Goal: Task Accomplishment & Management: Manage account settings

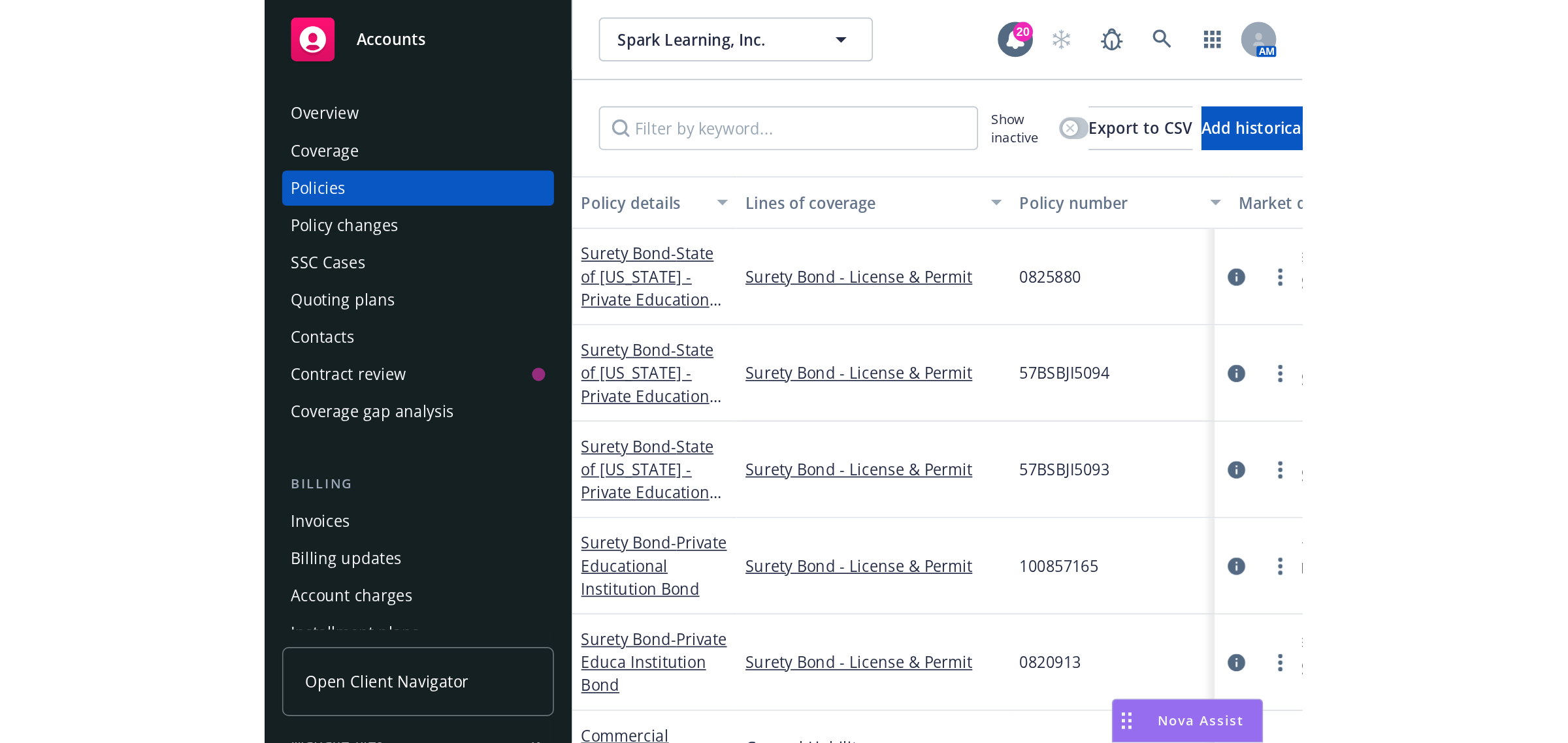
scroll to position [22, 0]
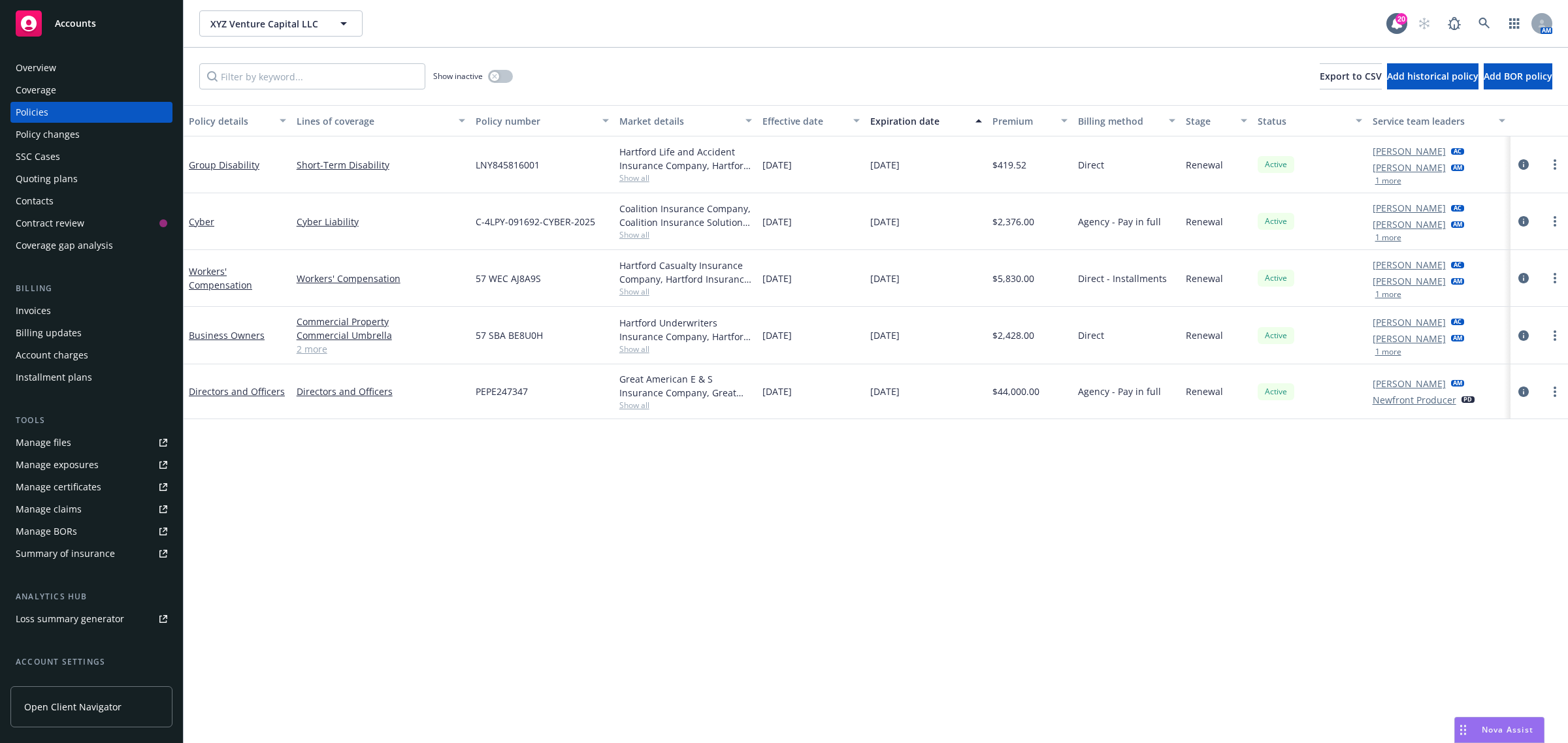
drag, startPoint x: 929, startPoint y: 171, endPoint x: 287, endPoint y: 172, distance: 642.0
click at [287, 172] on div "Group Disability Short-Term Disability LNY845816001 Hartford Life and Accident …" at bounding box center [875, 165] width 1384 height 57
copy div "Short-Term Disability LNY845816001 Hartford Life and Accident Insurance Company…"
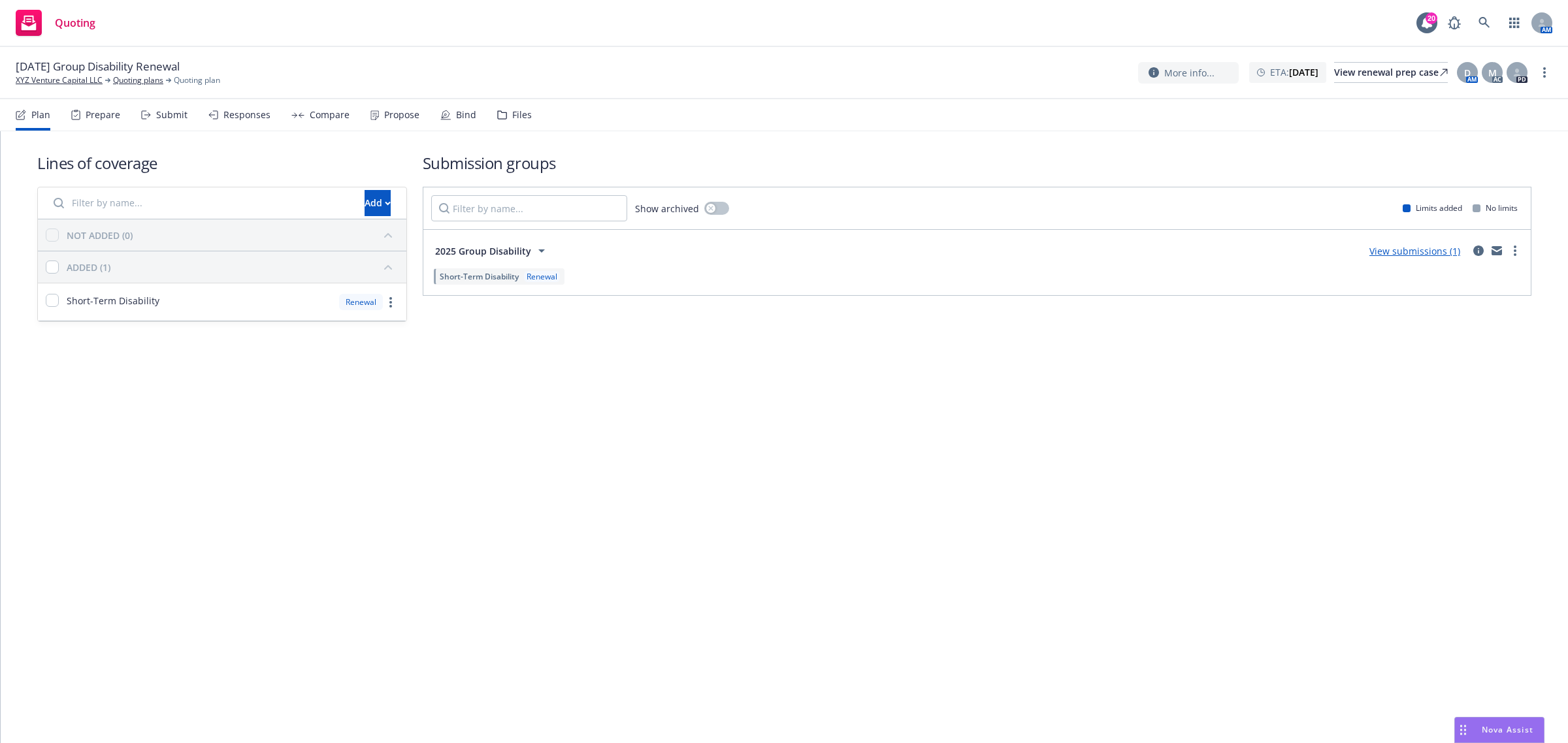
click at [392, 123] on div "Propose" at bounding box center [394, 115] width 49 height 31
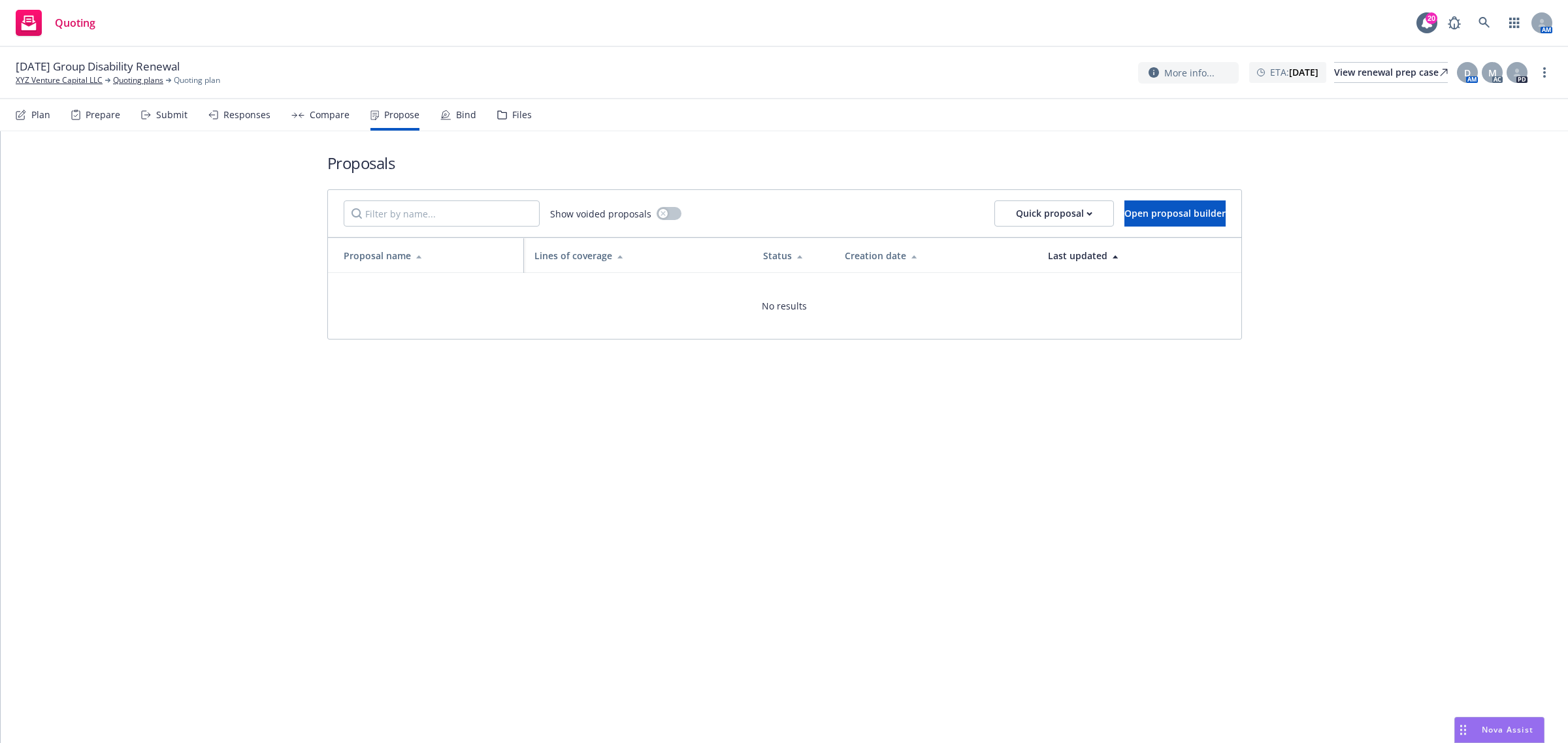
click at [337, 126] on div "Compare" at bounding box center [320, 115] width 58 height 31
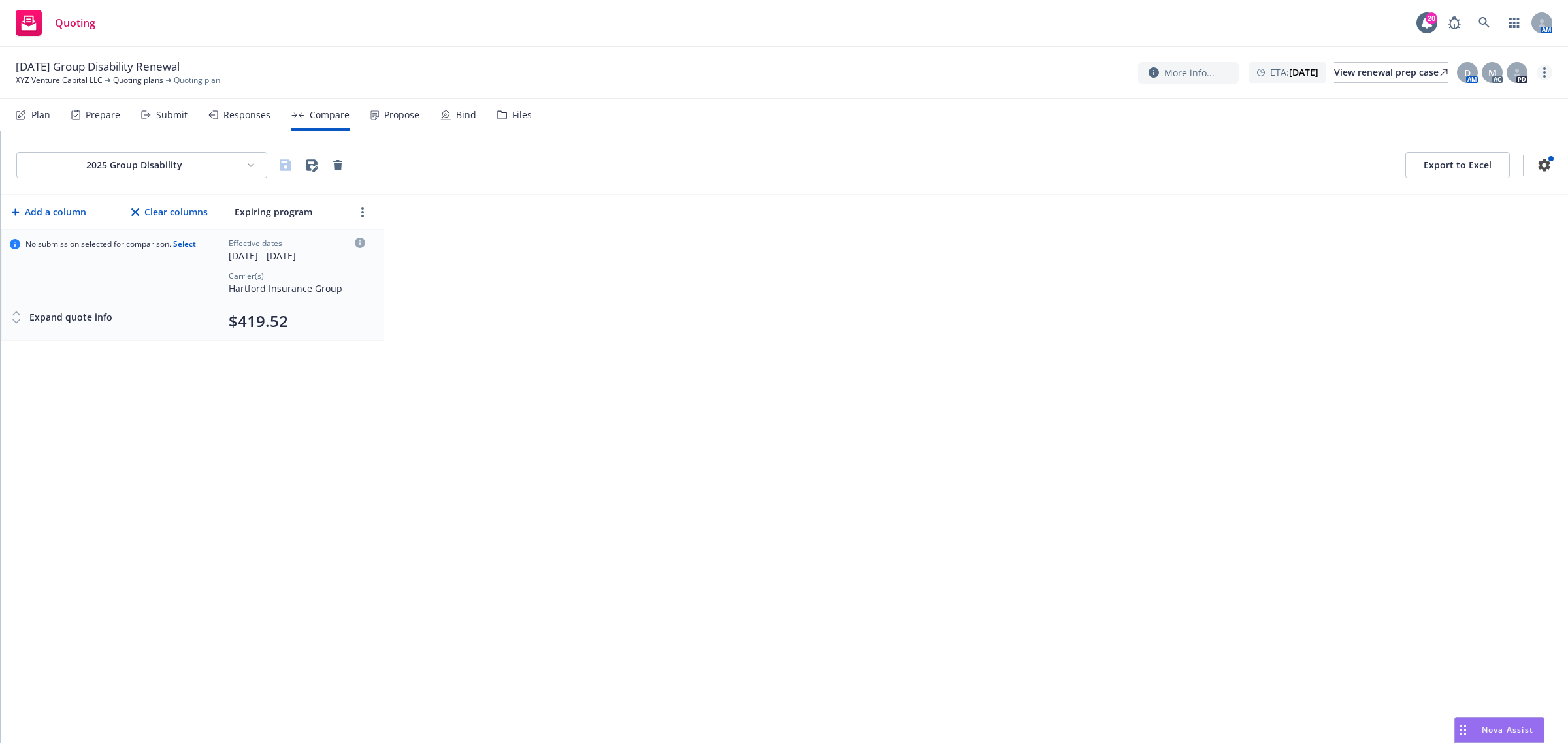
click at [1541, 79] on link "more" at bounding box center [1544, 73] width 16 height 16
click at [1447, 209] on link "Archive quoting plan" at bounding box center [1478, 203] width 146 height 26
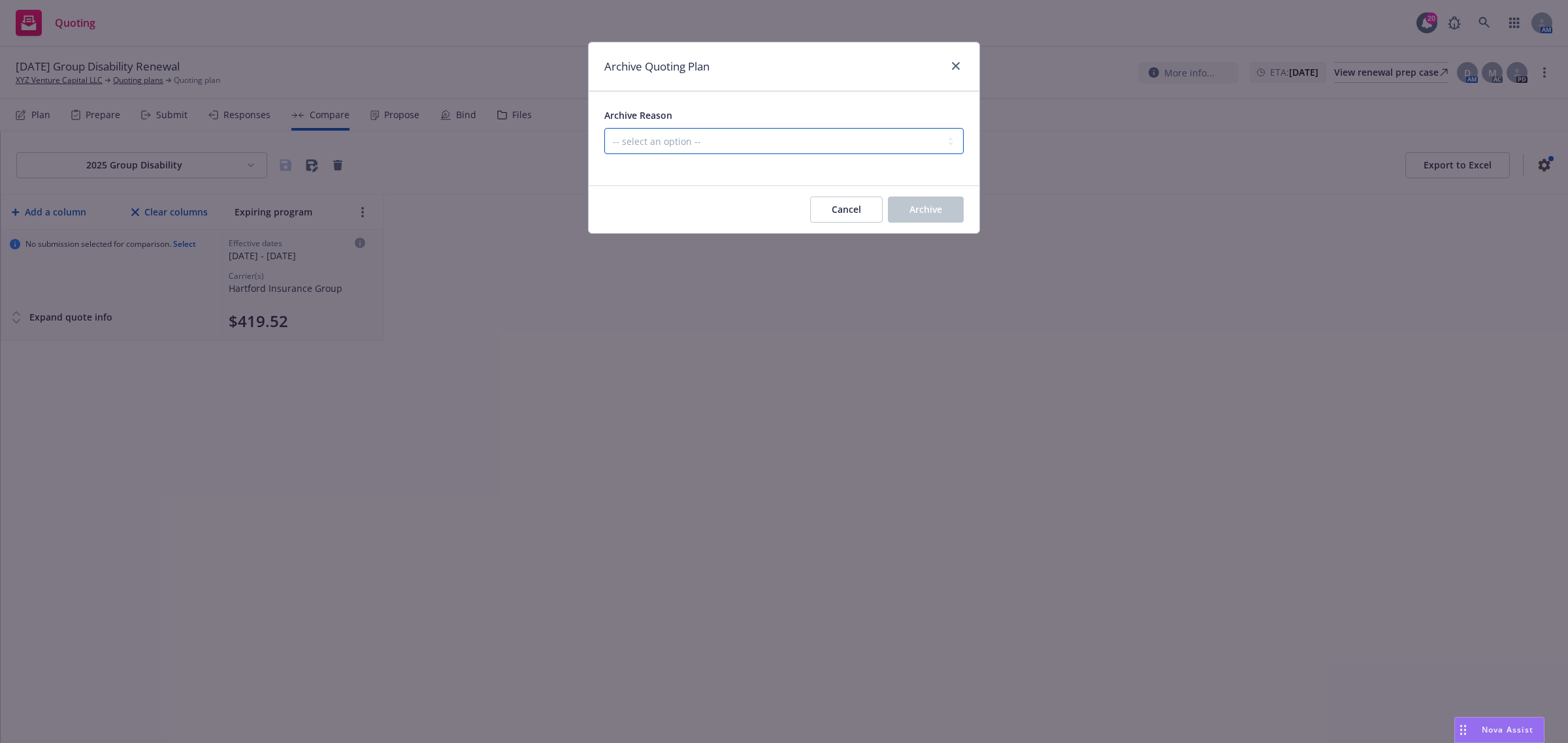
click at [782, 139] on select "-- select an option -- All policies in this renewal plan are auto-renewed Creat…" at bounding box center [784, 141] width 359 height 26
select select "ARCHIVED_RENEWAL_POLICY_AUTO_RENEWED"
click at [604, 128] on select "-- select an option -- All policies in this renewal plan are auto-renewed Creat…" at bounding box center [784, 141] width 359 height 26
click at [923, 212] on span "Archive" at bounding box center [925, 209] width 32 height 13
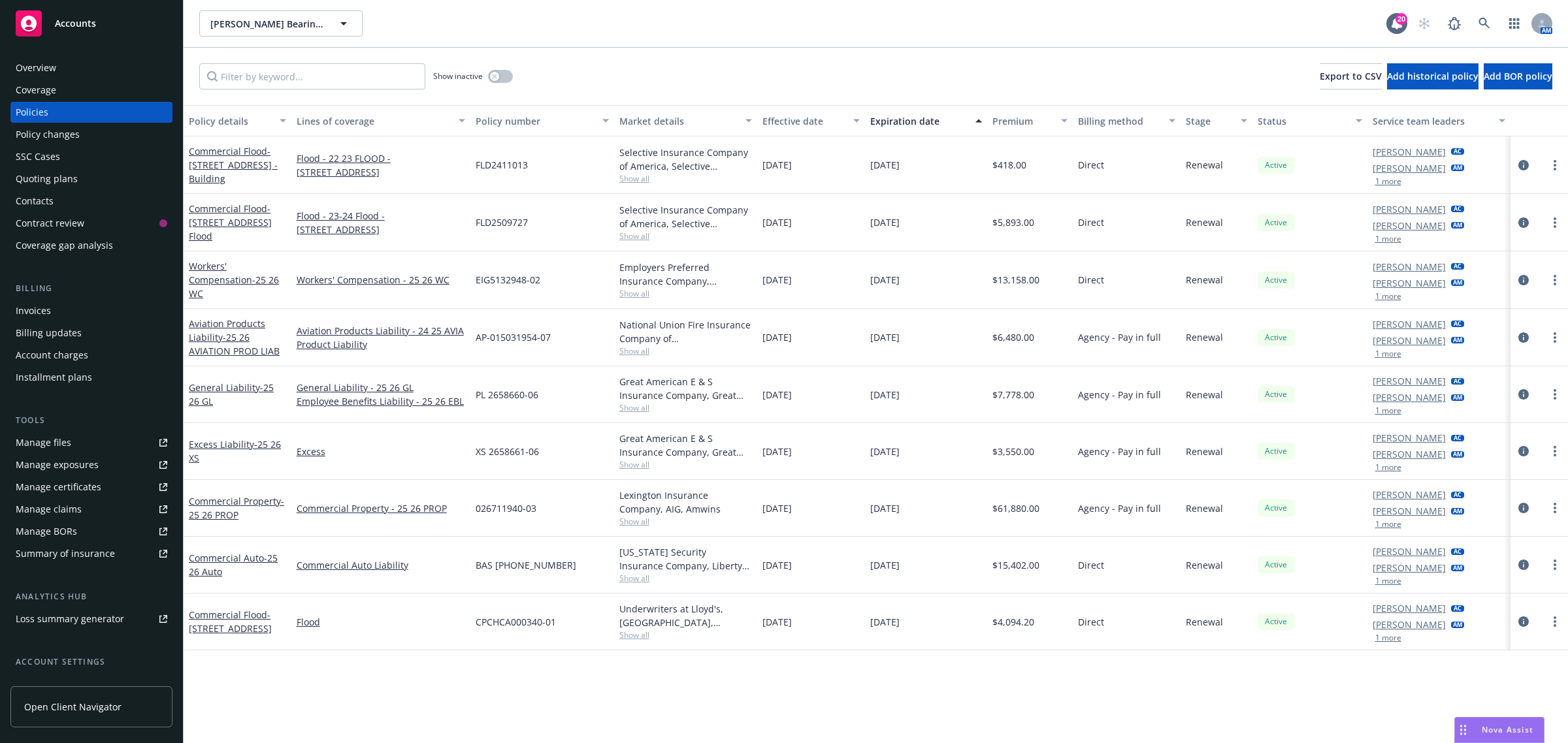
drag, startPoint x: 934, startPoint y: 226, endPoint x: 291, endPoint y: 235, distance: 643.1
click at [291, 235] on div "Commercial Flood - 1180 N 5th St San Jose, CA 95112 Flood Flood - 23-24 Flood -…" at bounding box center [875, 222] width 1384 height 57
copy div "Flood - 23-24 Flood - 1180 N. Fifth St FLD2509727 Selective Insurance Company o…"
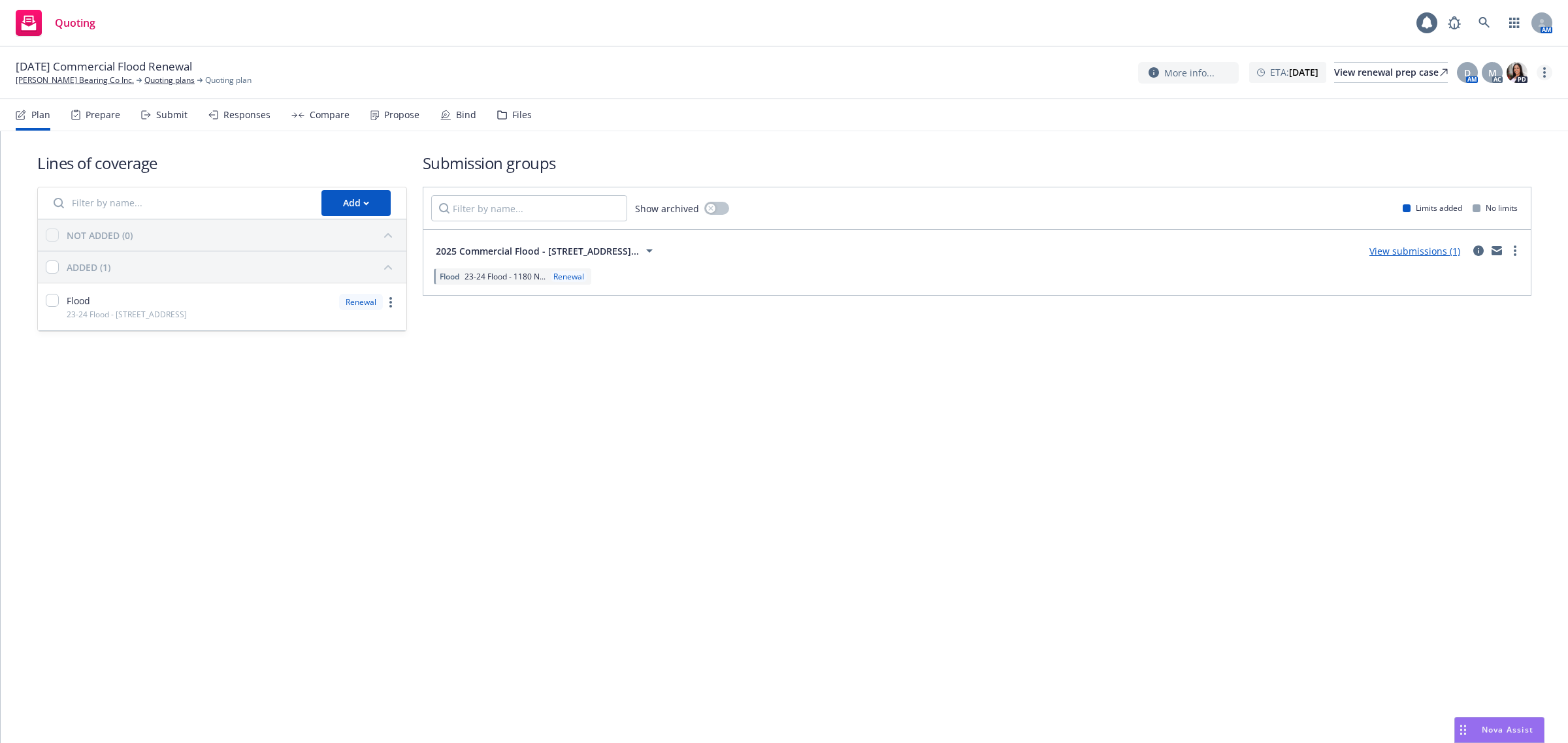
click at [1540, 72] on link "more" at bounding box center [1544, 73] width 16 height 16
click at [1447, 202] on link "Archive quoting plan" at bounding box center [1478, 203] width 146 height 26
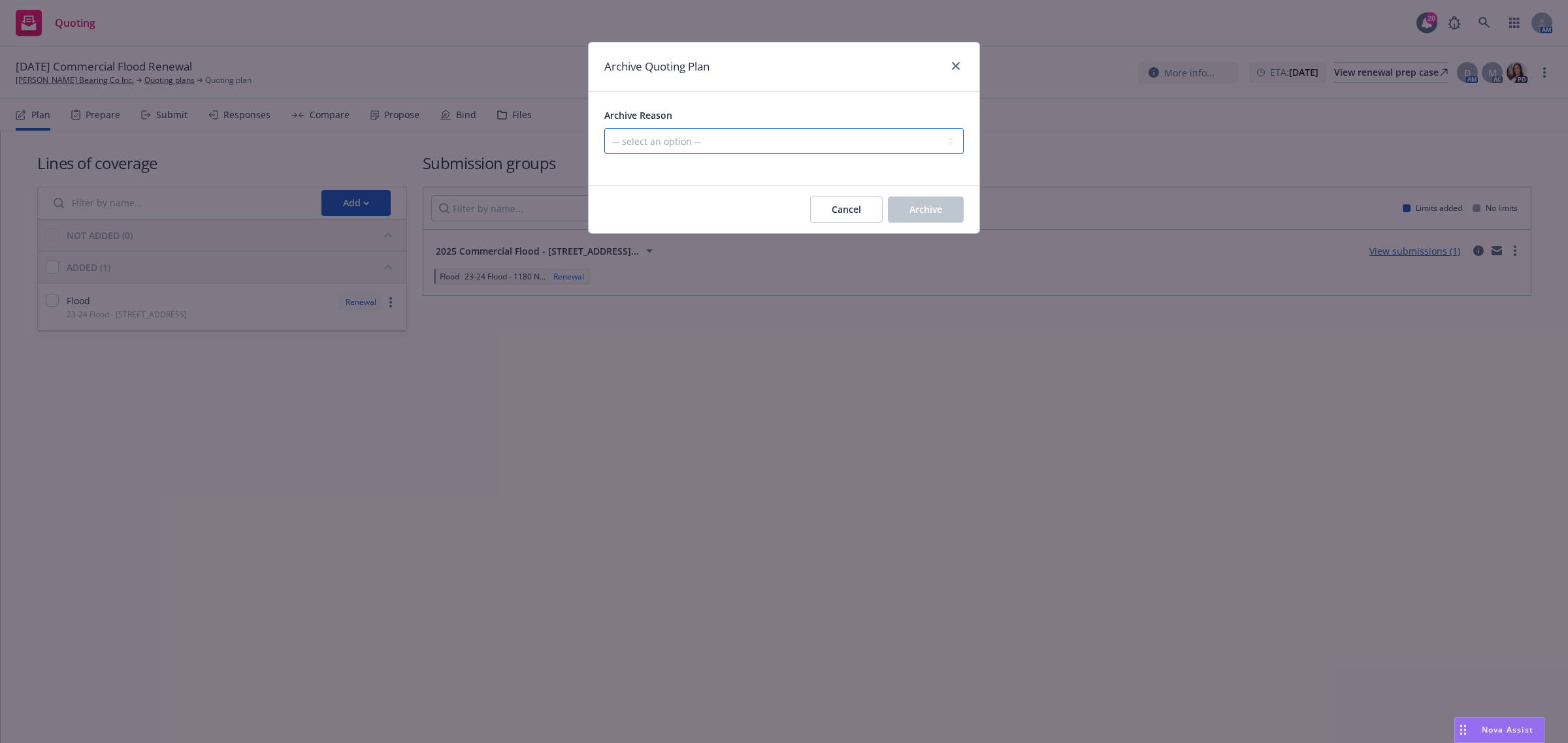
click at [720, 131] on select "-- select an option -- All policies in this renewal plan are auto-renewed Creat…" at bounding box center [784, 141] width 359 height 26
select select "ARCHIVED_RENEWAL_POLICY_AUTO_RENEWED"
click at [604, 128] on select "-- select an option -- All policies in this renewal plan are auto-renewed Creat…" at bounding box center [784, 141] width 359 height 26
click at [922, 214] on span "Archive" at bounding box center [925, 209] width 32 height 13
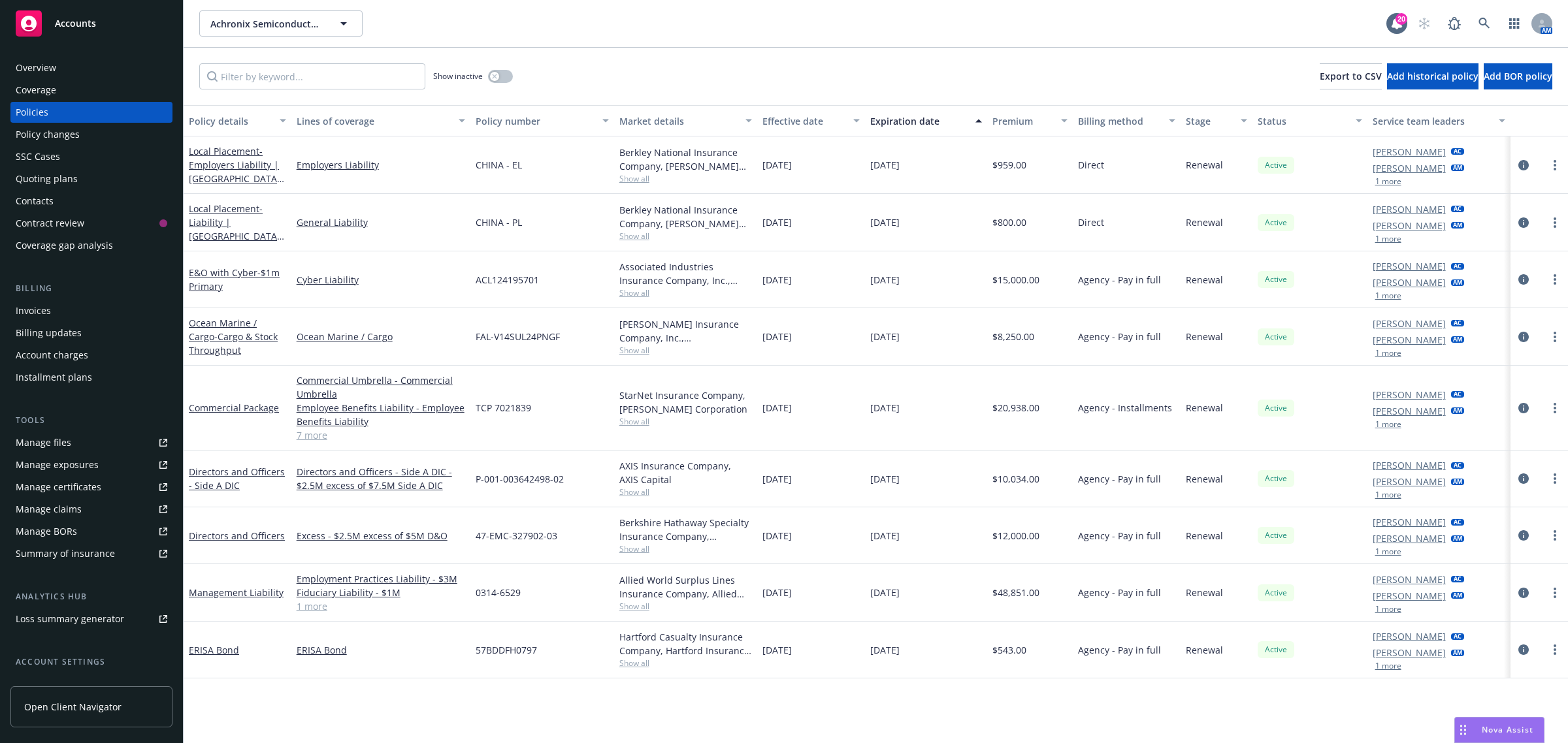
drag, startPoint x: 934, startPoint y: 403, endPoint x: 185, endPoint y: 154, distance: 789.3
click at [185, 154] on div "Local Placement - Employers Liability | [GEOGRAPHIC_DATA] - EL Employers Liabil…" at bounding box center [875, 372] width 1384 height 470
copy div "Local Placement - Employers Liability | [GEOGRAPHIC_DATA] - EL Employers Liabil…"
click at [566, 477] on div "P-001-003642498-02" at bounding box center [542, 479] width 144 height 57
click at [261, 269] on span "- $1m Primary" at bounding box center [234, 279] width 91 height 26
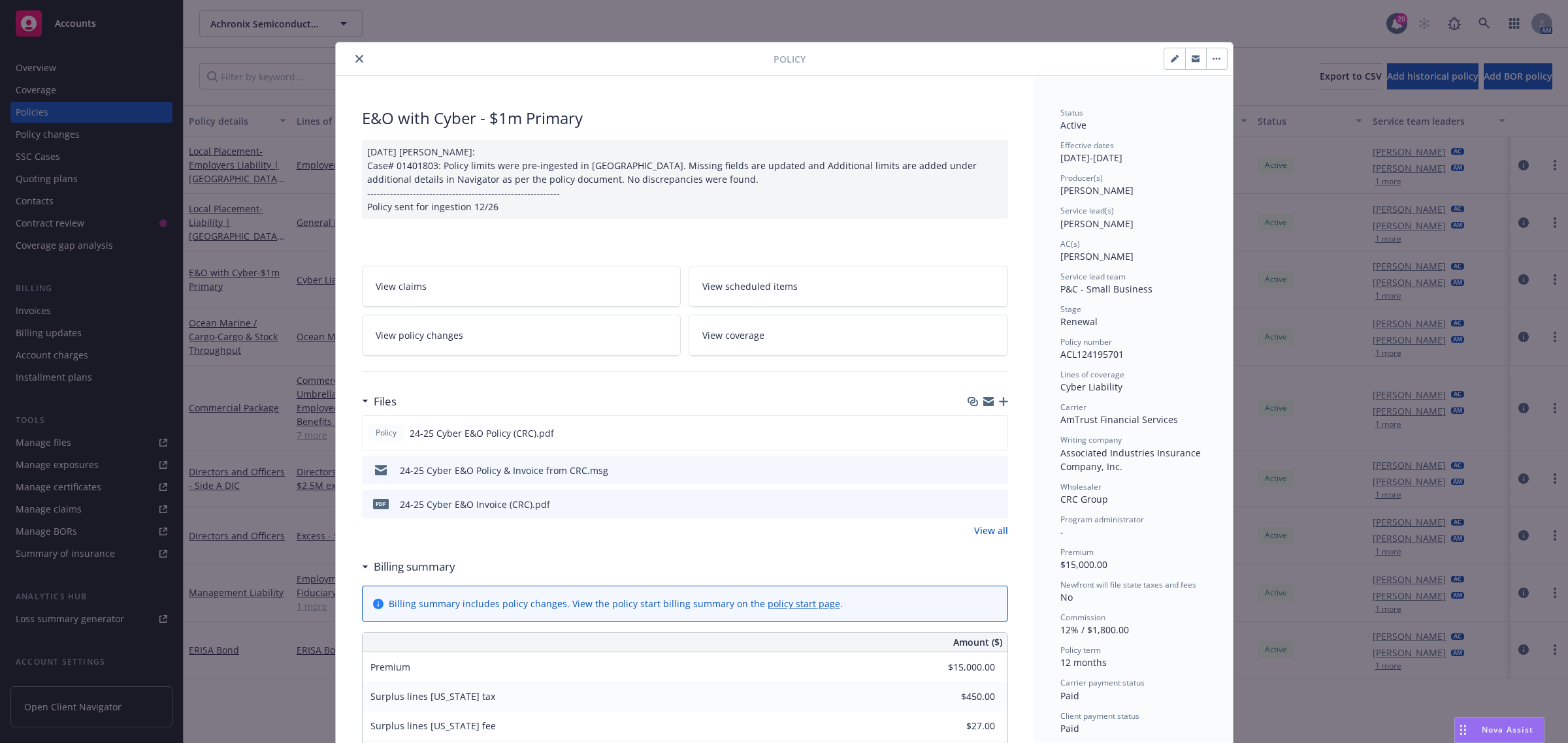
click at [983, 527] on link "View all" at bounding box center [991, 530] width 34 height 13
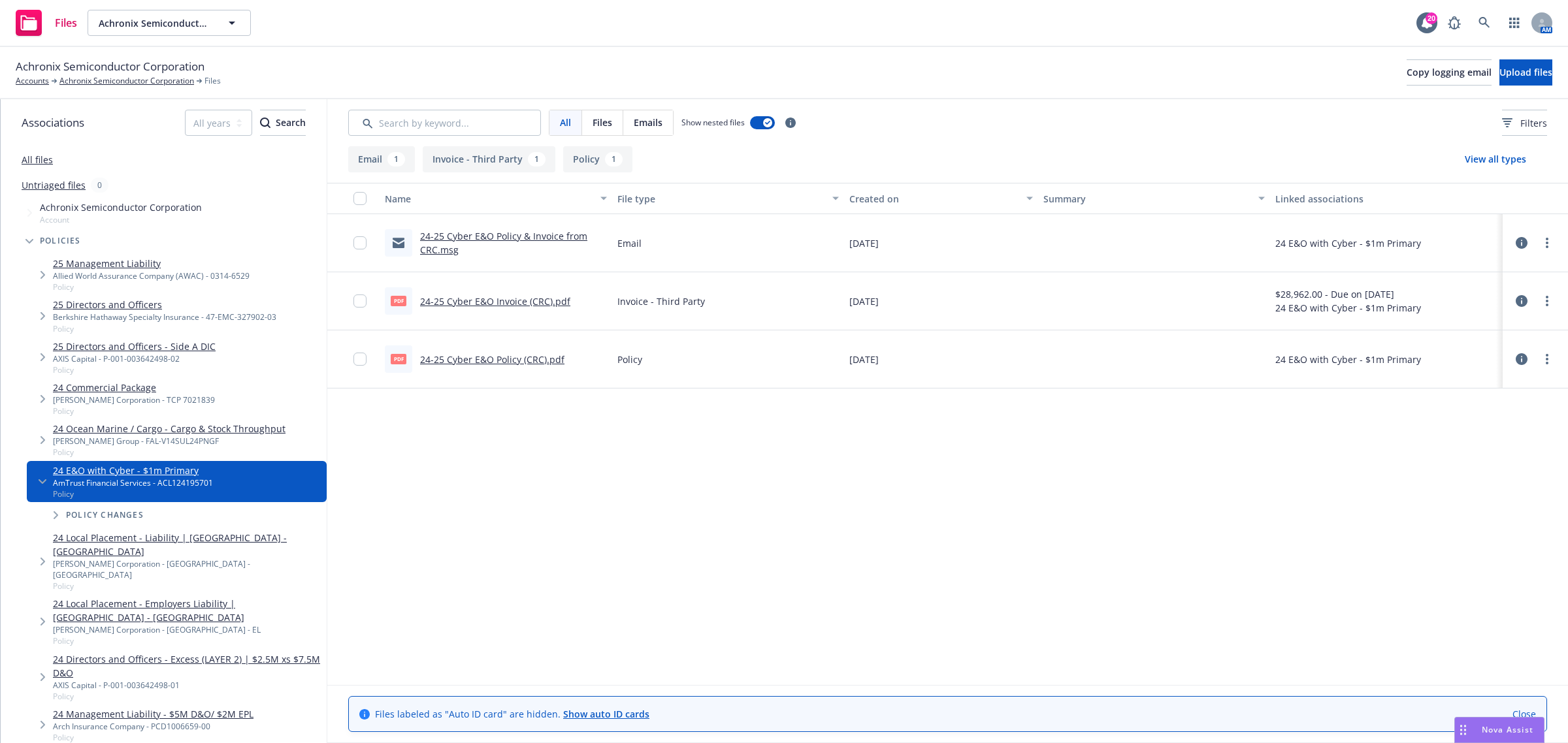
click at [494, 242] on div "24-25 Cyber E&O Policy & Invoice from CRC.msg" at bounding box center [513, 242] width 187 height 27
click at [494, 237] on link "24-25 Cyber E&O Policy & Invoice from CRC.msg" at bounding box center [503, 242] width 167 height 26
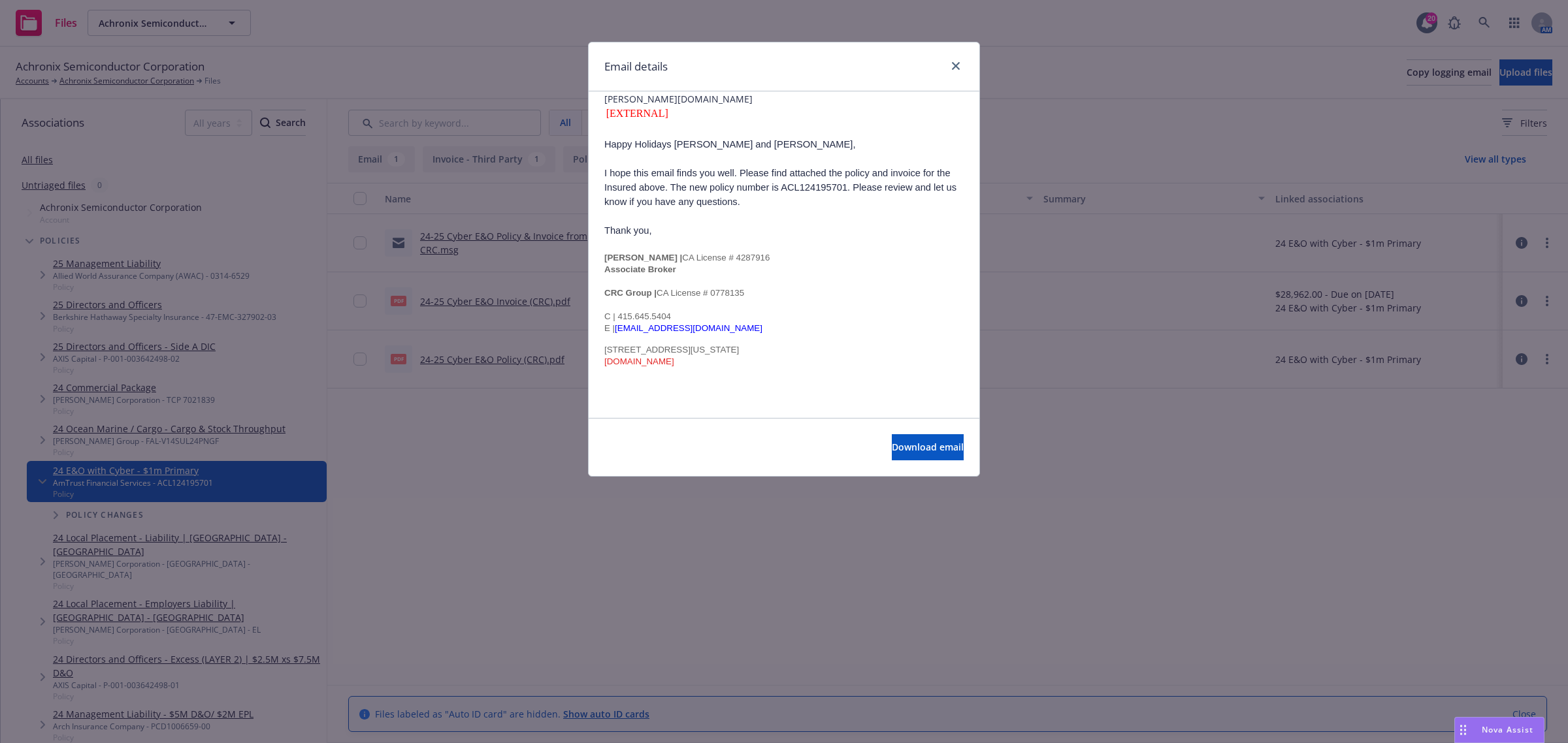
scroll to position [222, 0]
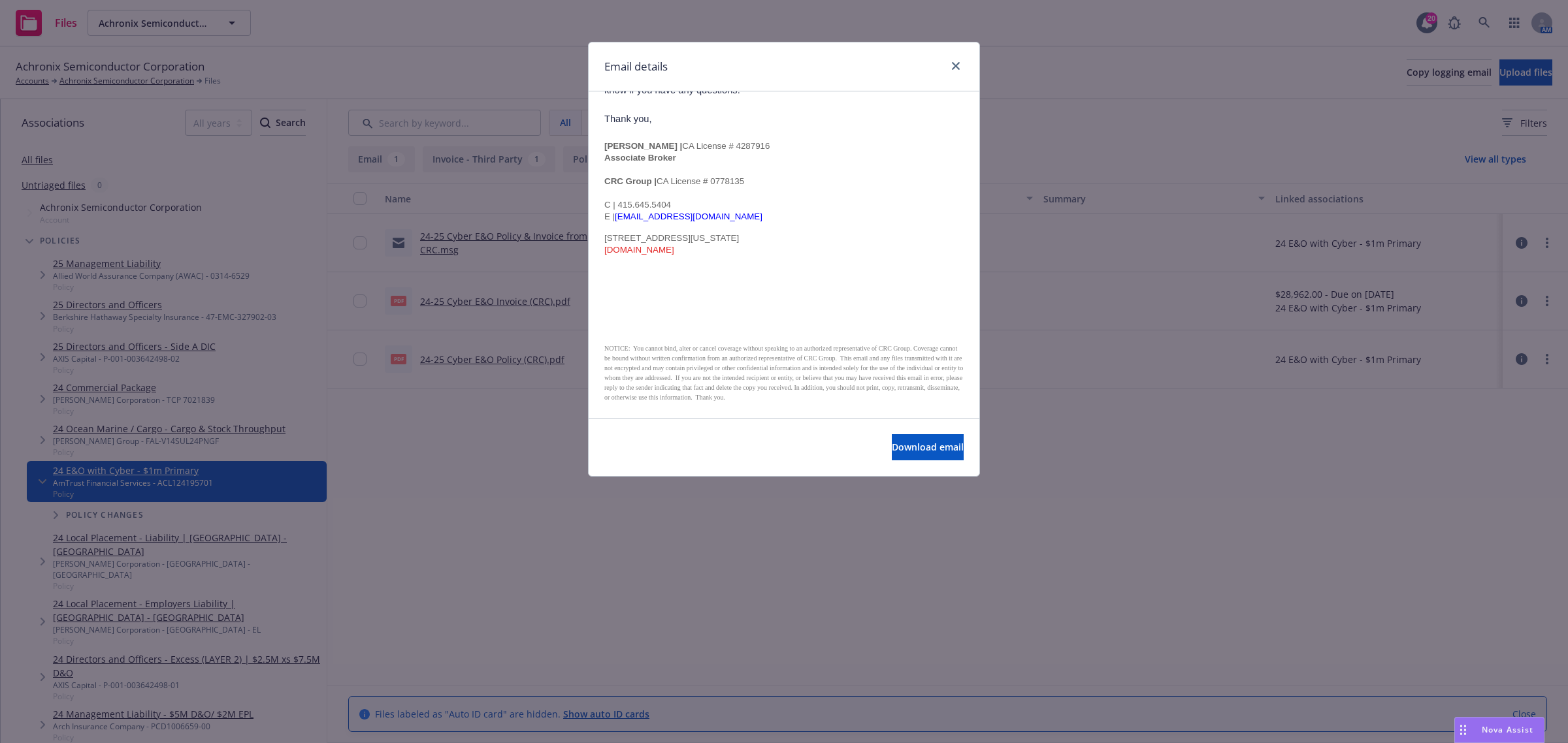
click at [954, 77] on div "Email details" at bounding box center [784, 66] width 391 height 49
click at [951, 75] on div "Email details" at bounding box center [784, 66] width 391 height 49
click at [959, 67] on icon "close" at bounding box center [955, 66] width 8 height 8
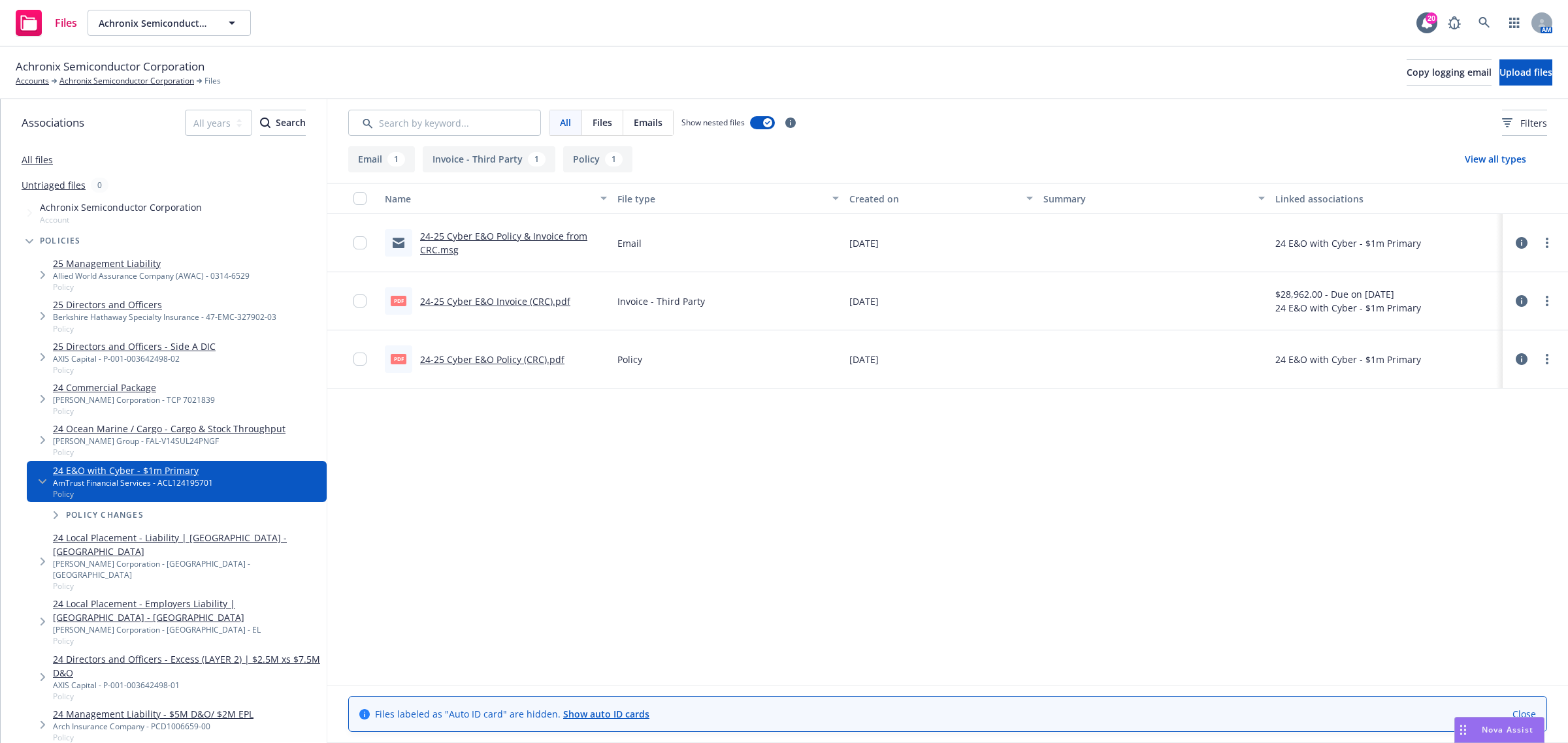
click at [509, 296] on link "24-25 Cyber E&O Invoice (CRC).pdf" at bounding box center [494, 302] width 150 height 13
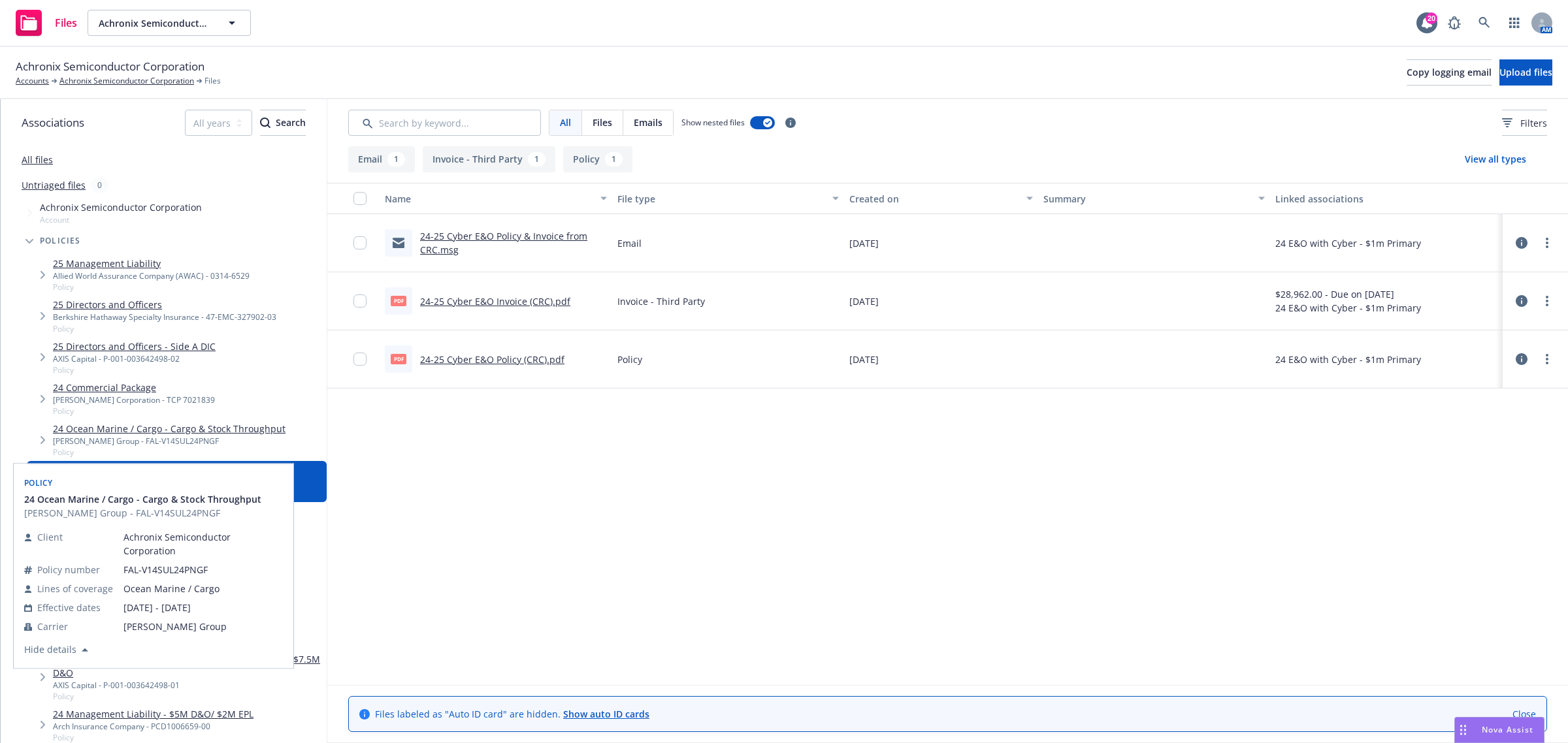
click at [203, 429] on link "24 Ocean Marine / Cargo - Cargo & Stock Throughput" at bounding box center [169, 428] width 233 height 13
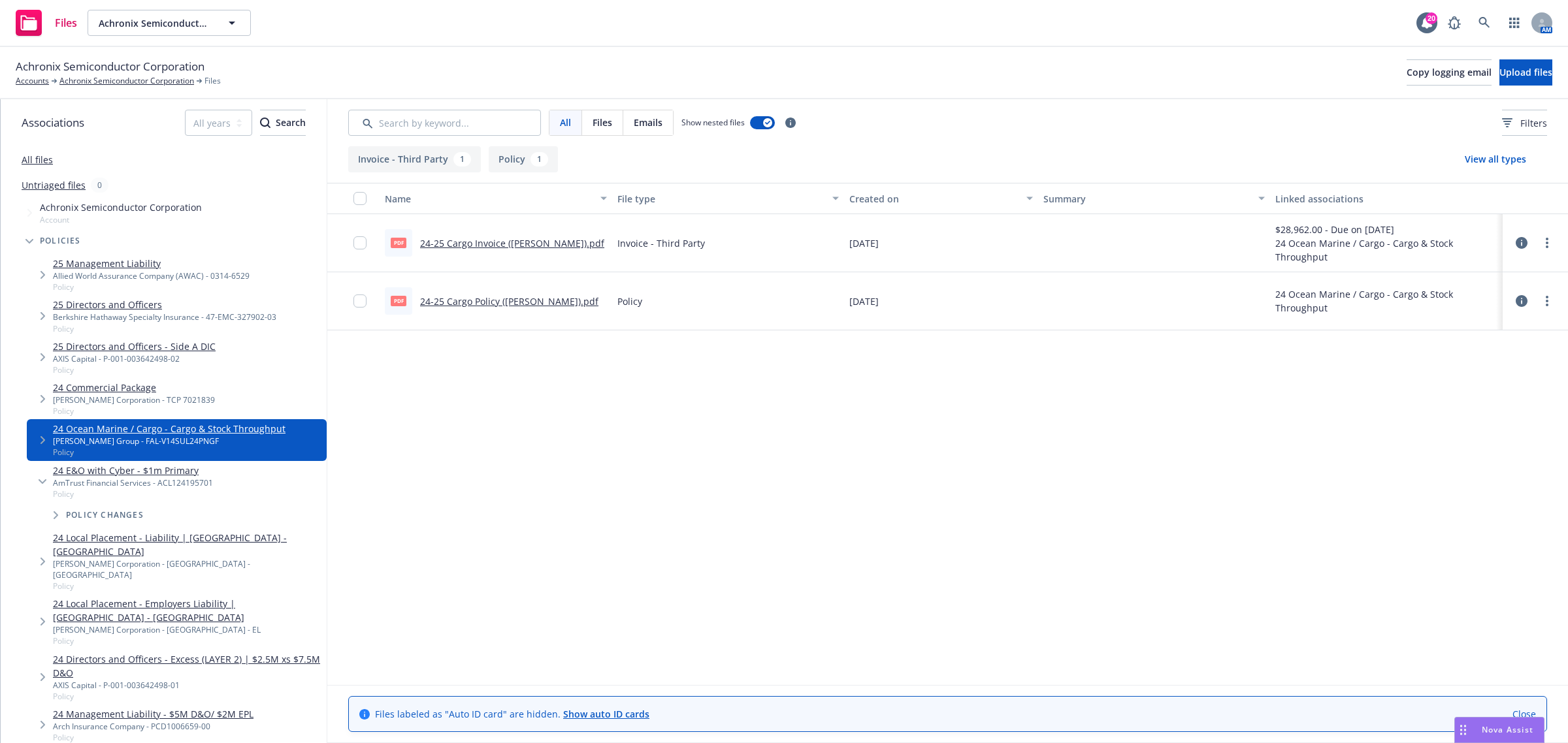
click at [487, 245] on link "24-25 Cargo Invoice (Falvey).pdf" at bounding box center [511, 243] width 184 height 13
click at [95, 389] on link "24 Commercial Package" at bounding box center [134, 387] width 162 height 13
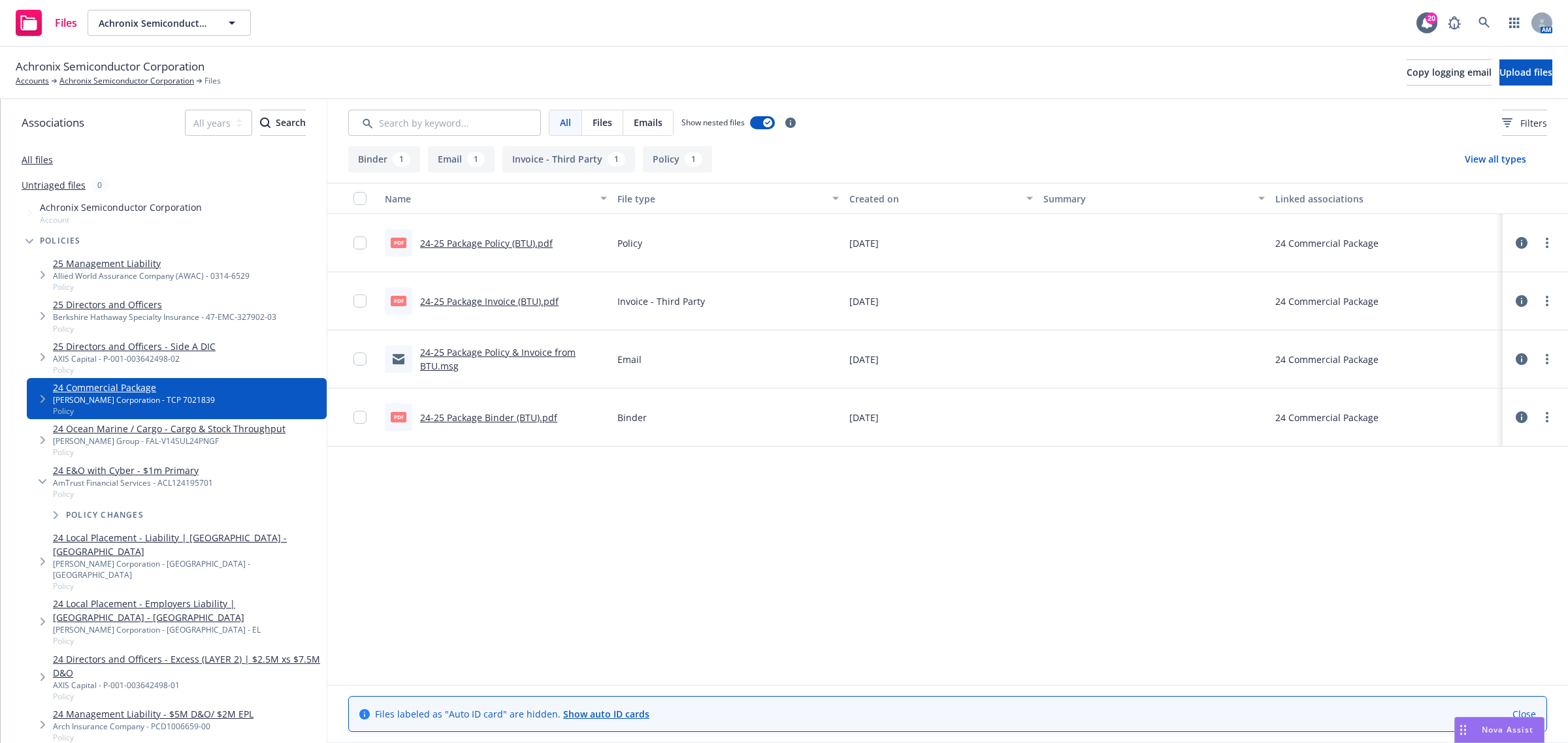
click at [544, 357] on link "24-25 Package Policy & Invoice from BTU.msg" at bounding box center [497, 359] width 155 height 26
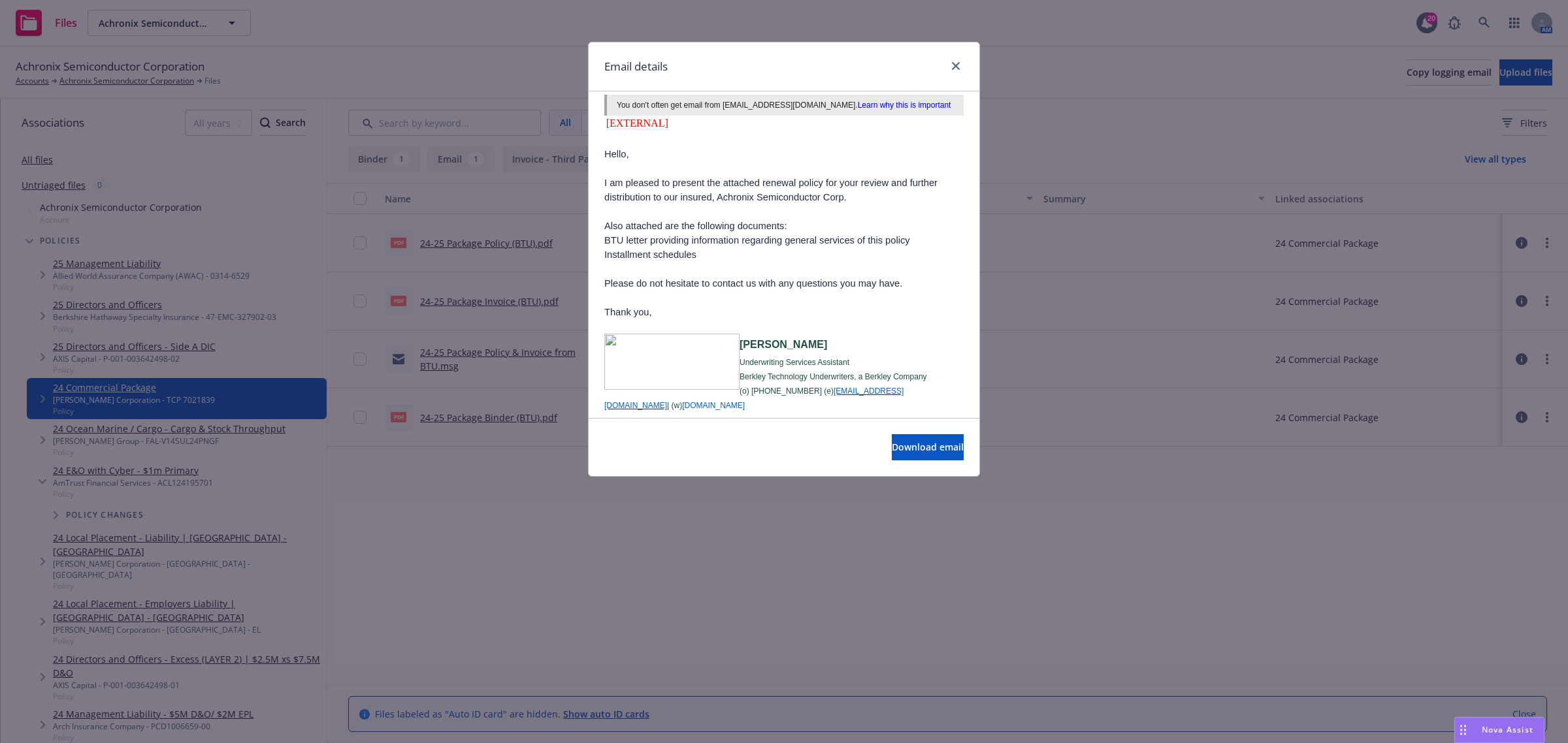
scroll to position [369, 0]
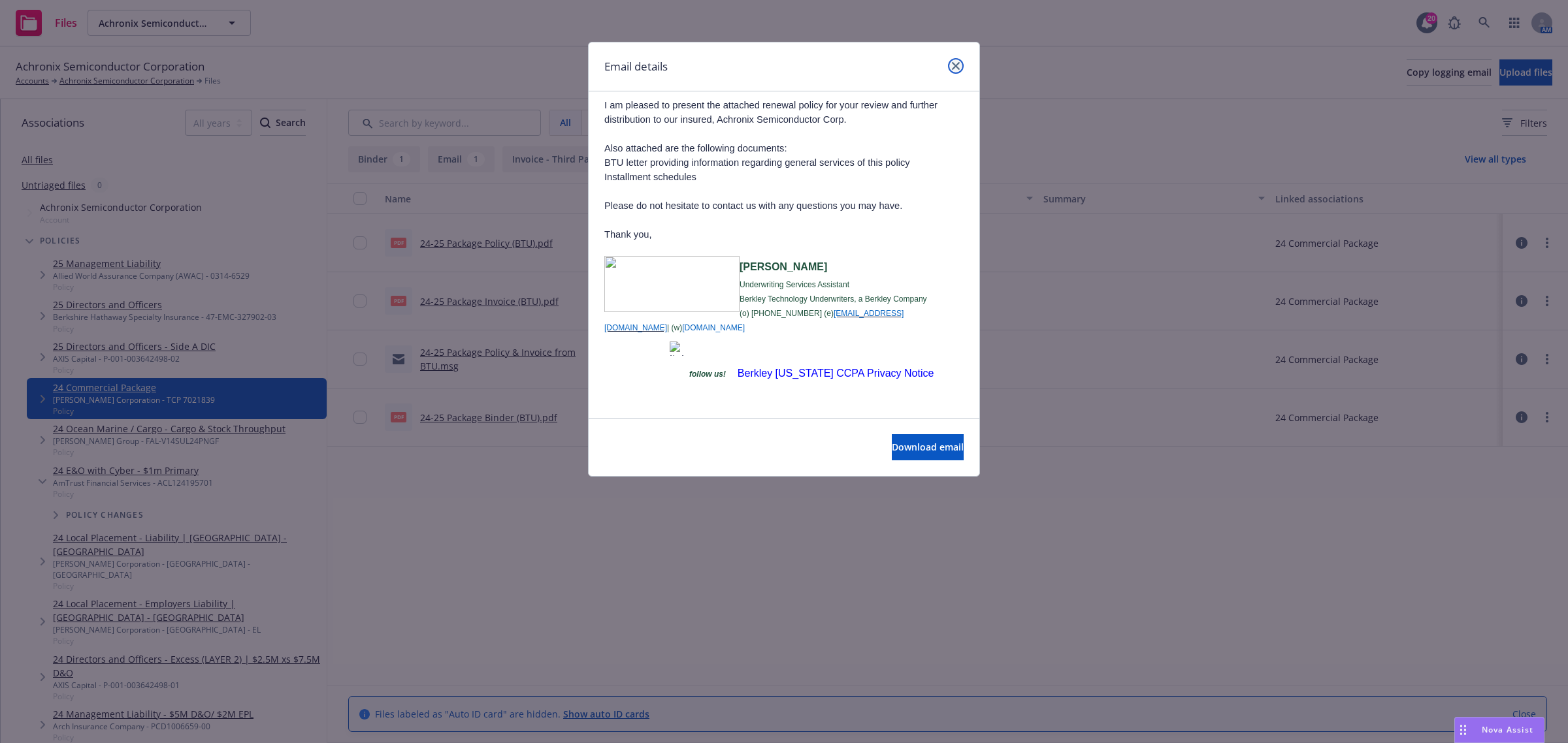
click at [957, 61] on link "close" at bounding box center [956, 66] width 16 height 16
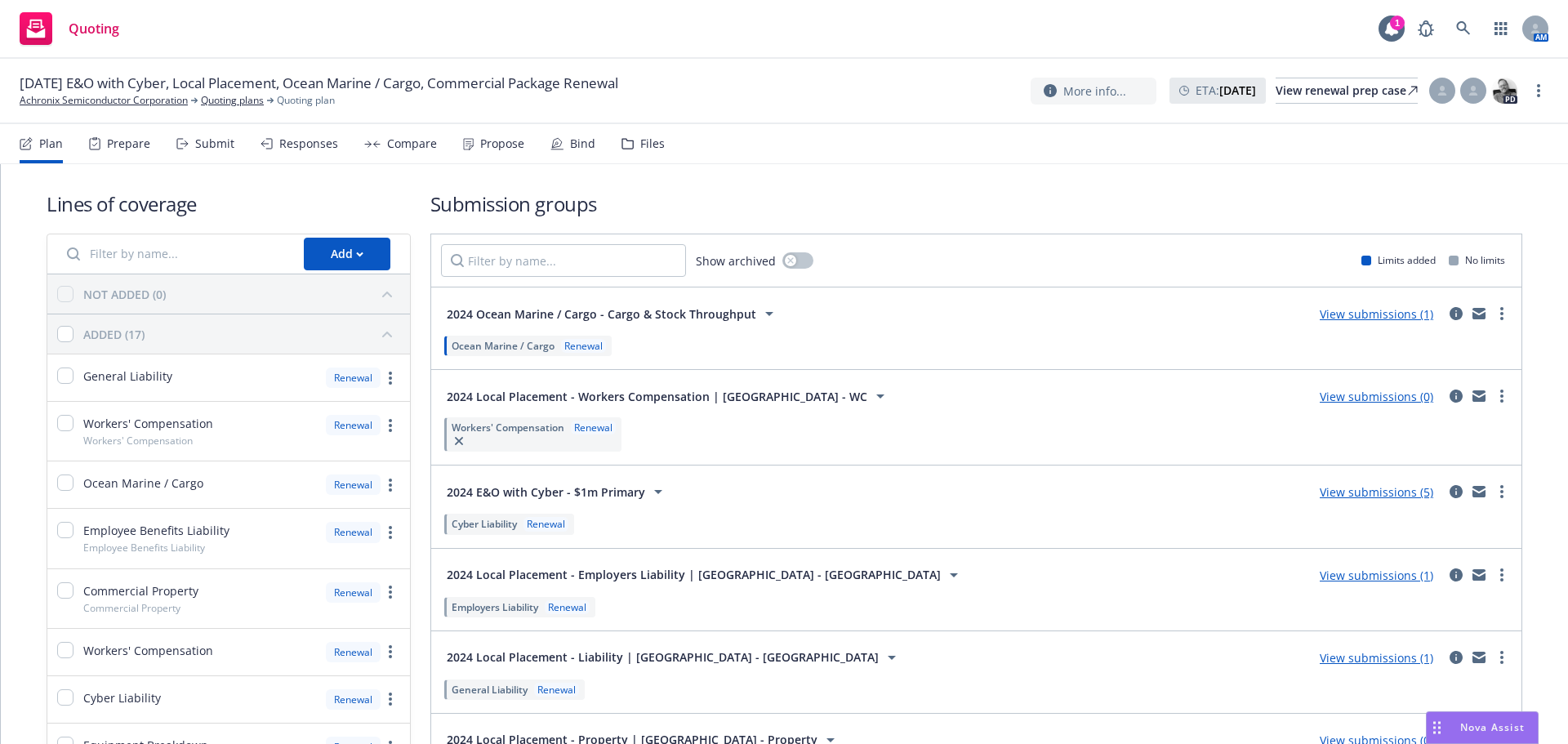
click at [614, 142] on div "Plan Prepare Submit Responses Compare Propose Bind Files" at bounding box center [342, 144] width 646 height 39
click at [662, 142] on nav "Plan Prepare Submit Responses Compare Propose Bind Files" at bounding box center [784, 144] width 1529 height 39
click at [652, 142] on div "Files" at bounding box center [653, 144] width 25 height 13
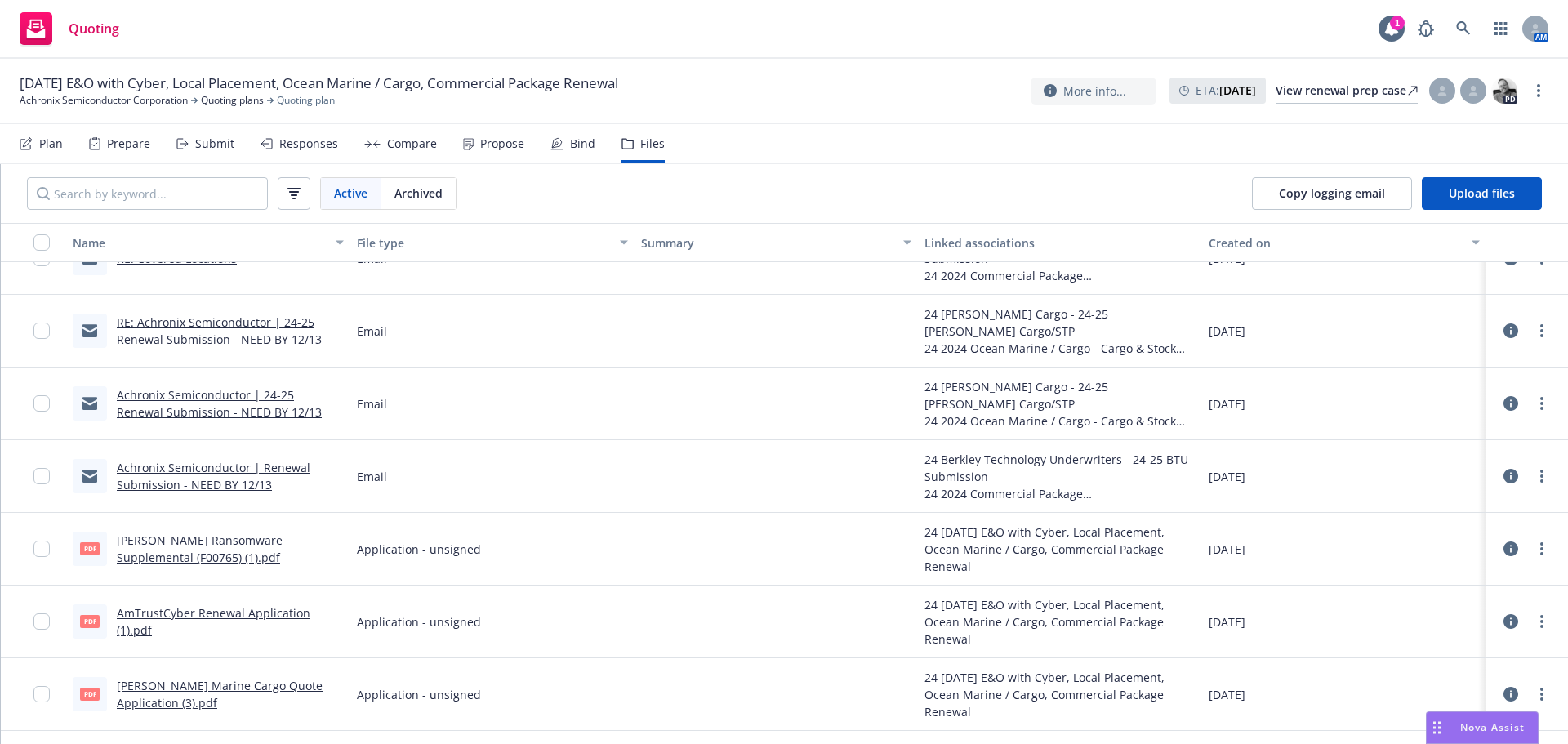
scroll to position [4752, 0]
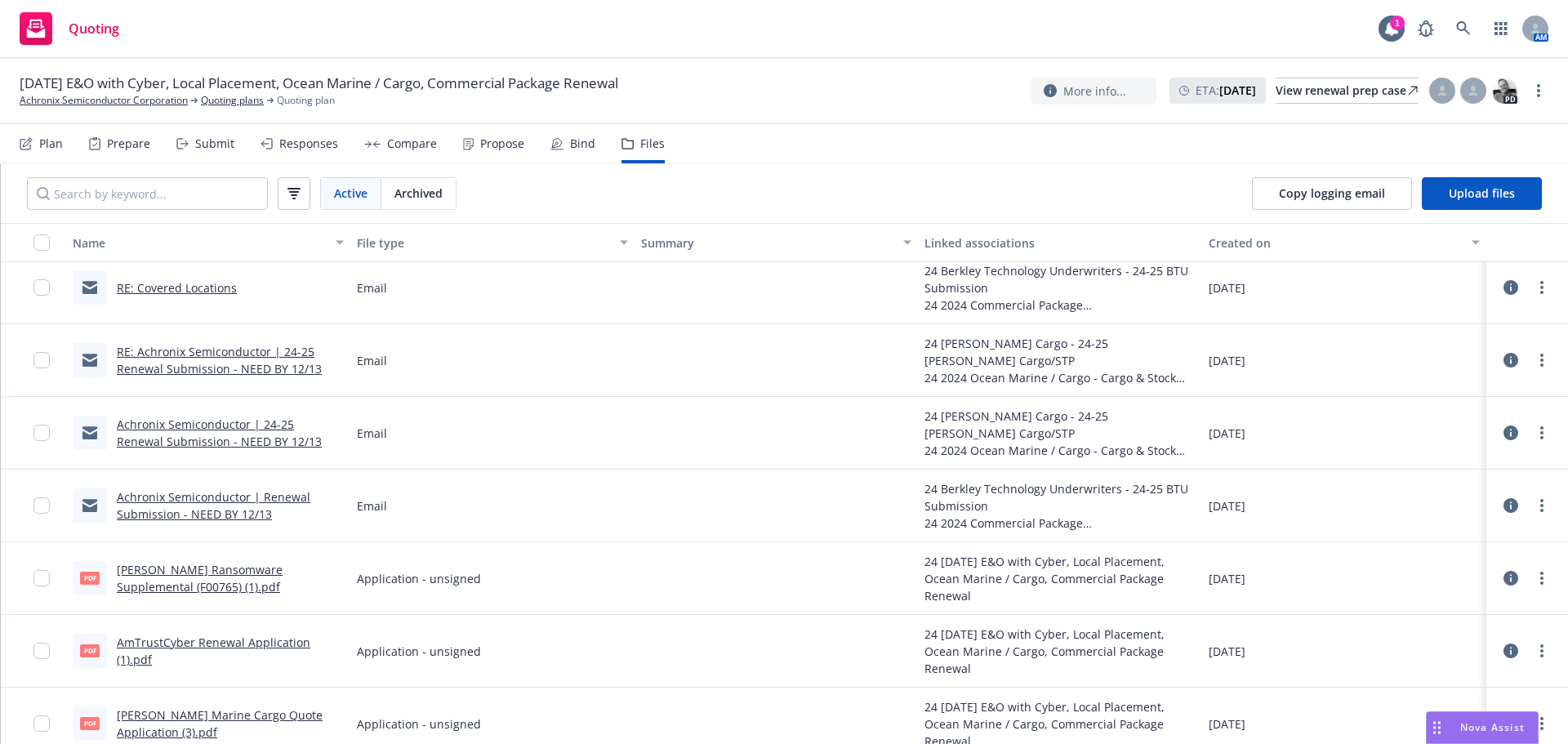
click at [246, 513] on link "Achronix Semiconductor | Renewal Submission - NEED BY 12/13" at bounding box center [213, 505] width 193 height 33
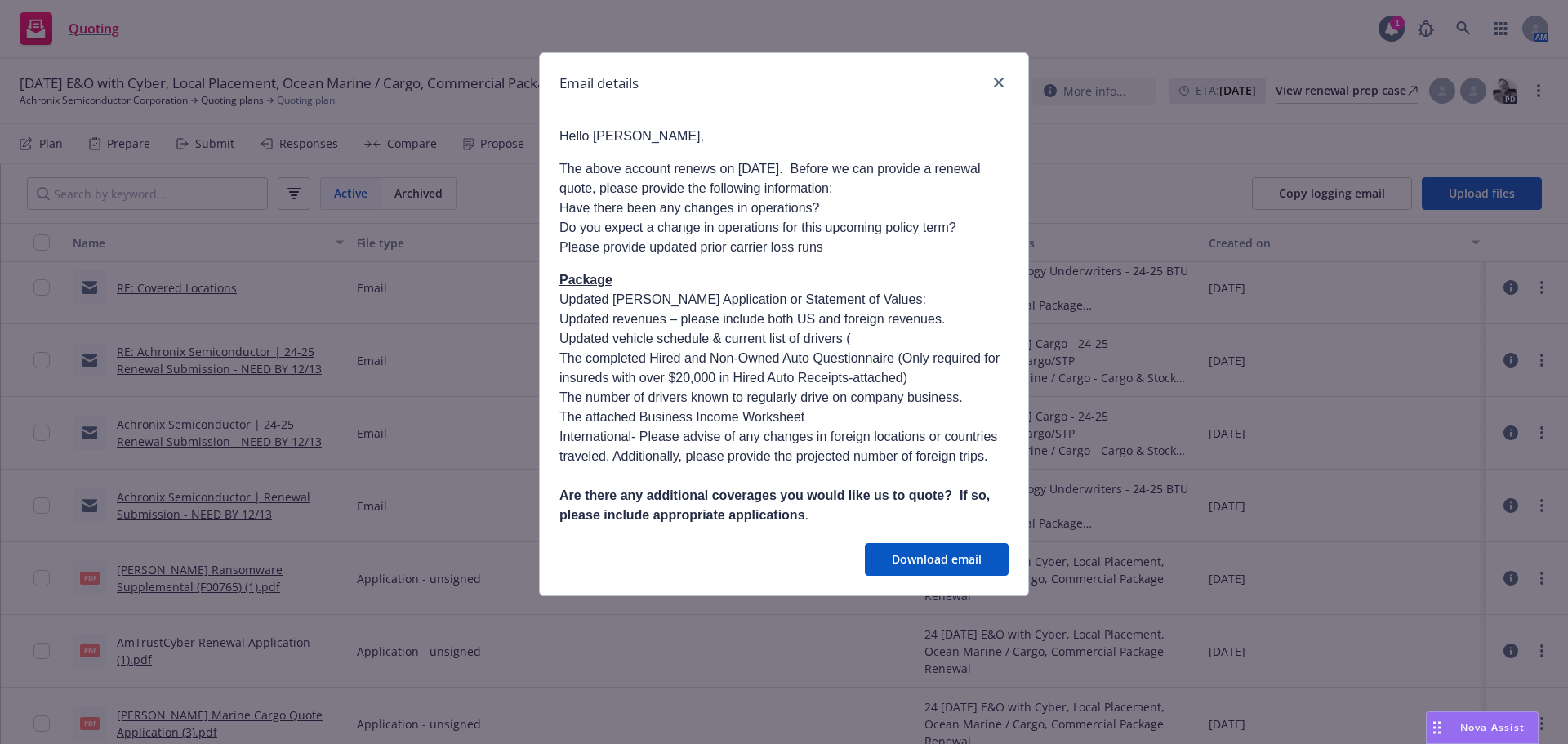
scroll to position [734, 0]
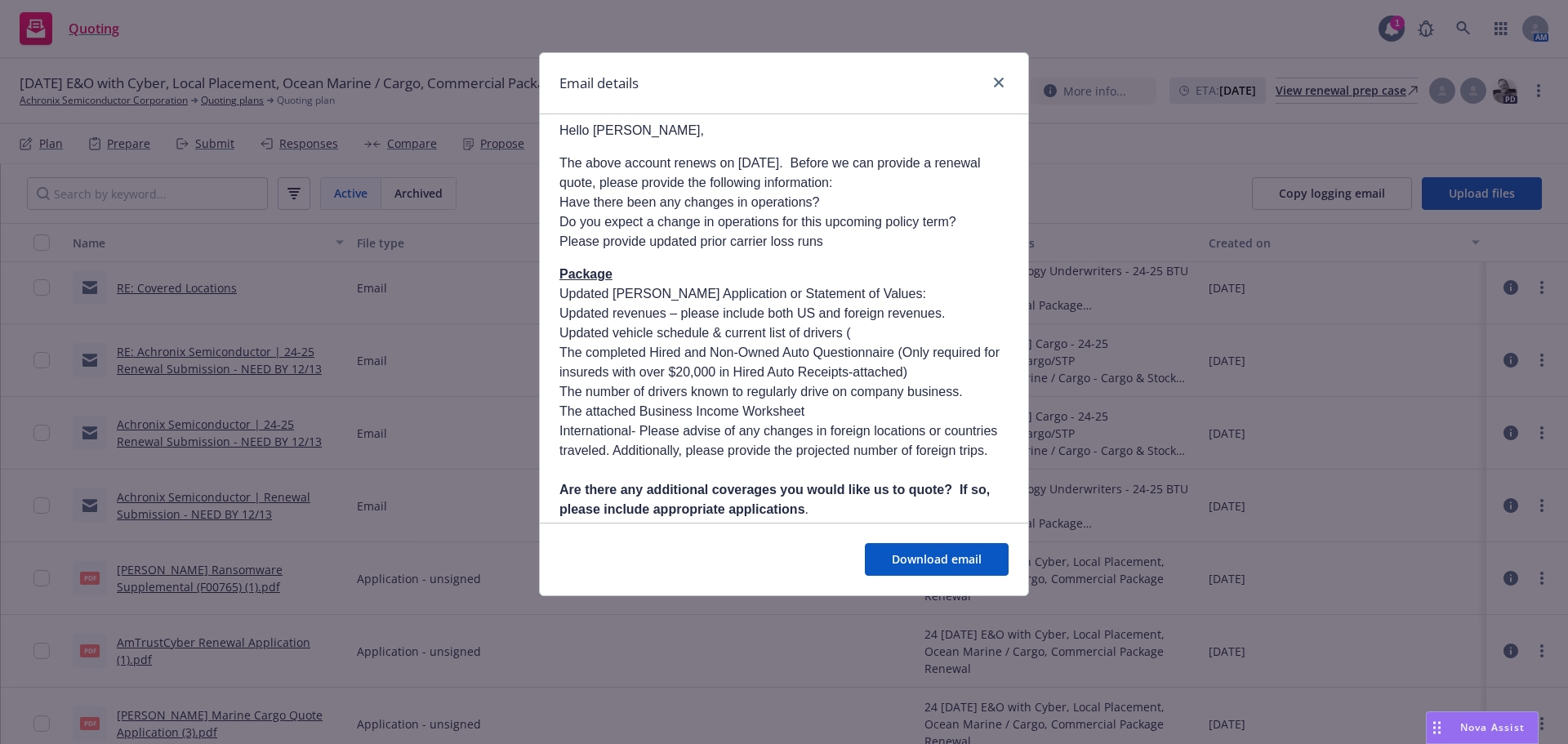
click at [282, 462] on div "Email details Achronix Semiconductor | Renewal Submission - NEED BY 12/13 Frida…" at bounding box center [784, 372] width 1568 height 744
click at [1003, 86] on icon "close" at bounding box center [998, 82] width 10 height 10
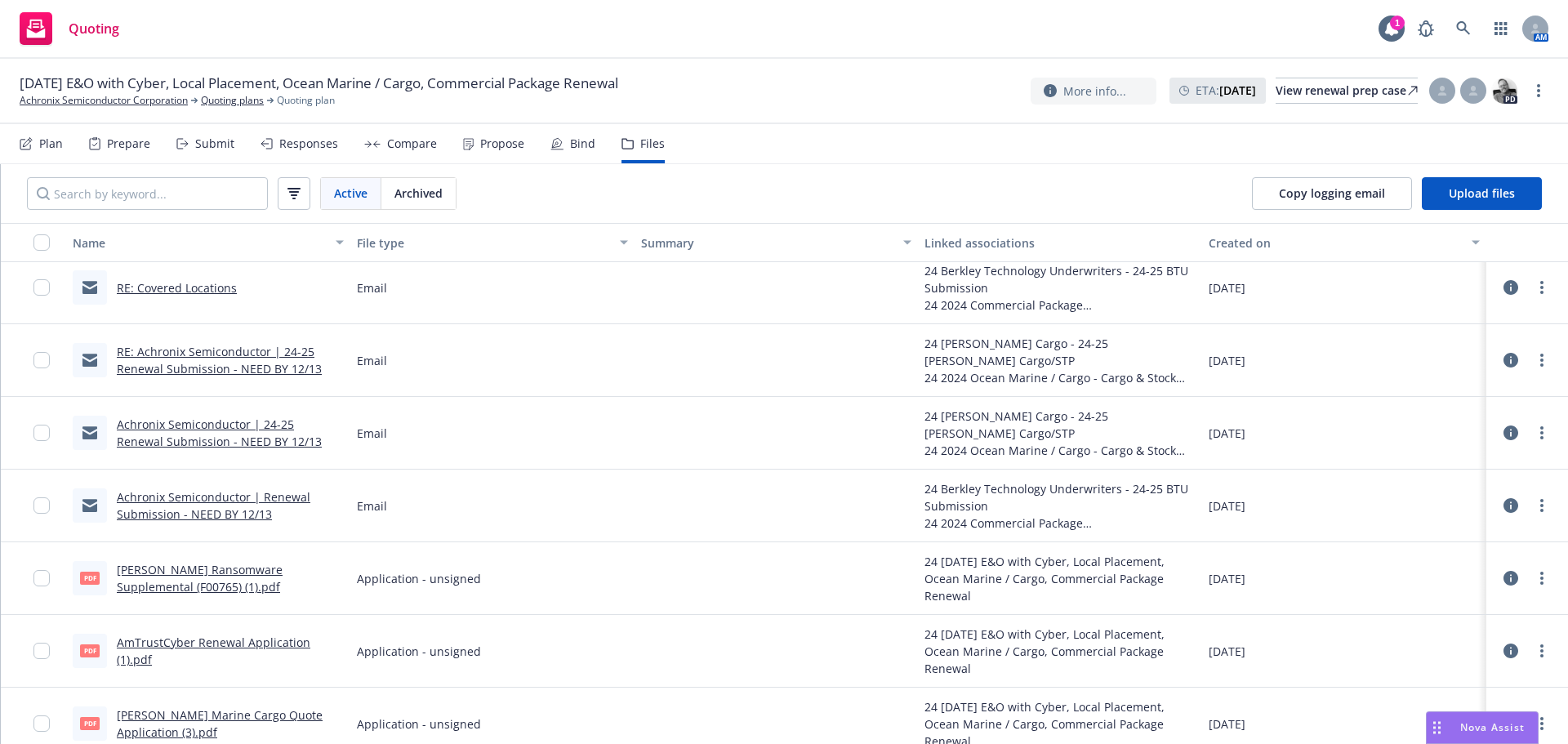
click at [211, 443] on link "Achronix Semiconductor | 24-25 Renewal Submission - NEED BY 12/13" at bounding box center [219, 432] width 205 height 33
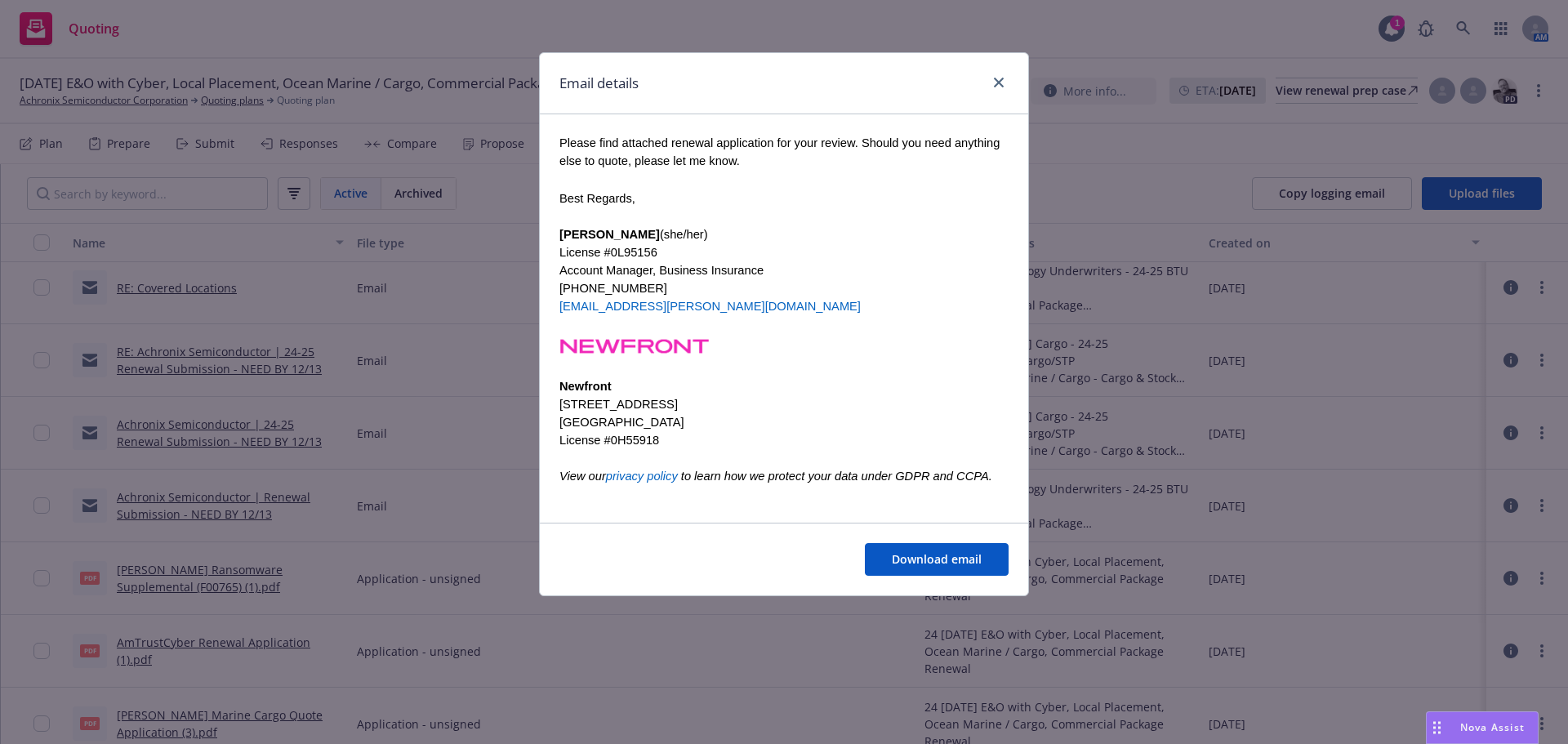
scroll to position [0, 0]
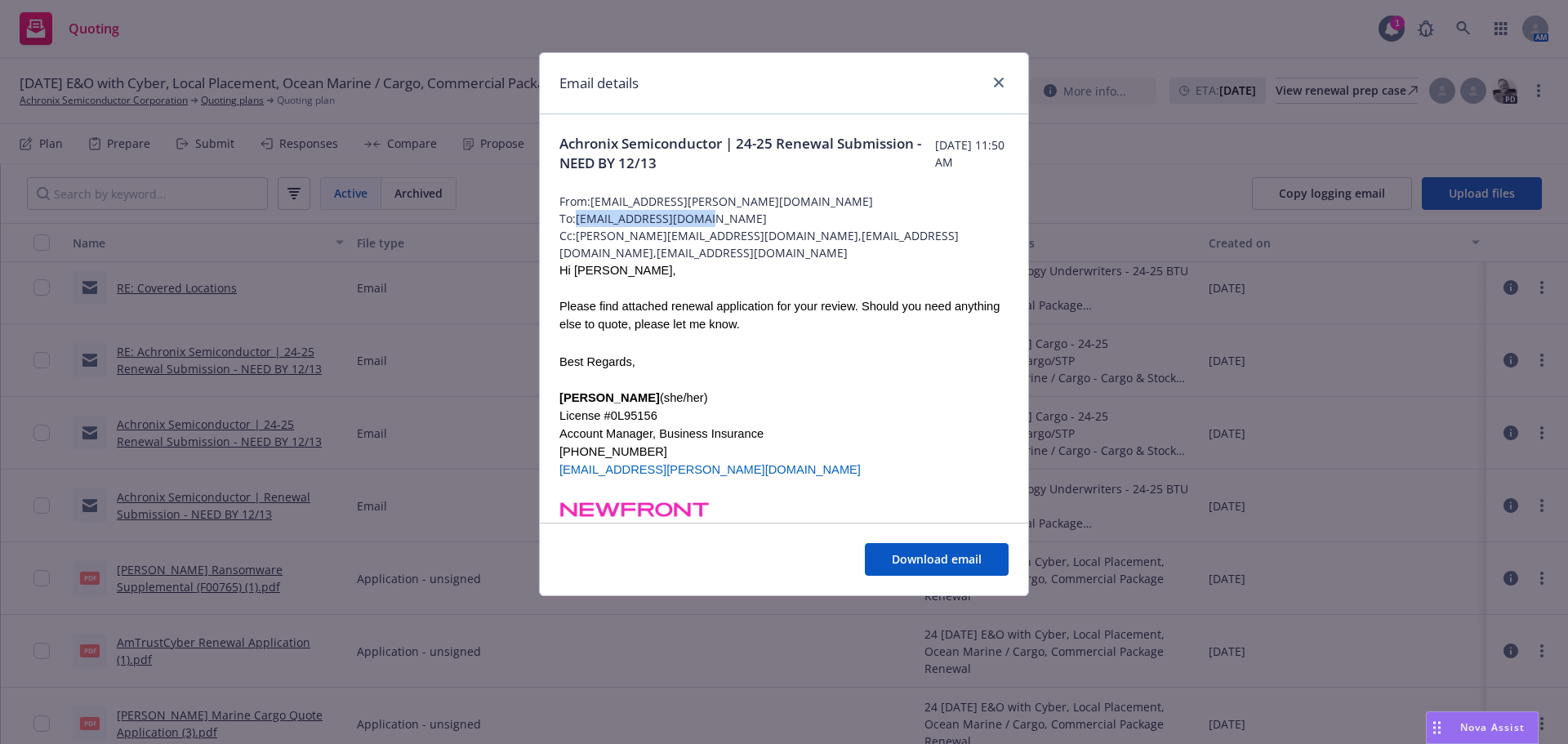
drag, startPoint x: 706, startPoint y: 221, endPoint x: 582, endPoint y: 223, distance: 124.0
click at [582, 223] on span "To: mreeves@falveyins.com" at bounding box center [783, 218] width 449 height 17
copy span "mreeves@falveyins.com"
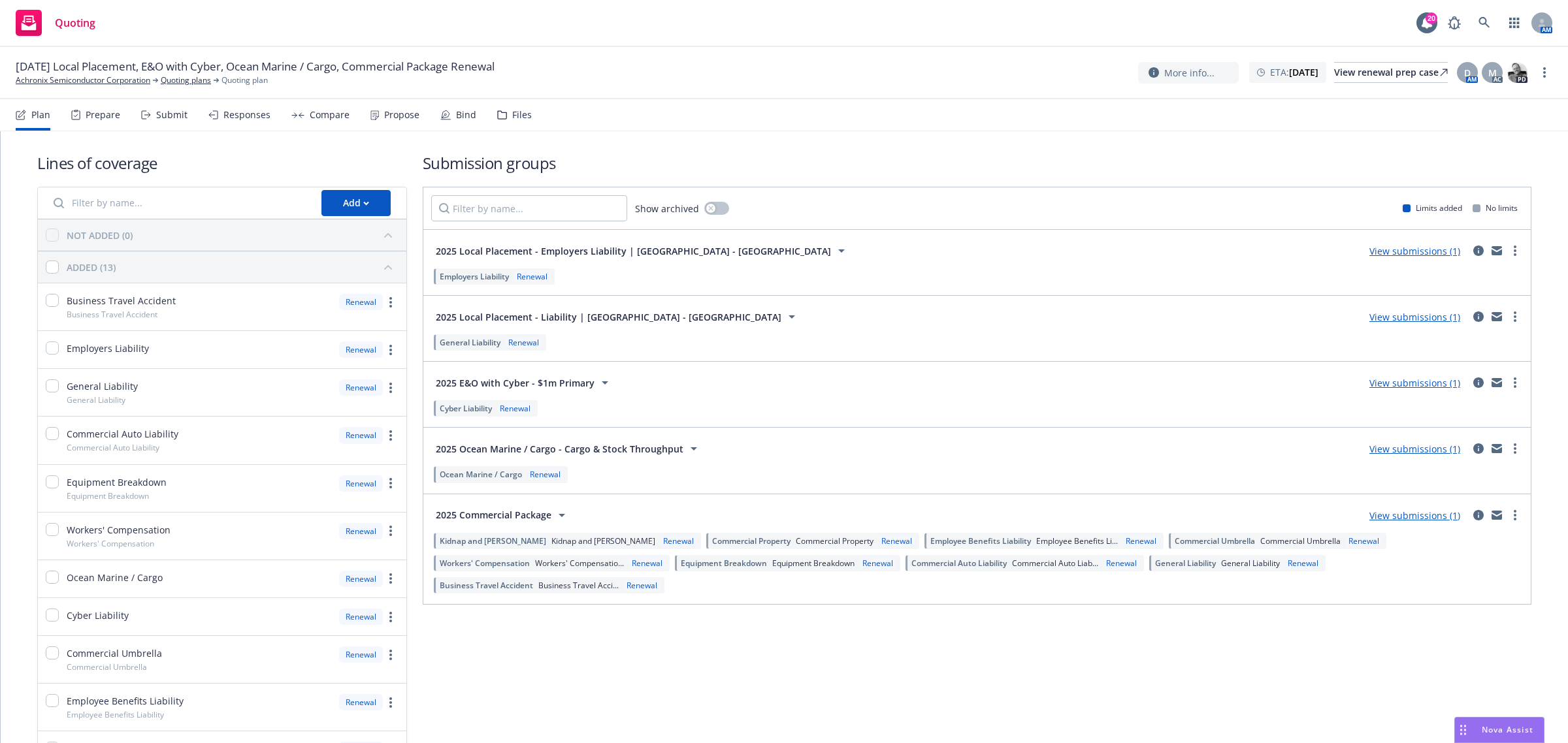
click at [110, 119] on div "Prepare" at bounding box center [102, 115] width 35 height 11
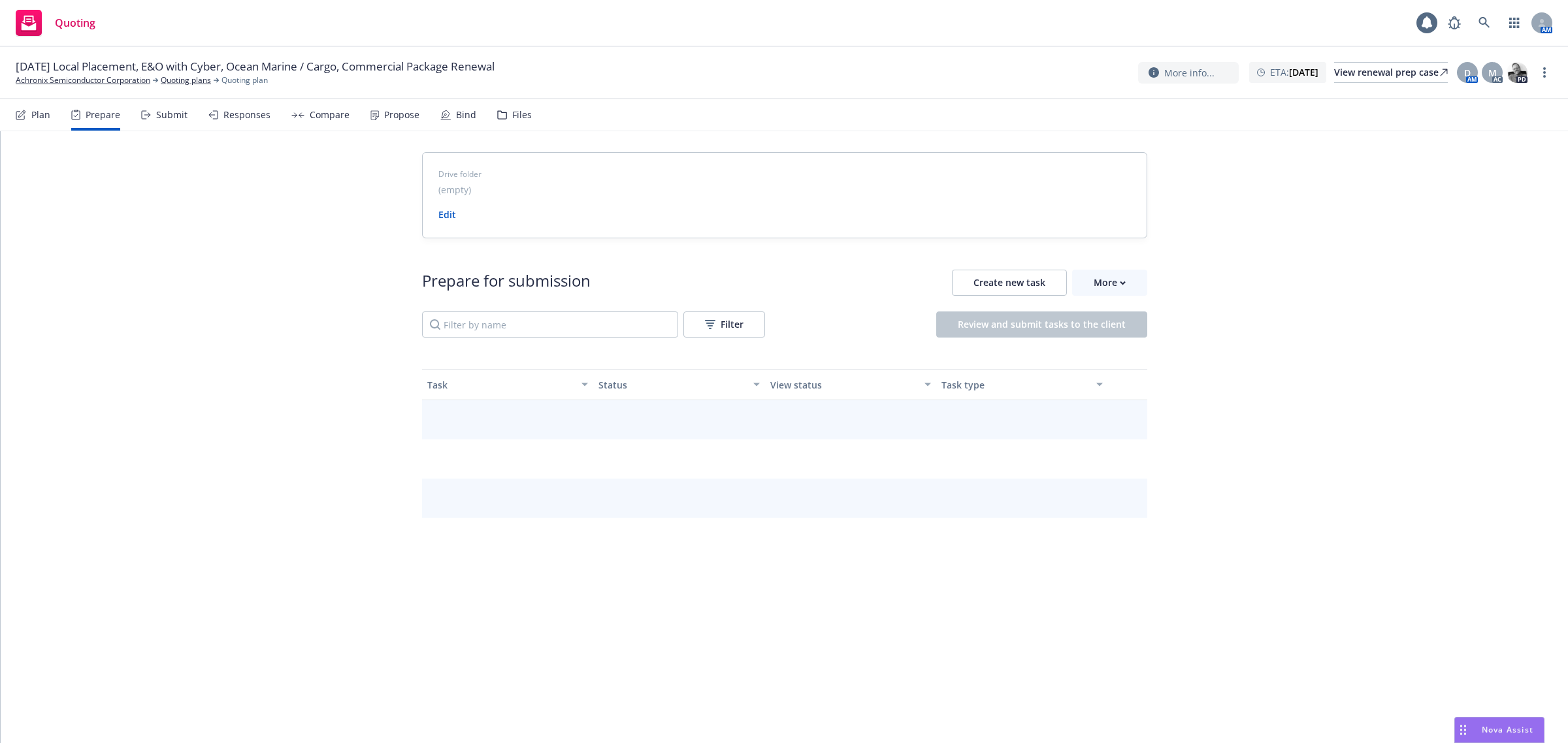
click at [181, 99] on div "Submit" at bounding box center [164, 115] width 47 height 31
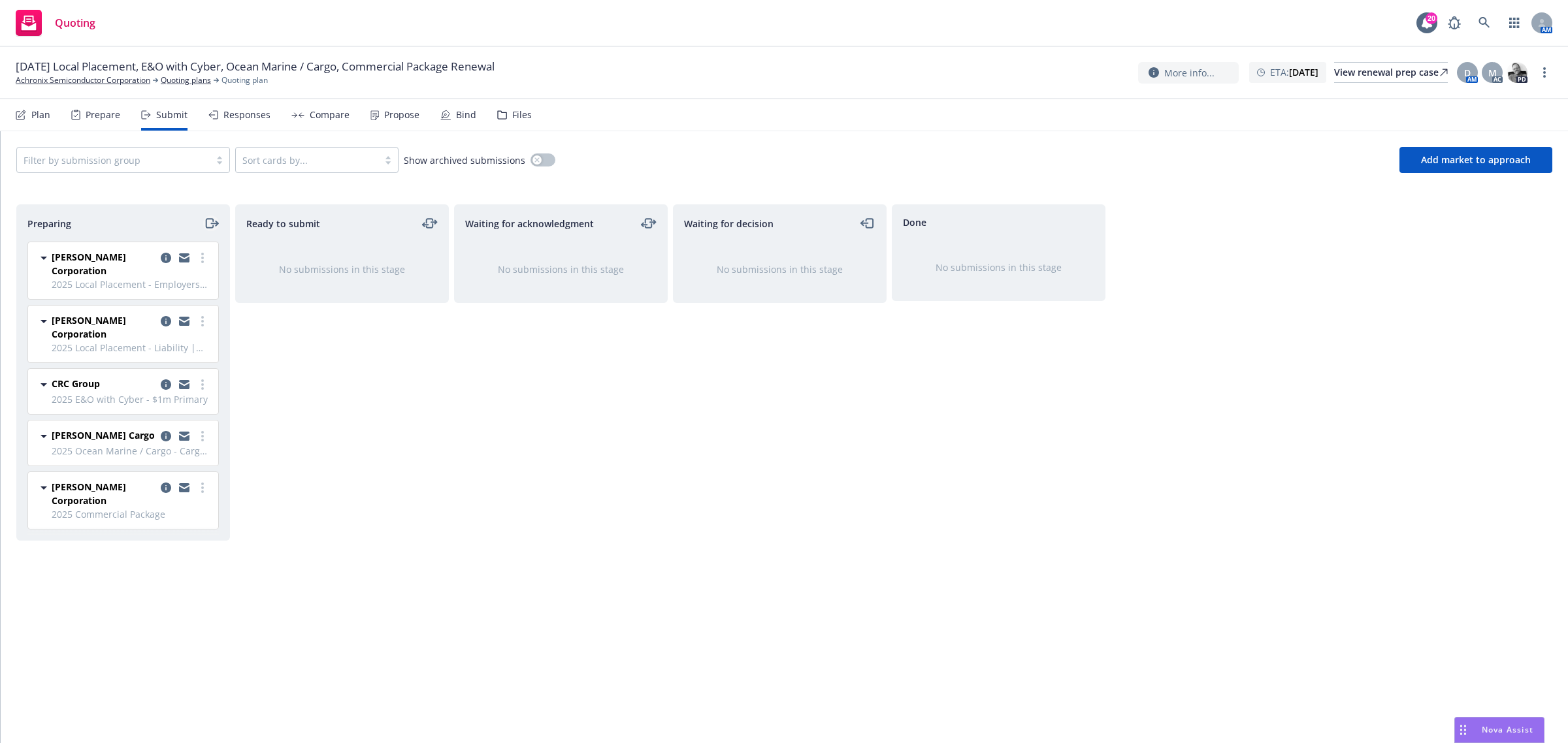
click at [214, 231] on icon "moveRight" at bounding box center [211, 223] width 15 height 16
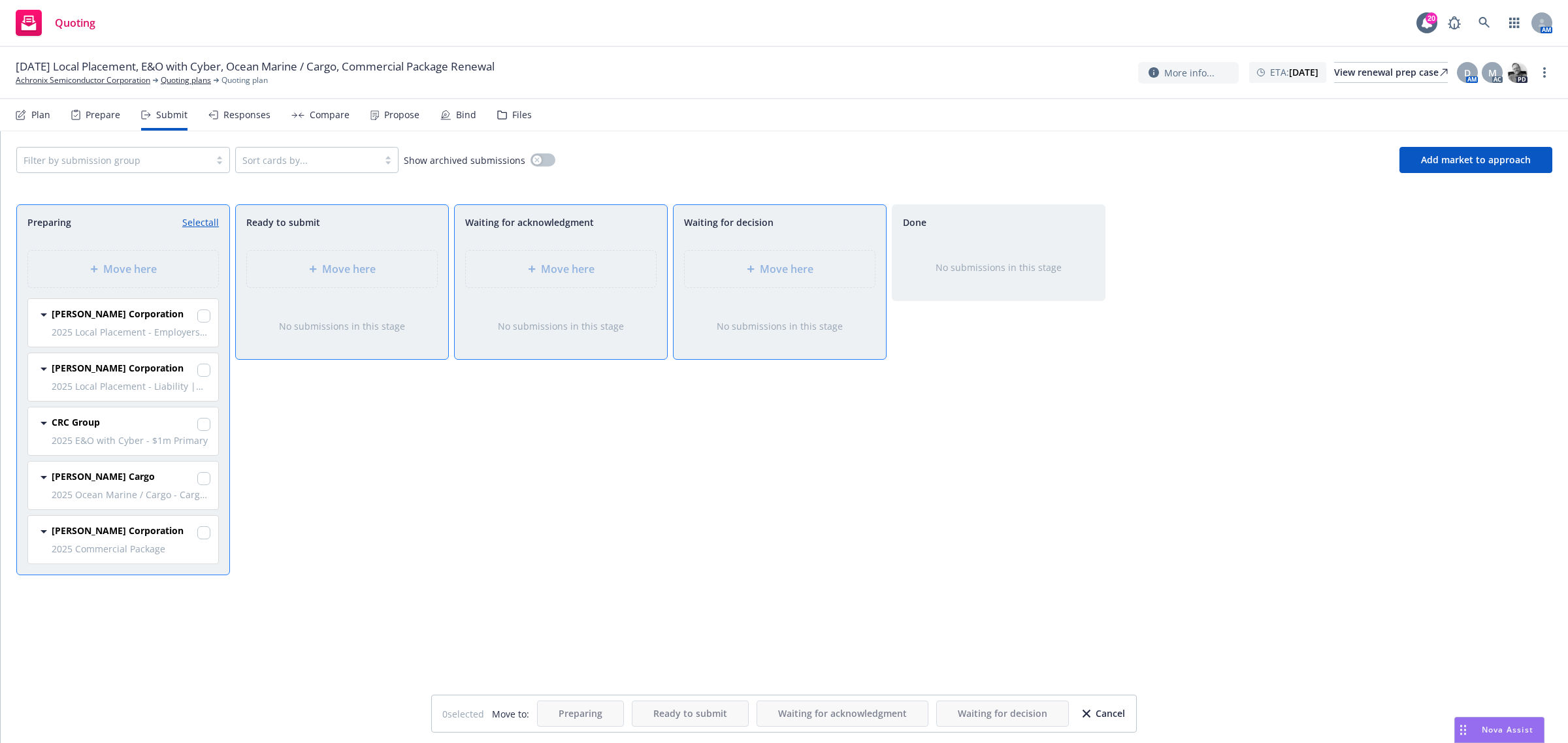
click at [197, 317] on div "[PERSON_NAME] Corporation" at bounding box center [130, 316] width 159 height 18
click at [199, 318] on input "checkbox" at bounding box center [204, 316] width 13 height 13
checkbox input "true"
click at [206, 369] on input "checkbox" at bounding box center [204, 370] width 13 height 13
checkbox input "true"
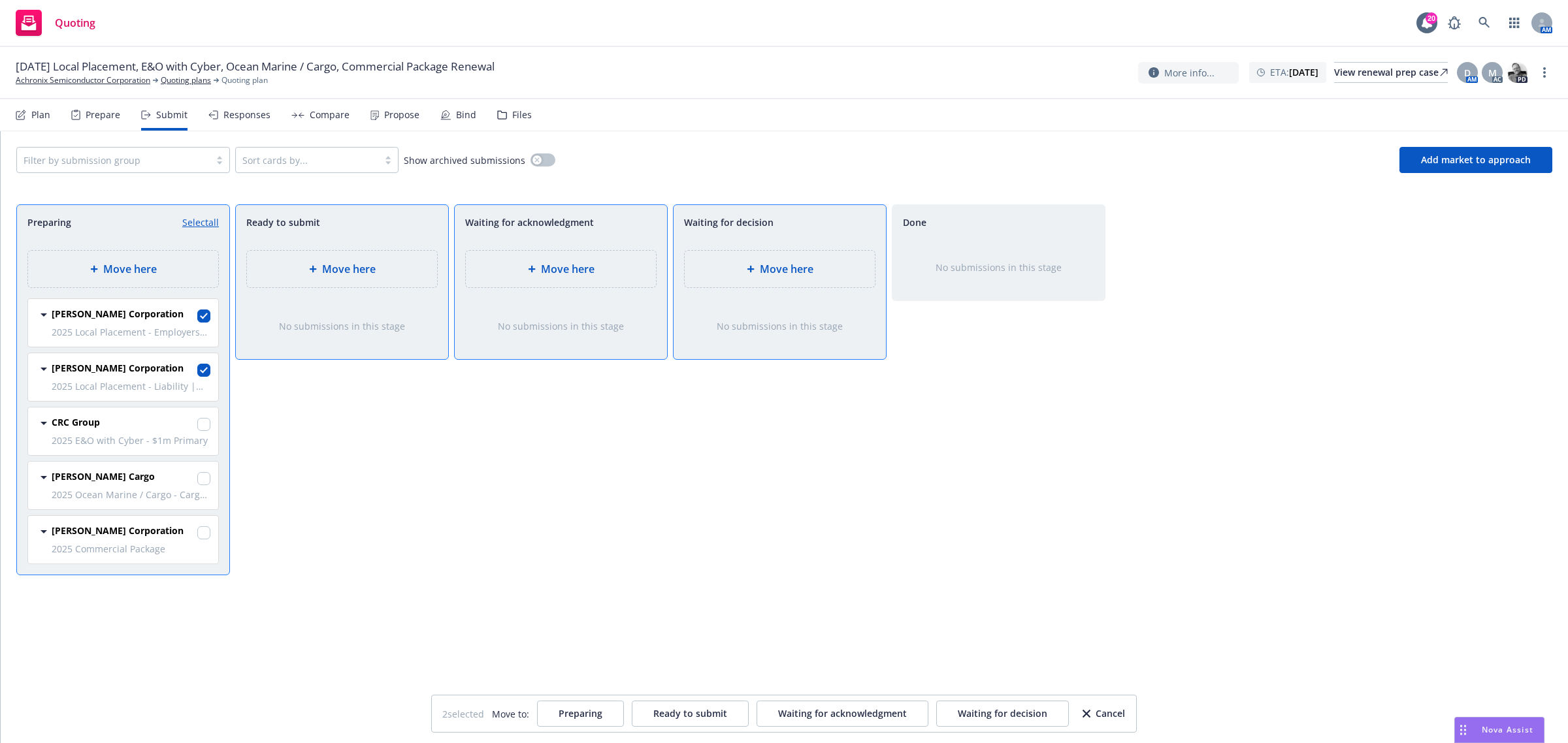
click at [772, 262] on span "Move here" at bounding box center [786, 269] width 54 height 16
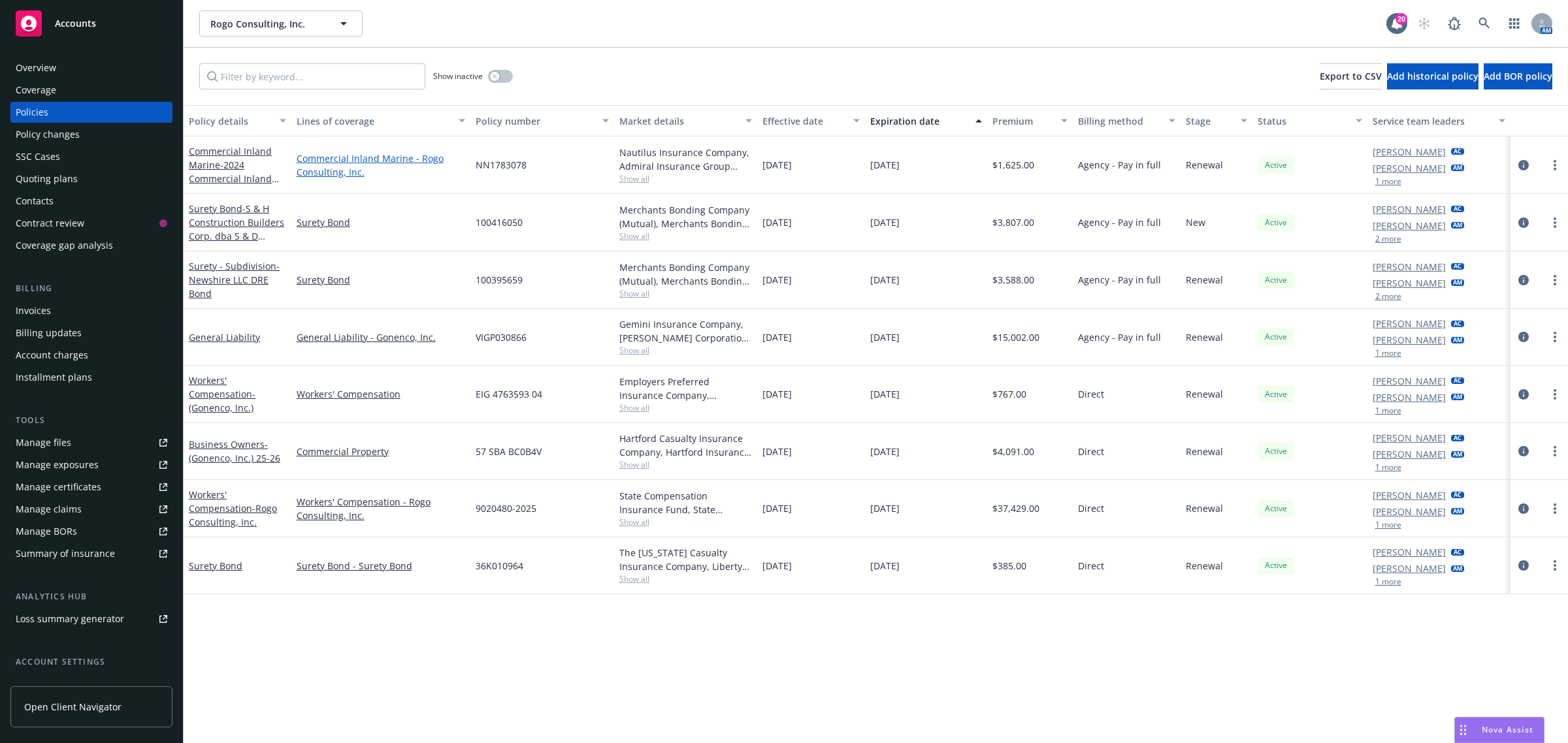
drag, startPoint x: 944, startPoint y: 175, endPoint x: 309, endPoint y: 154, distance: 635.3
click at [296, 154] on div "Commercial Inland Marine - 2024 Commercial Inland Marine Commercial Inland Mari…" at bounding box center [875, 165] width 1384 height 57
copy div "Commercial Inland Marine - Rogo Consulting, Inc. NN1783078 Nautilus Insurance C…"
click at [226, 174] on span "- 2024 Commercial Inland Marine" at bounding box center [234, 178] width 90 height 39
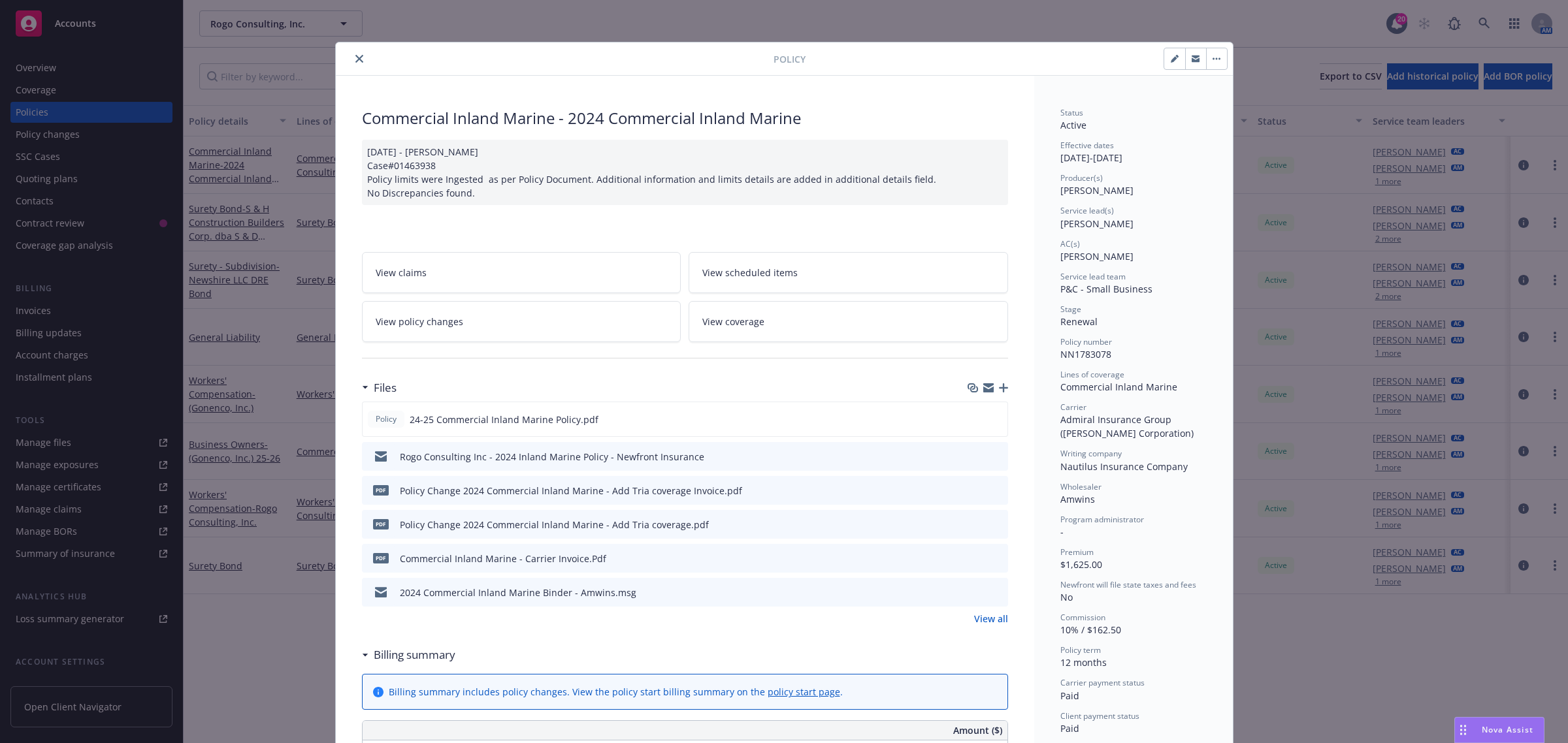
click at [981, 615] on link "View all" at bounding box center [991, 618] width 34 height 13
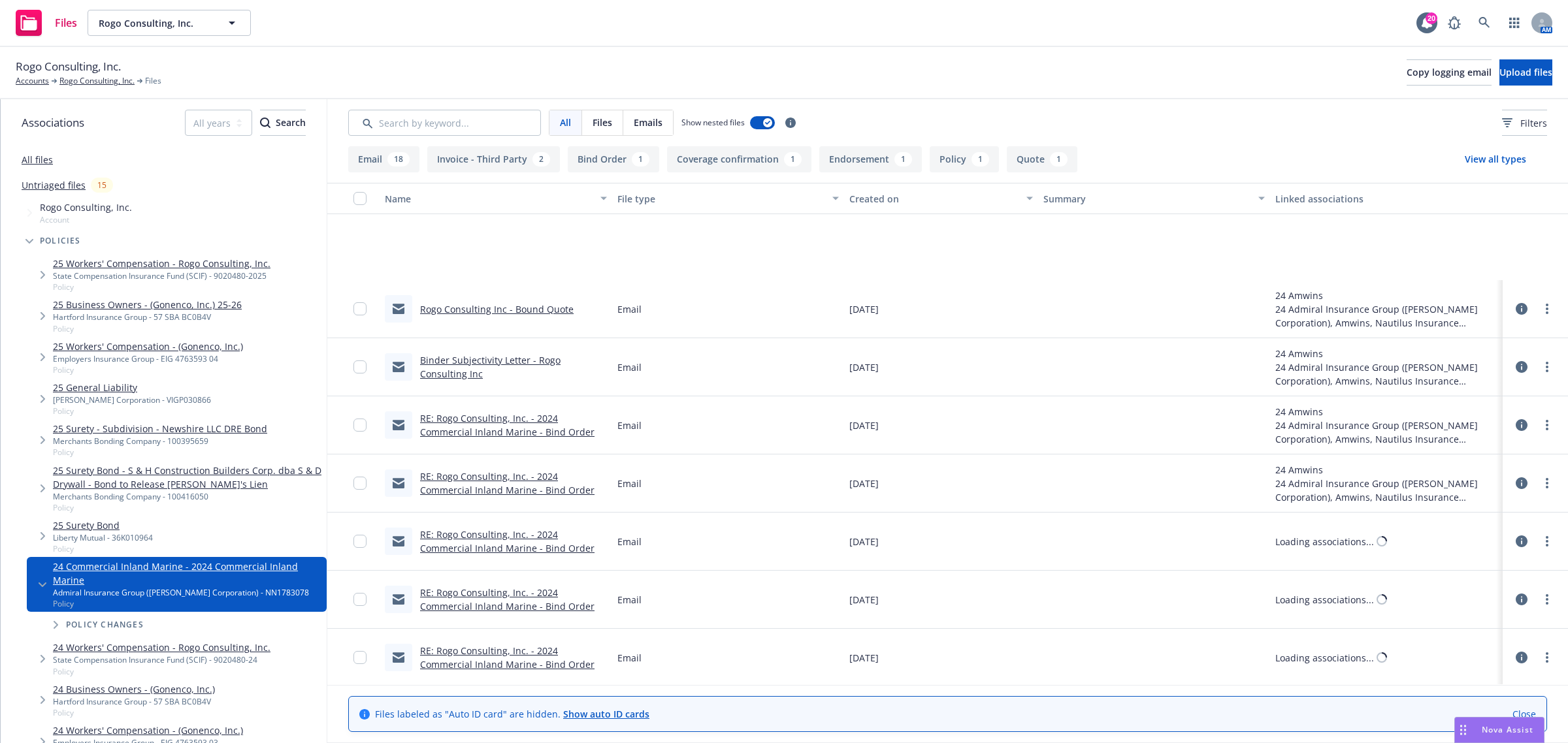
scroll to position [408, 0]
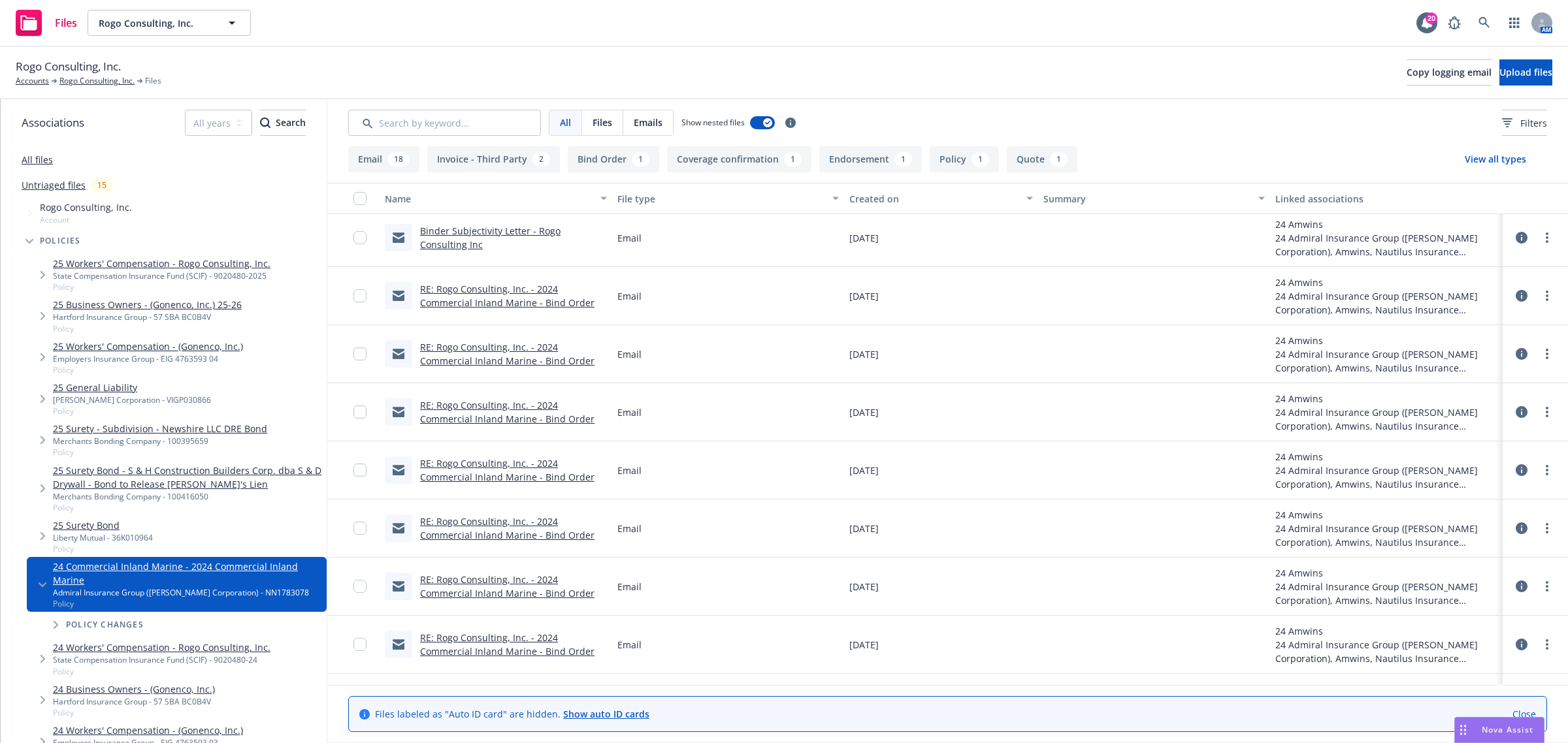
click at [526, 591] on link "RE: Rogo Consulting, Inc. - 2024 Commercial Inland Marine - Bind Order" at bounding box center [506, 586] width 174 height 26
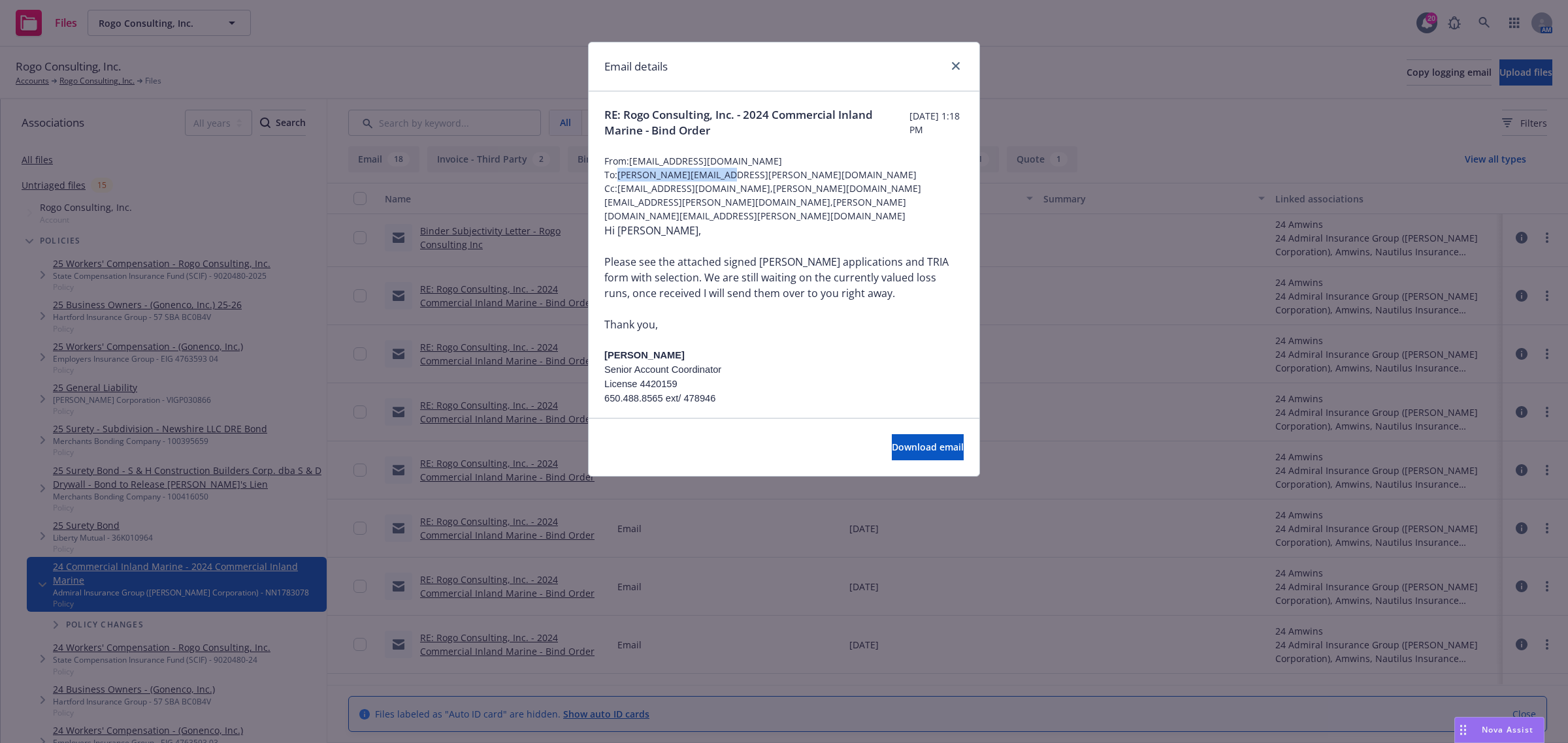
drag, startPoint x: 743, startPoint y: 172, endPoint x: 628, endPoint y: 180, distance: 115.3
click at [622, 180] on span "To: [PERSON_NAME][EMAIL_ADDRESS][PERSON_NAME][DOMAIN_NAME]" at bounding box center [784, 174] width 359 height 13
copy span "[PERSON_NAME][EMAIL_ADDRESS][PERSON_NAME][DOMAIN_NAME]"
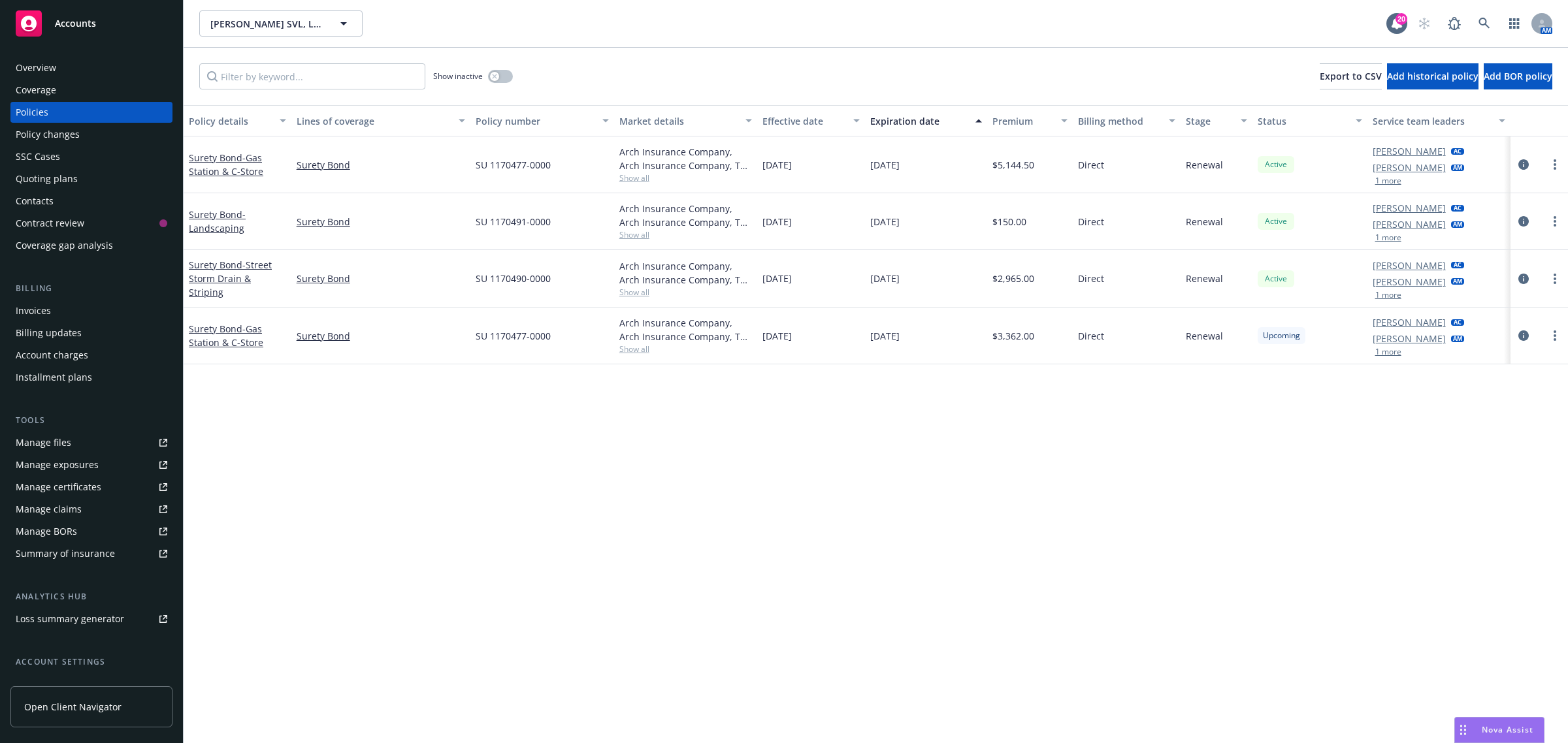
drag, startPoint x: 942, startPoint y: 346, endPoint x: 203, endPoint y: 320, distance: 739.5
click at [190, 327] on div "Surety Bond - Gas Station & C-Store Surety Bond SU 1170477-0000 Arch Insurance …" at bounding box center [875, 336] width 1384 height 57
copy div "Surety Bond - Gas Station & C-Store Surety Bond SU 1170477-0000 Arch Insurance …"
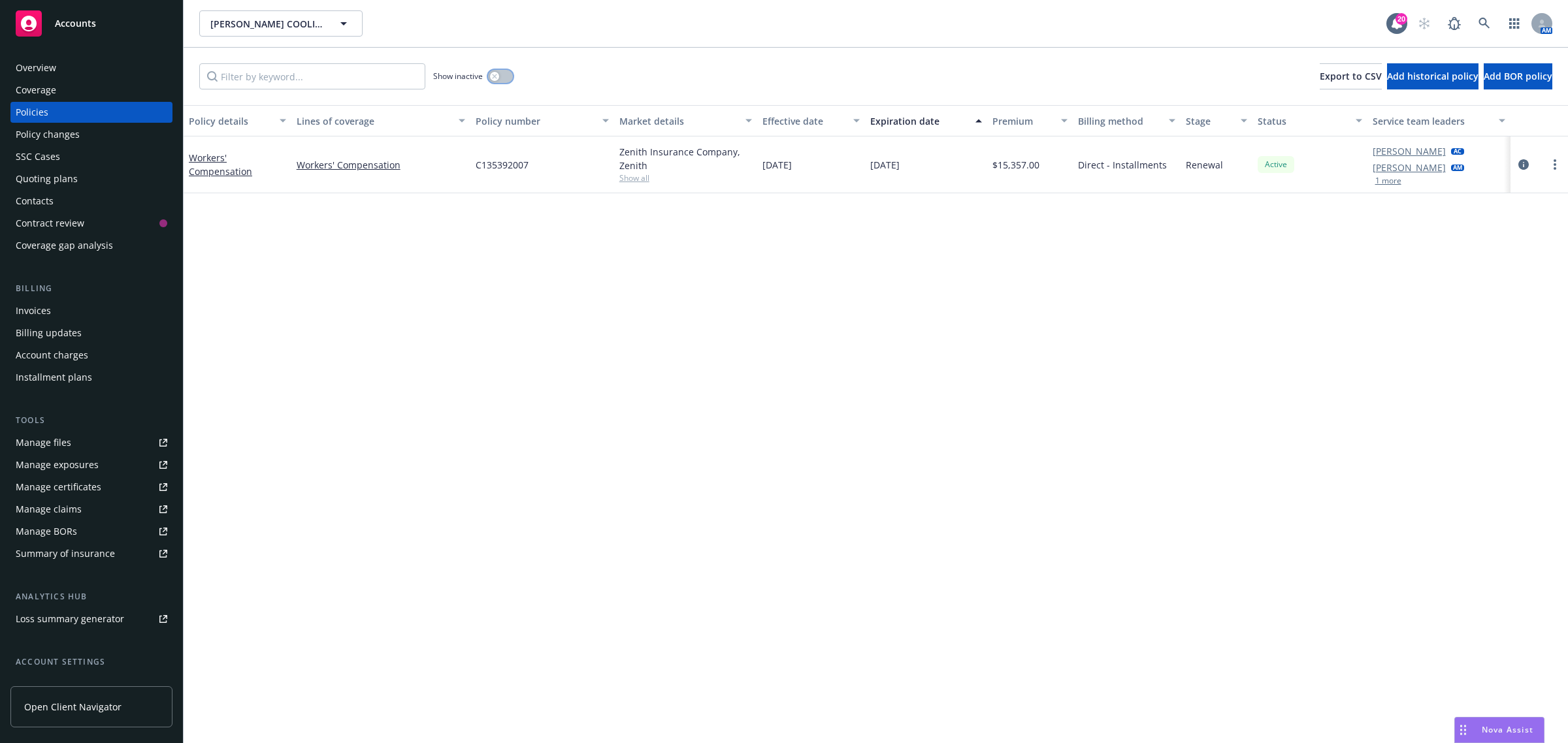
click at [502, 75] on button "button" at bounding box center [500, 76] width 25 height 13
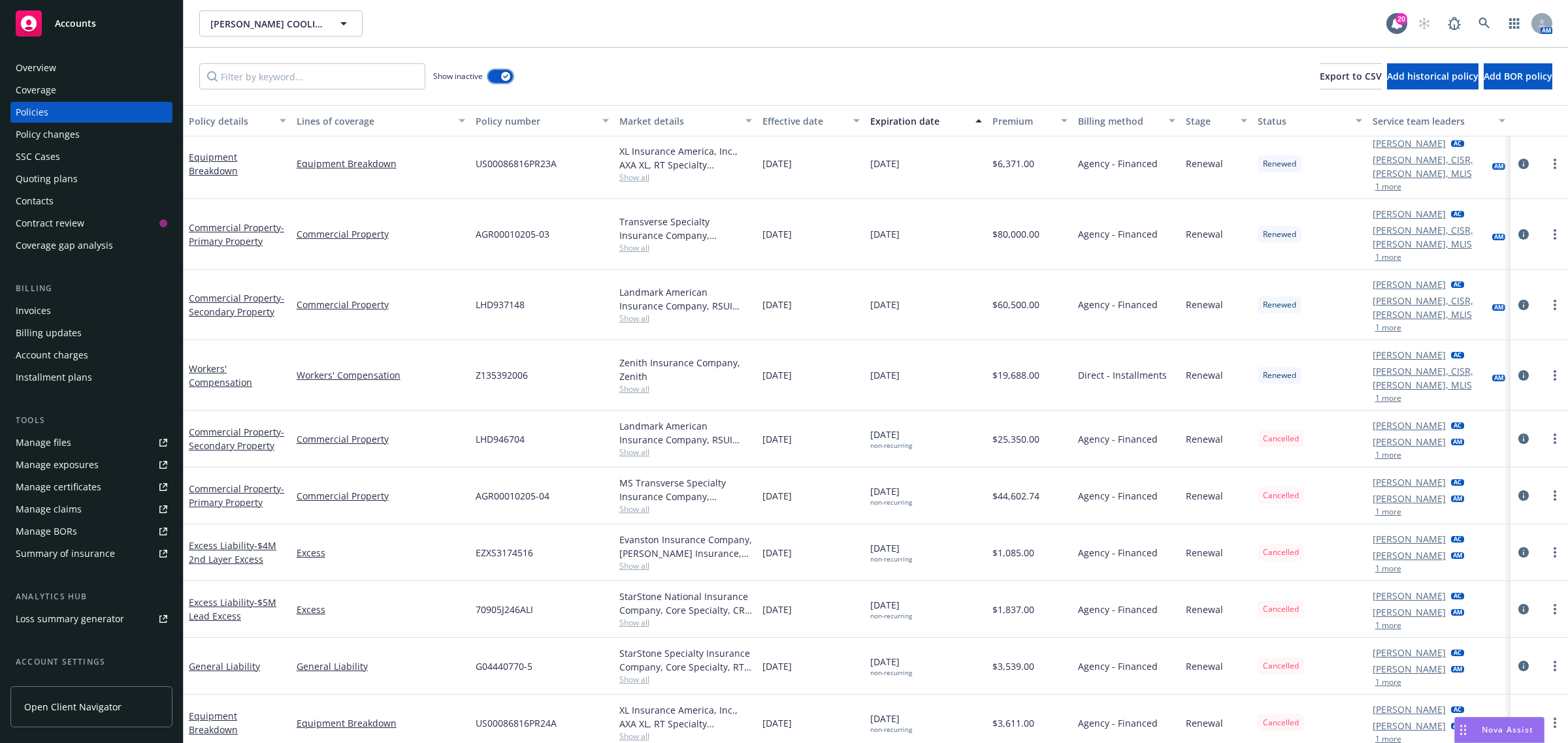
scroll to position [1693, 0]
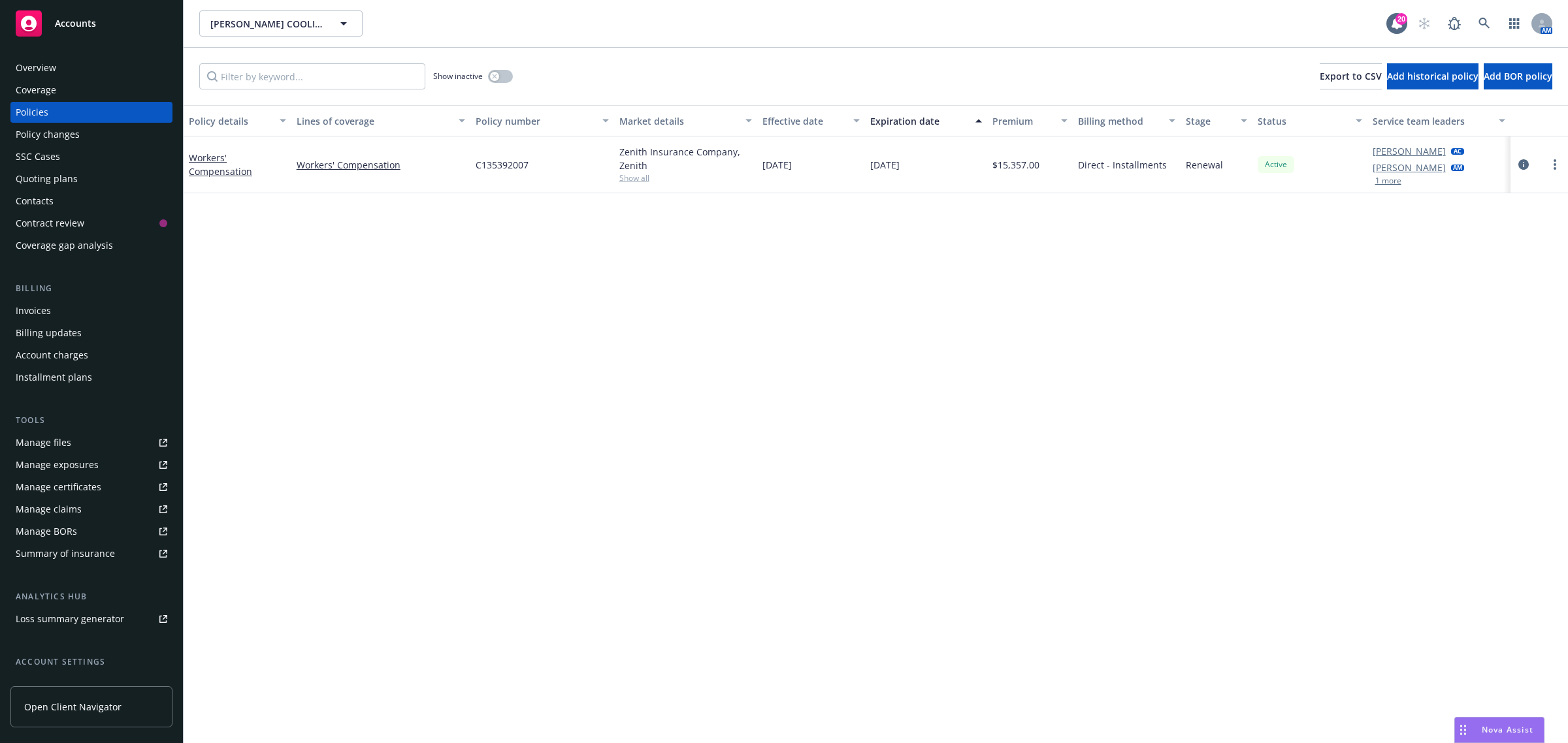
click at [60, 67] on div "Overview" at bounding box center [91, 68] width 152 height 21
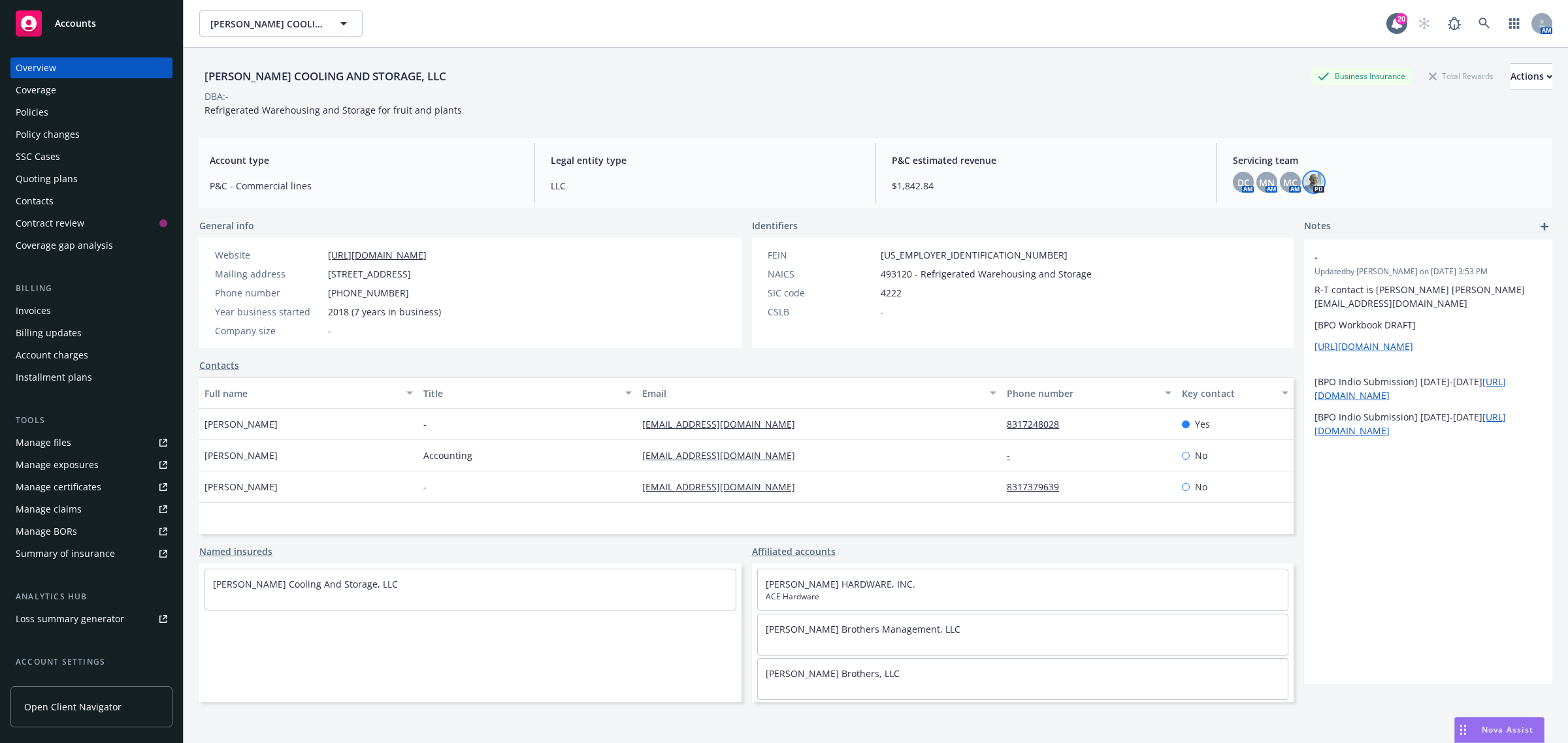
click at [1303, 188] on img at bounding box center [1313, 183] width 21 height 21
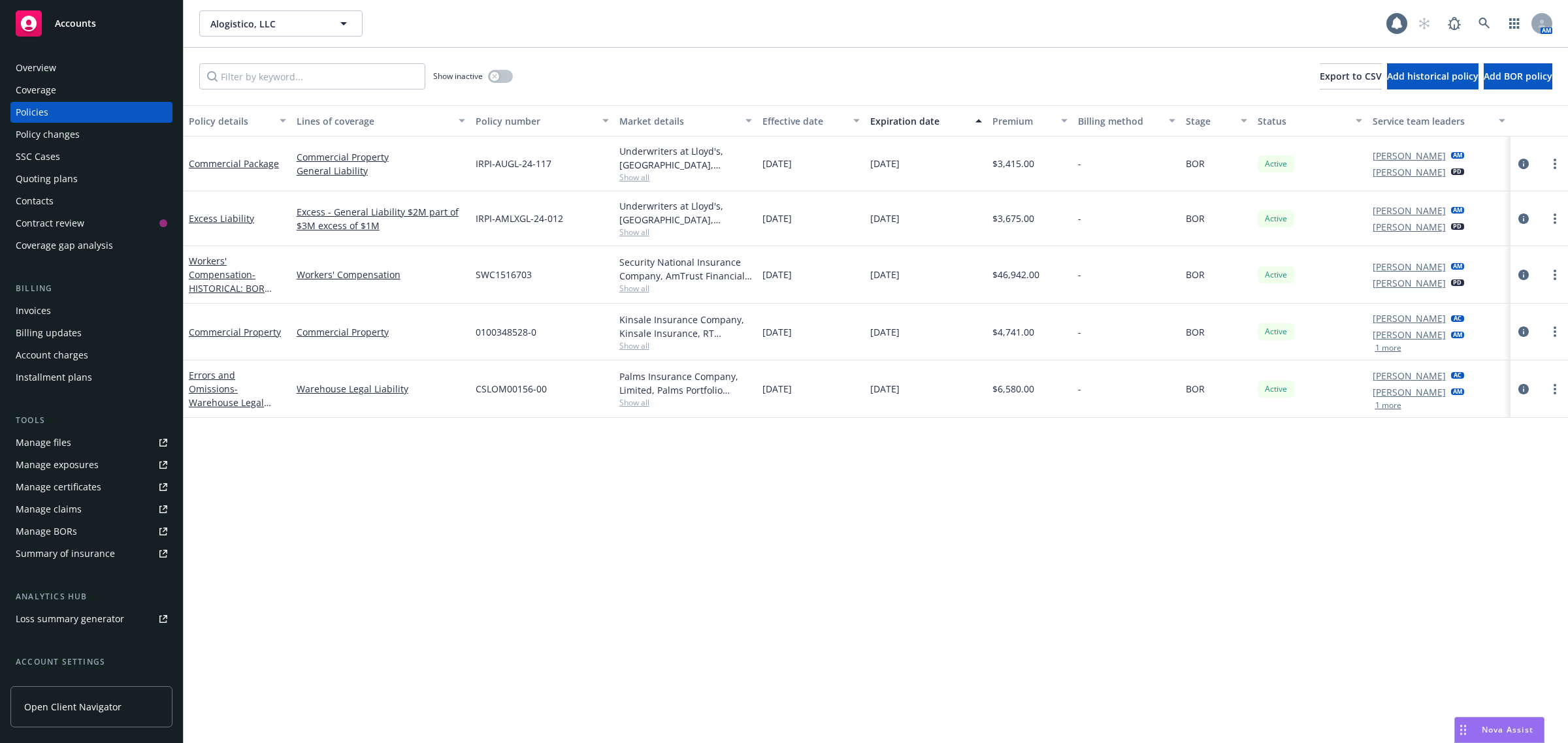
click at [39, 70] on div "Overview" at bounding box center [35, 68] width 40 height 21
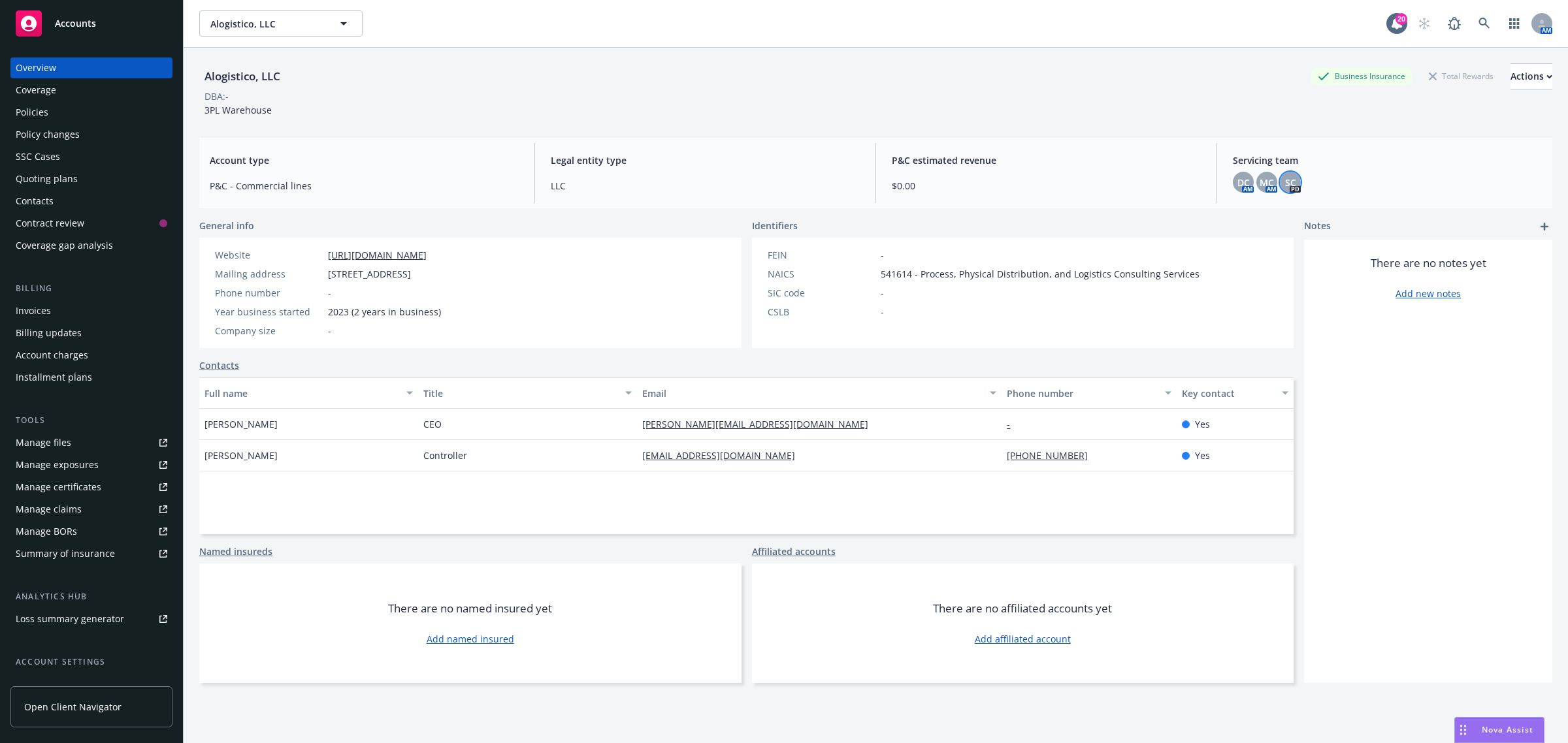
click at [1285, 181] on span "SC" at bounding box center [1291, 182] width 11 height 13
drag, startPoint x: 1252, startPoint y: 154, endPoint x: 1249, endPoint y: 170, distance: 16.3
click at [1250, 168] on div "Servicing team DC AM MC AM SC PD" at bounding box center [1387, 173] width 330 height 60
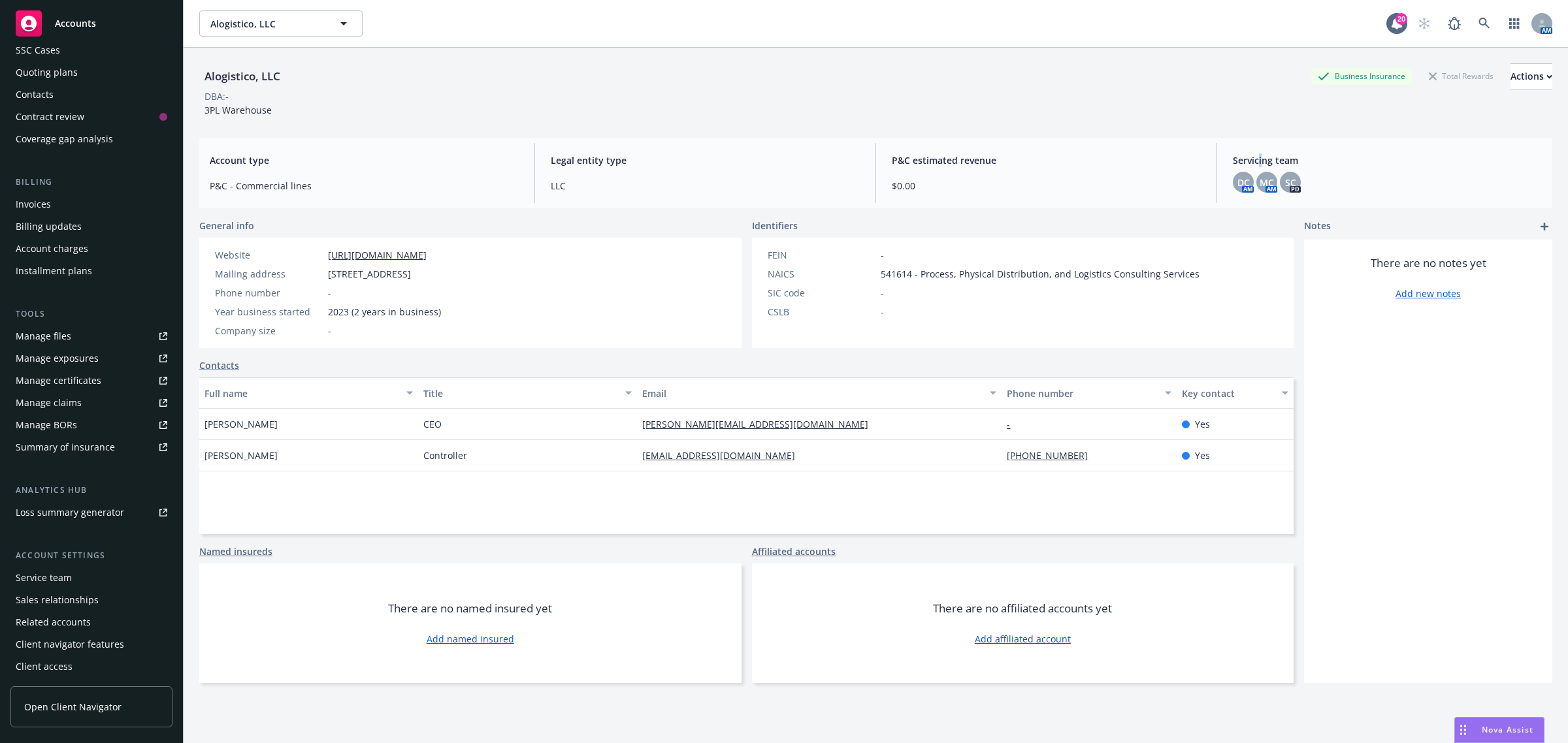
click at [37, 577] on div "Service team" at bounding box center [44, 578] width 56 height 21
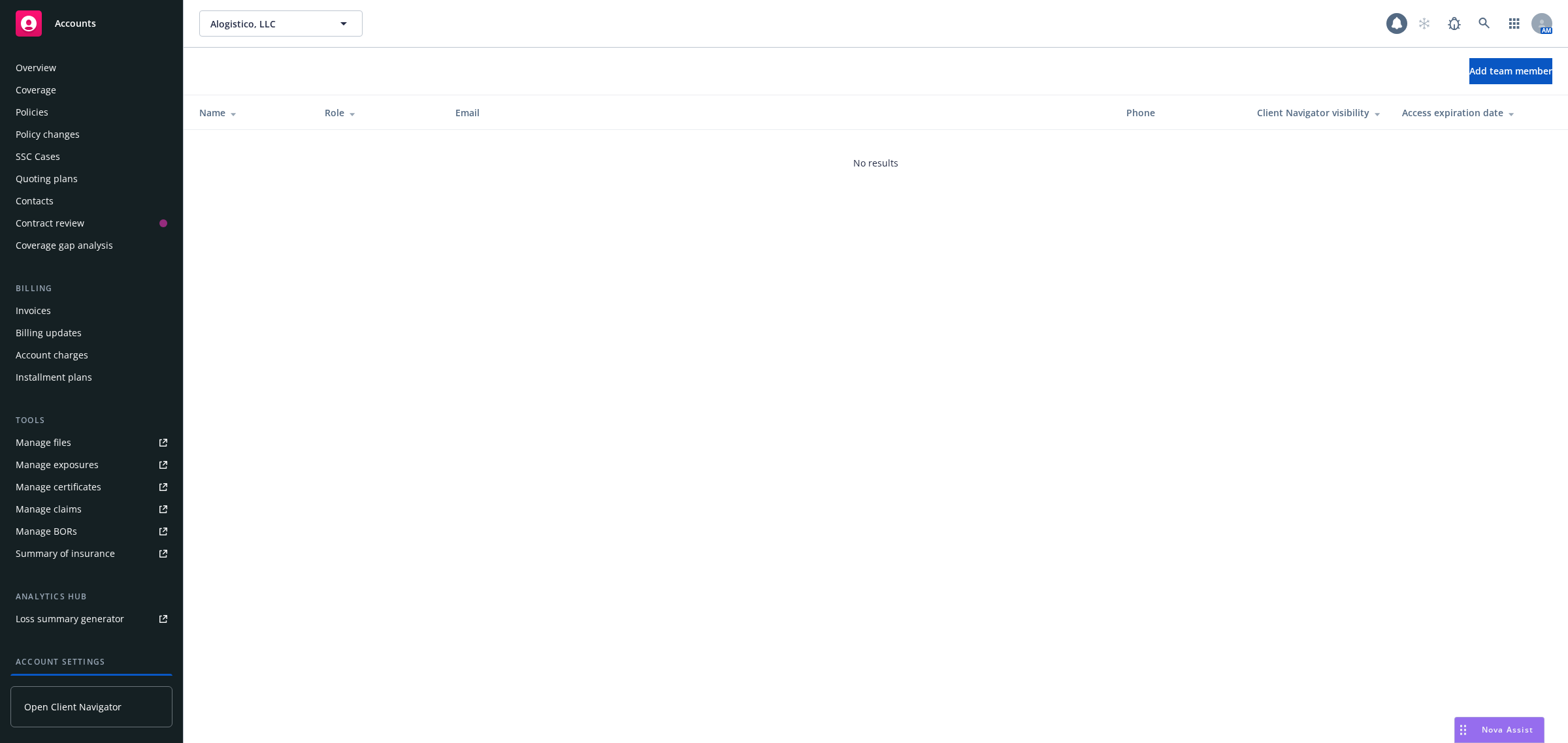
scroll to position [106, 0]
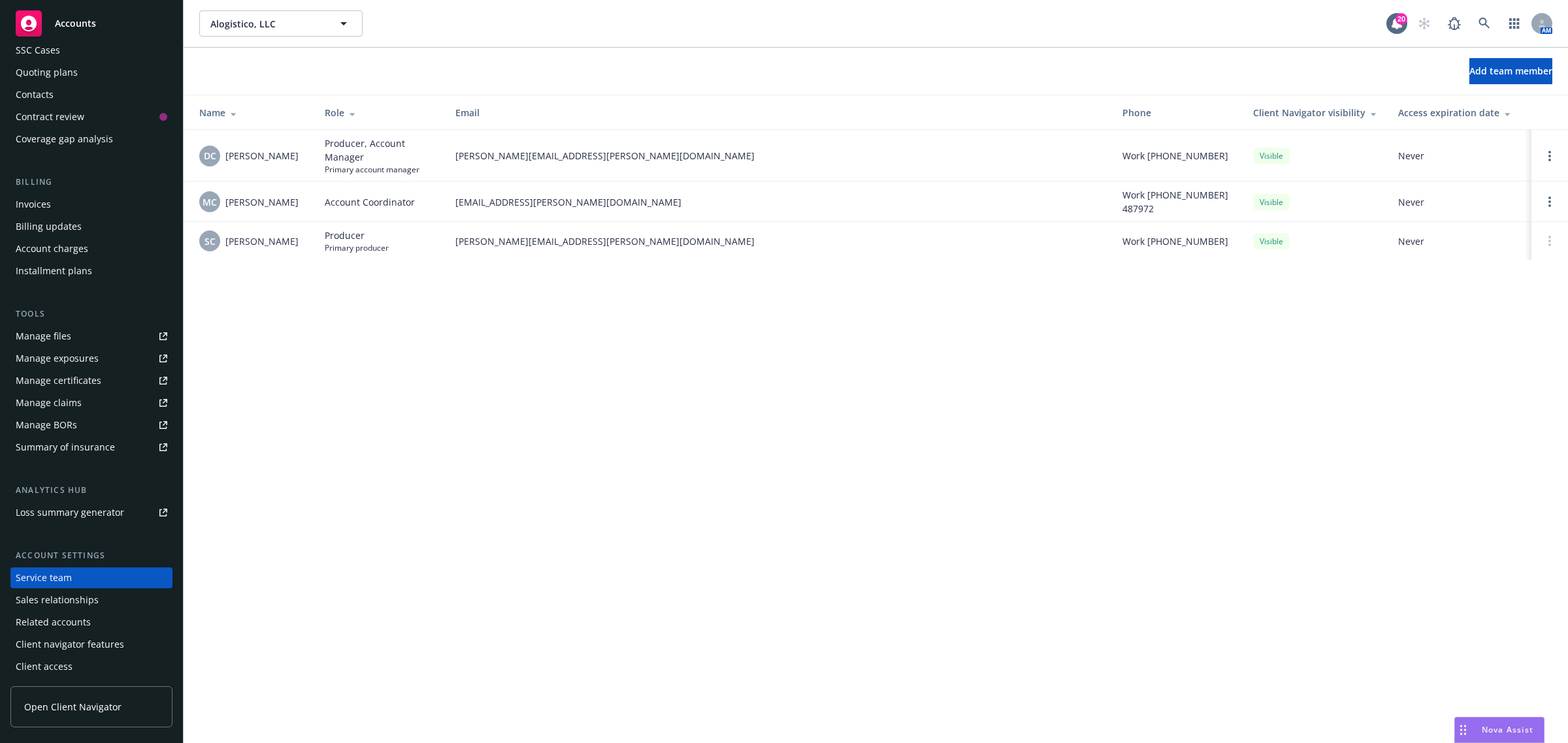
click at [517, 250] on td "sean.curtsinger@newfront.com" at bounding box center [779, 241] width 667 height 38
click at [518, 237] on span "sean.curtsinger@newfront.com" at bounding box center [778, 240] width 646 height 13
click at [519, 237] on span "sean.curtsinger@newfront.com" at bounding box center [778, 240] width 646 height 13
click at [521, 237] on span "sean.curtsinger@newfront.com" at bounding box center [778, 240] width 646 height 13
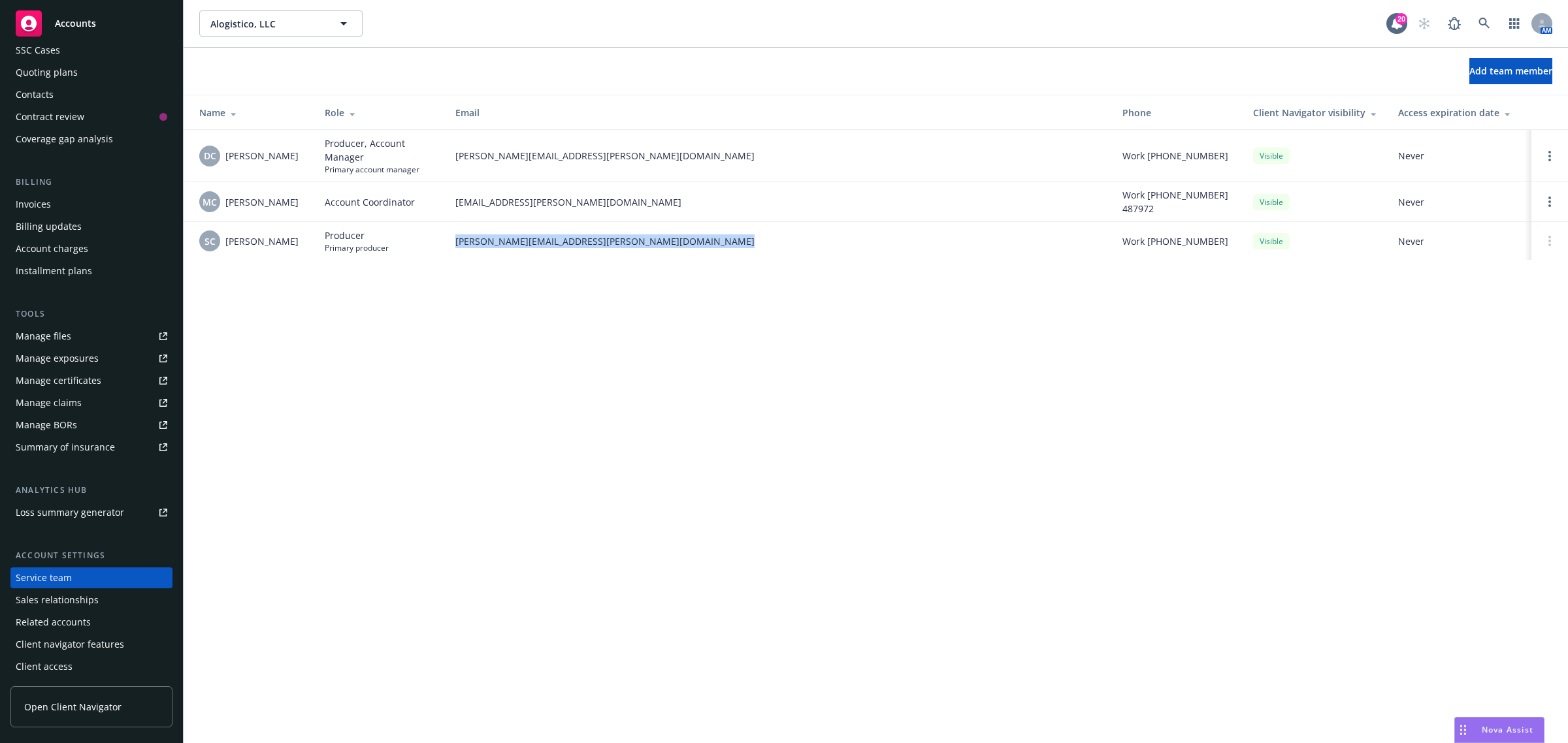
click at [521, 237] on span "sean.curtsinger@newfront.com" at bounding box center [778, 240] width 646 height 13
copy span "sean.curtsinger@newfront.com"
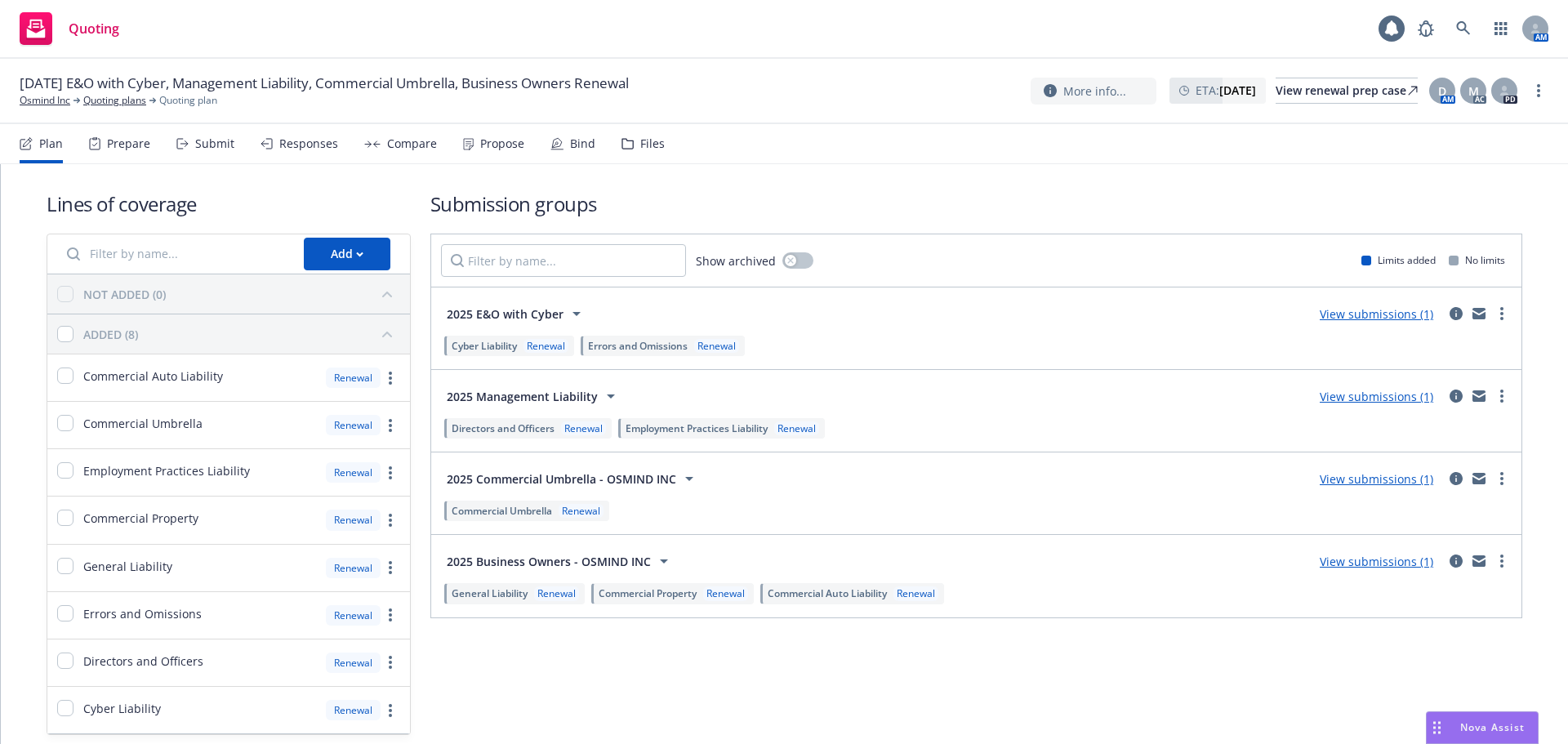
click at [504, 146] on div "Propose" at bounding box center [503, 144] width 44 height 13
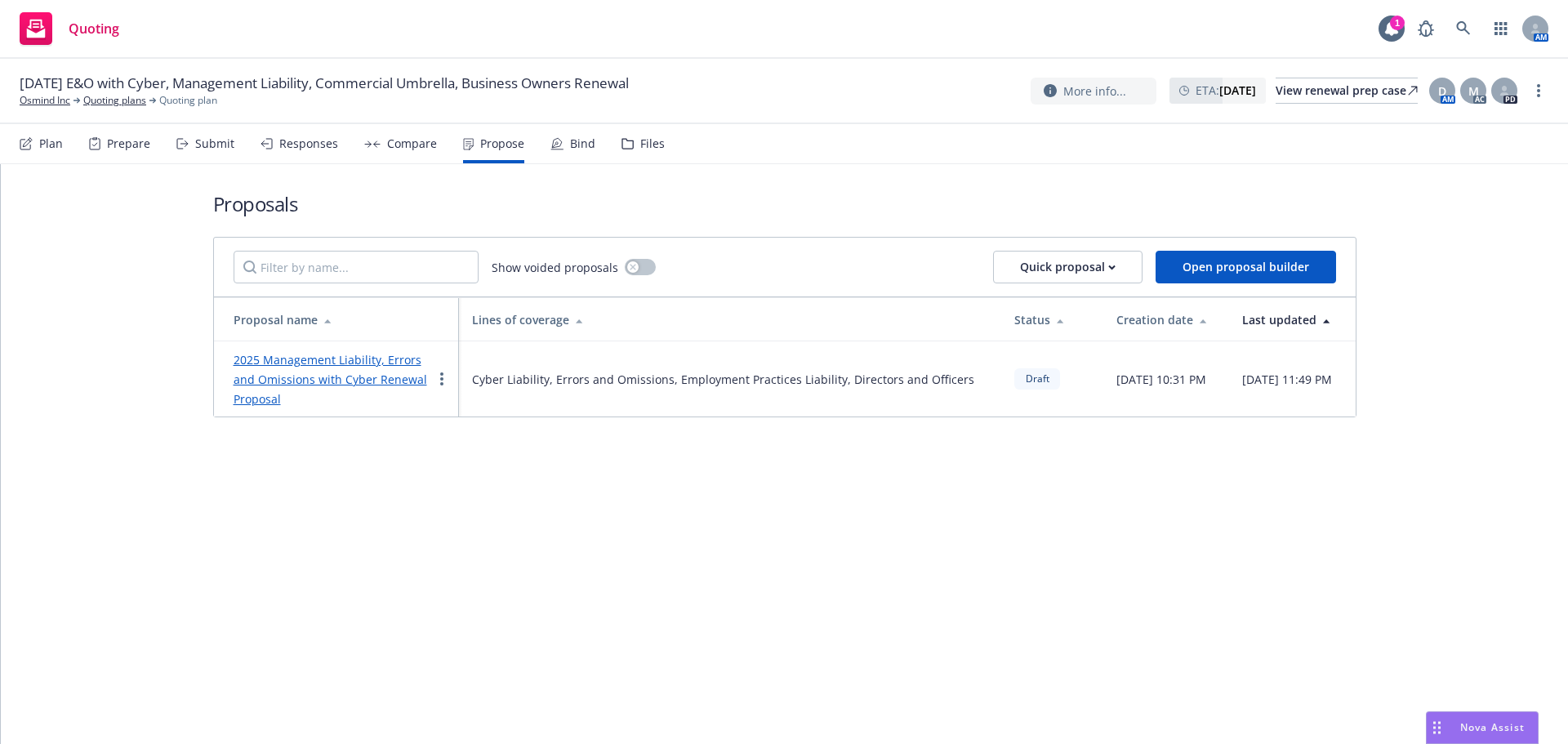
click at [310, 152] on div "Responses" at bounding box center [299, 144] width 78 height 39
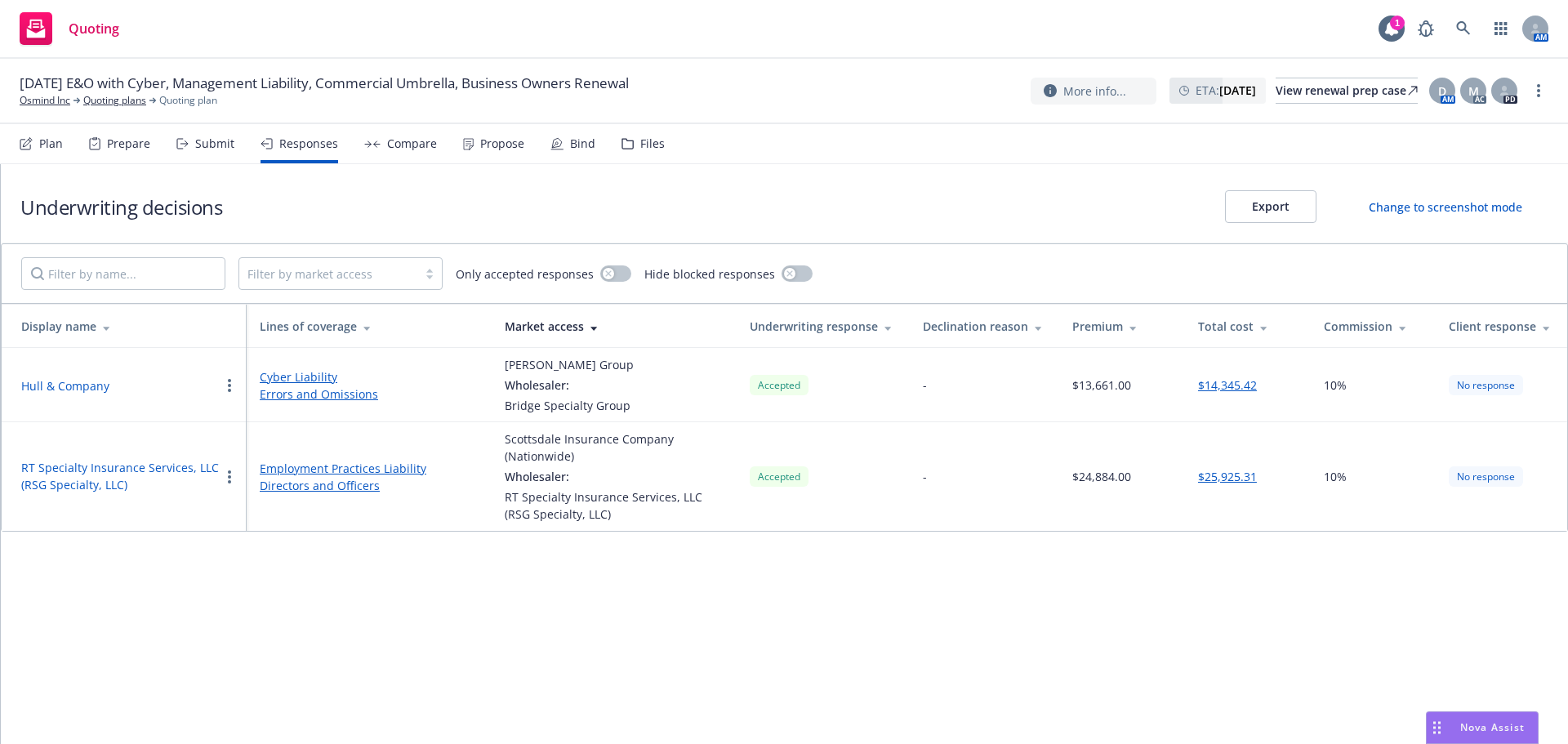
click at [52, 150] on div "Plan" at bounding box center [50, 144] width 24 height 13
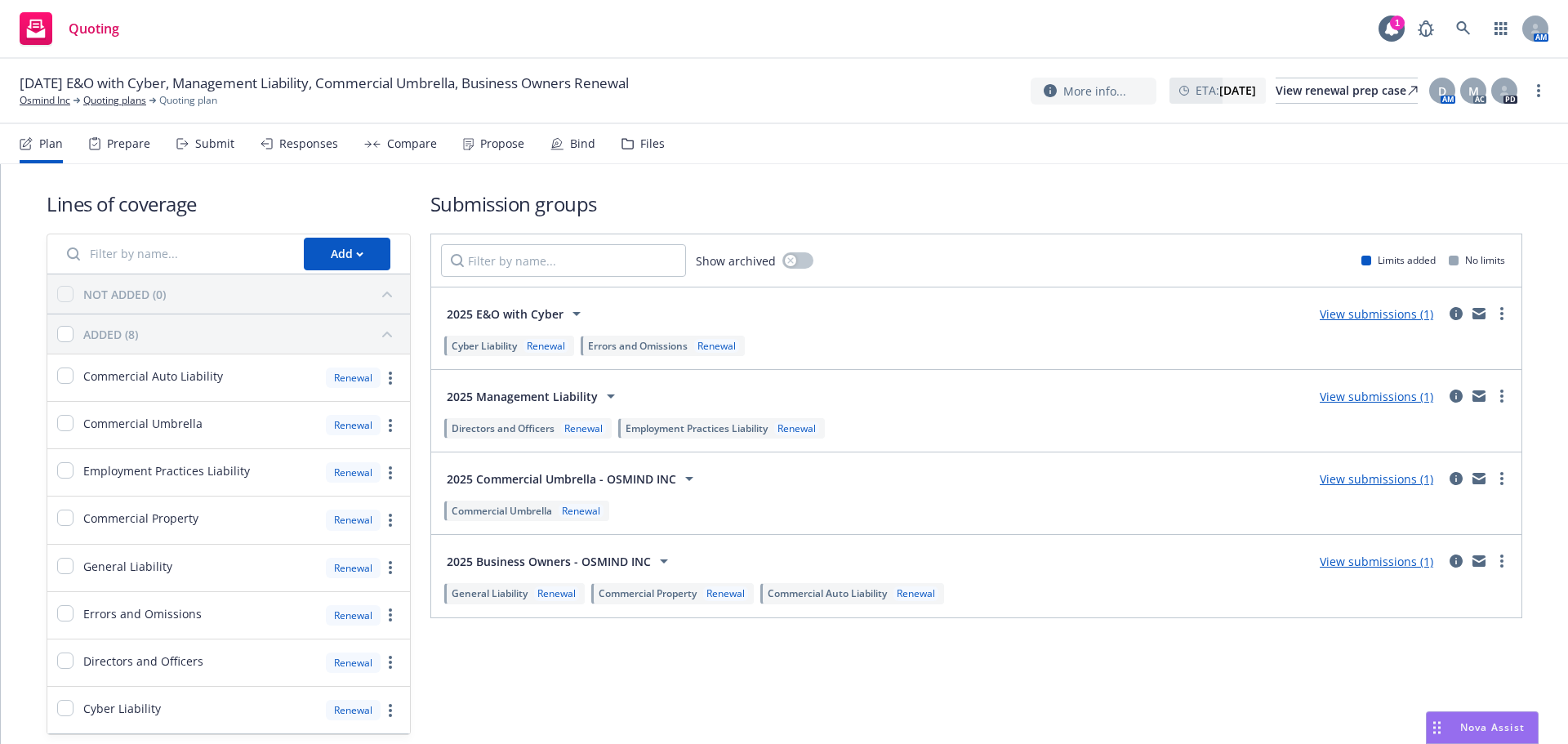
click at [115, 142] on div "Prepare" at bounding box center [128, 144] width 43 height 13
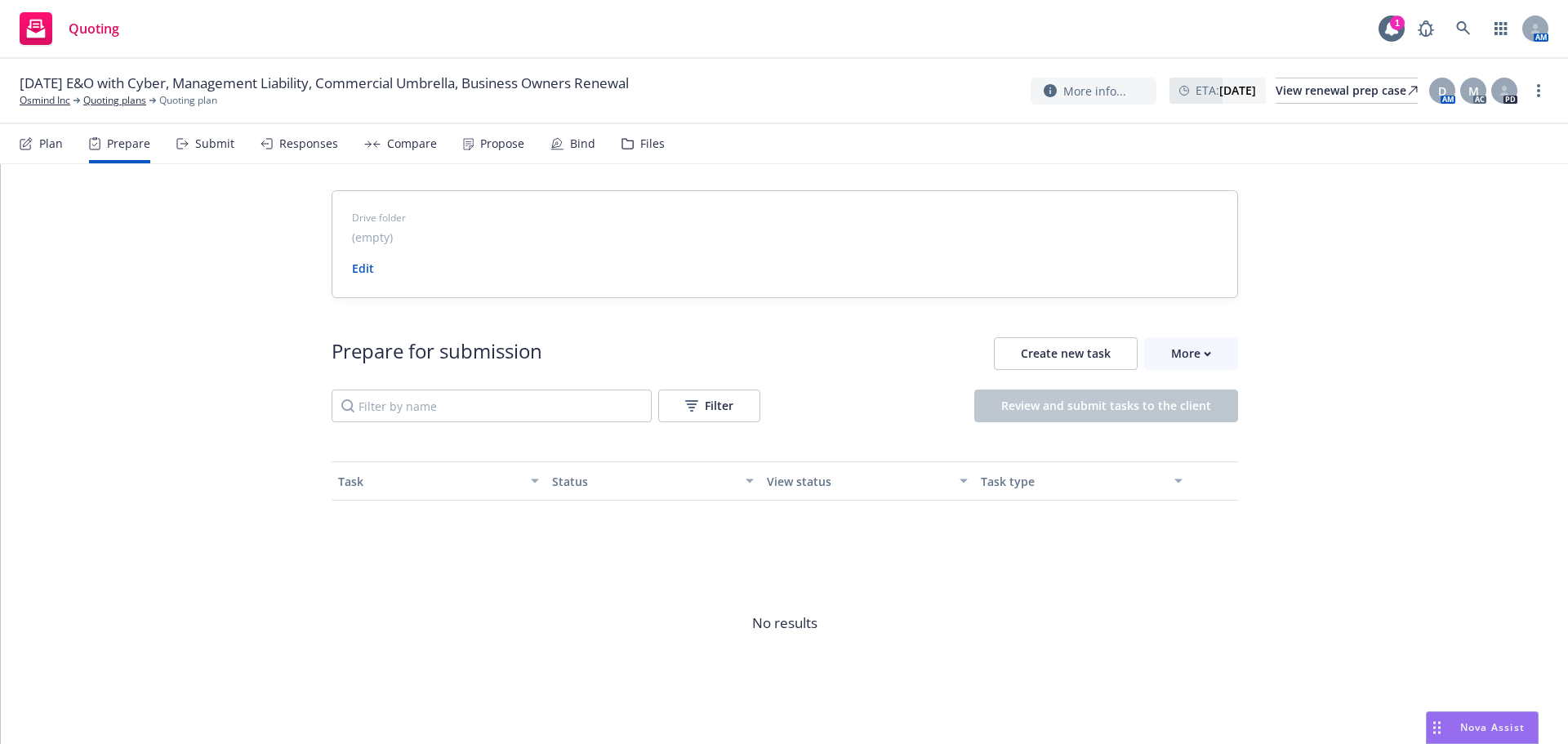
click at [183, 140] on icon at bounding box center [183, 144] width 12 height 11
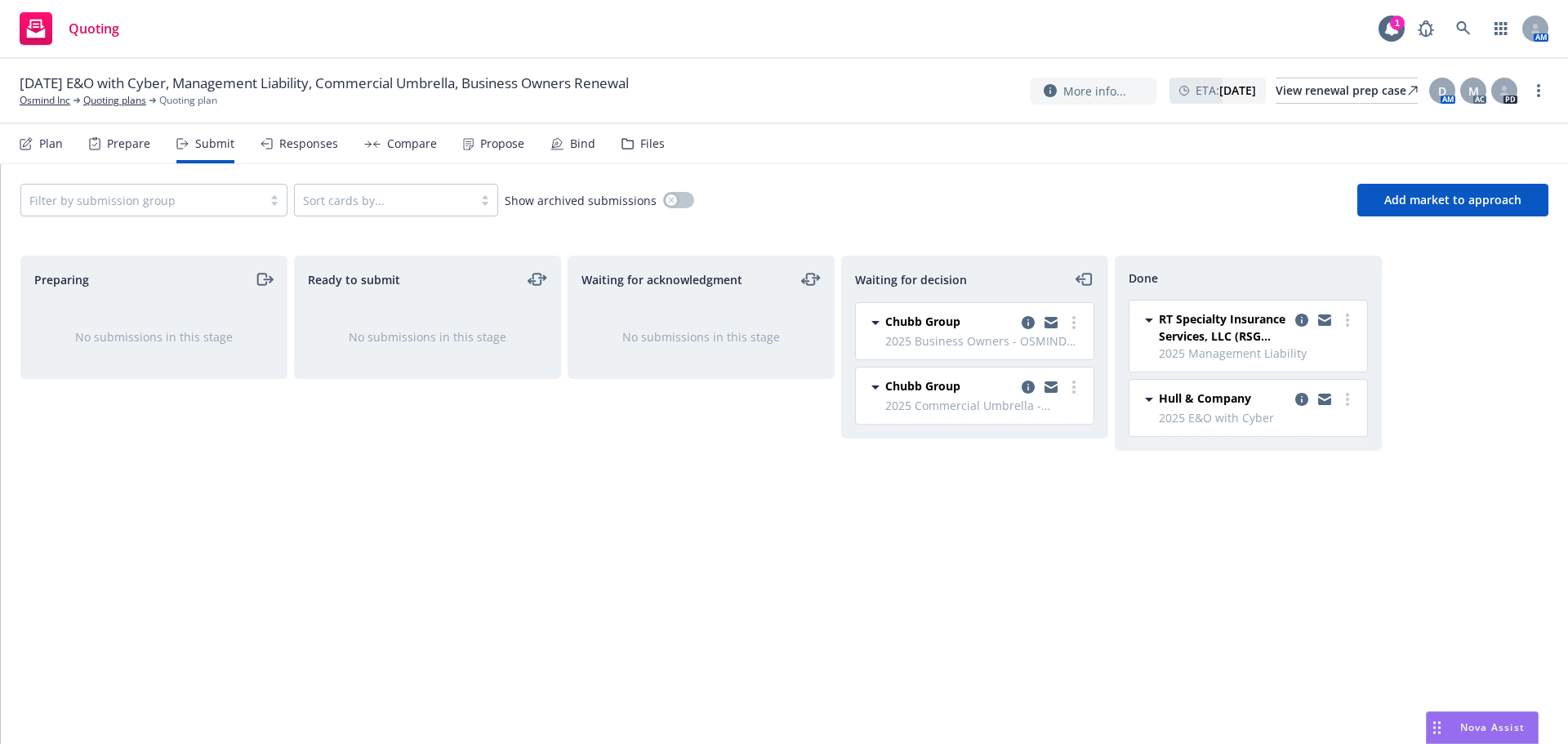
click at [515, 130] on div "Propose" at bounding box center [493, 144] width 61 height 39
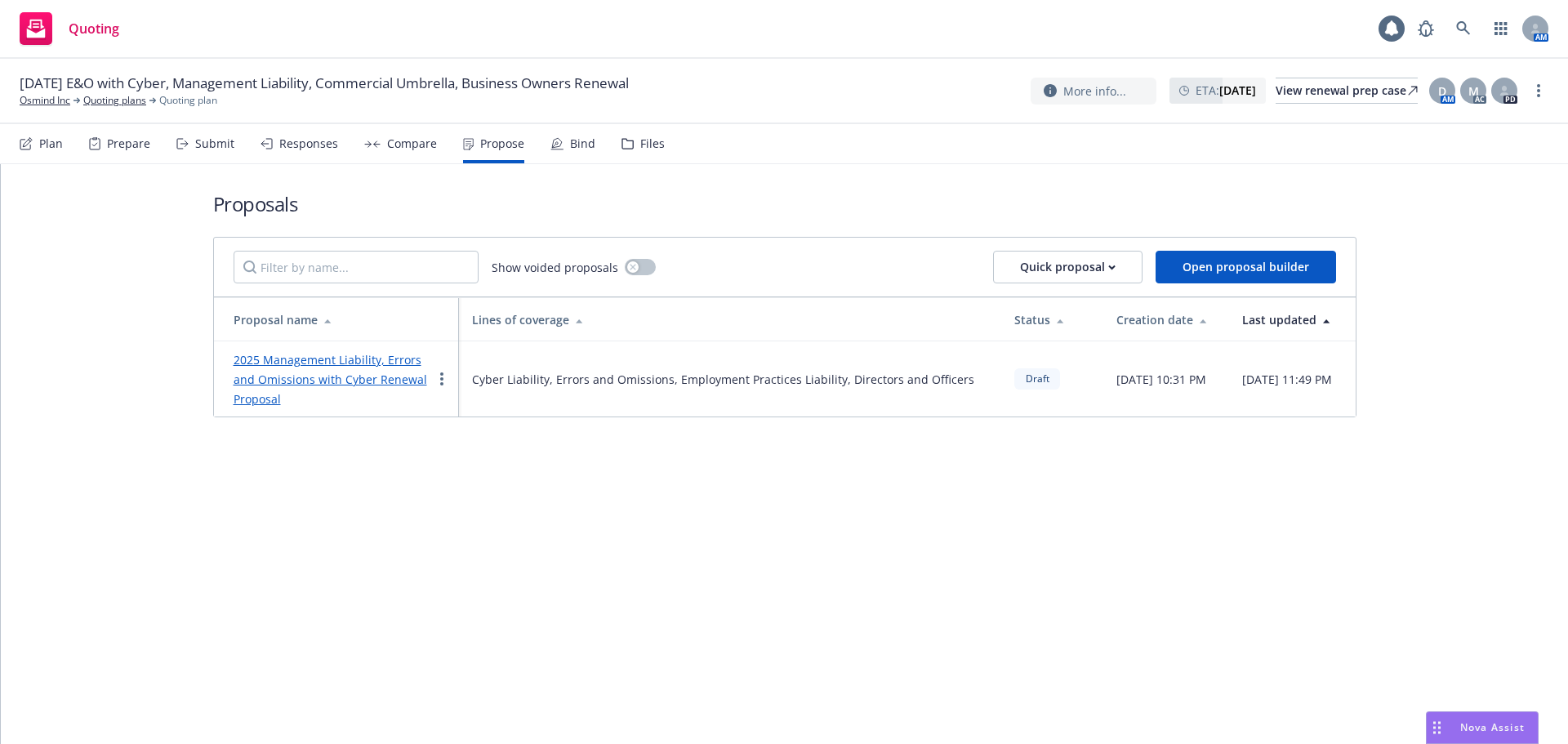
click at [419, 154] on div "Compare" at bounding box center [400, 144] width 72 height 39
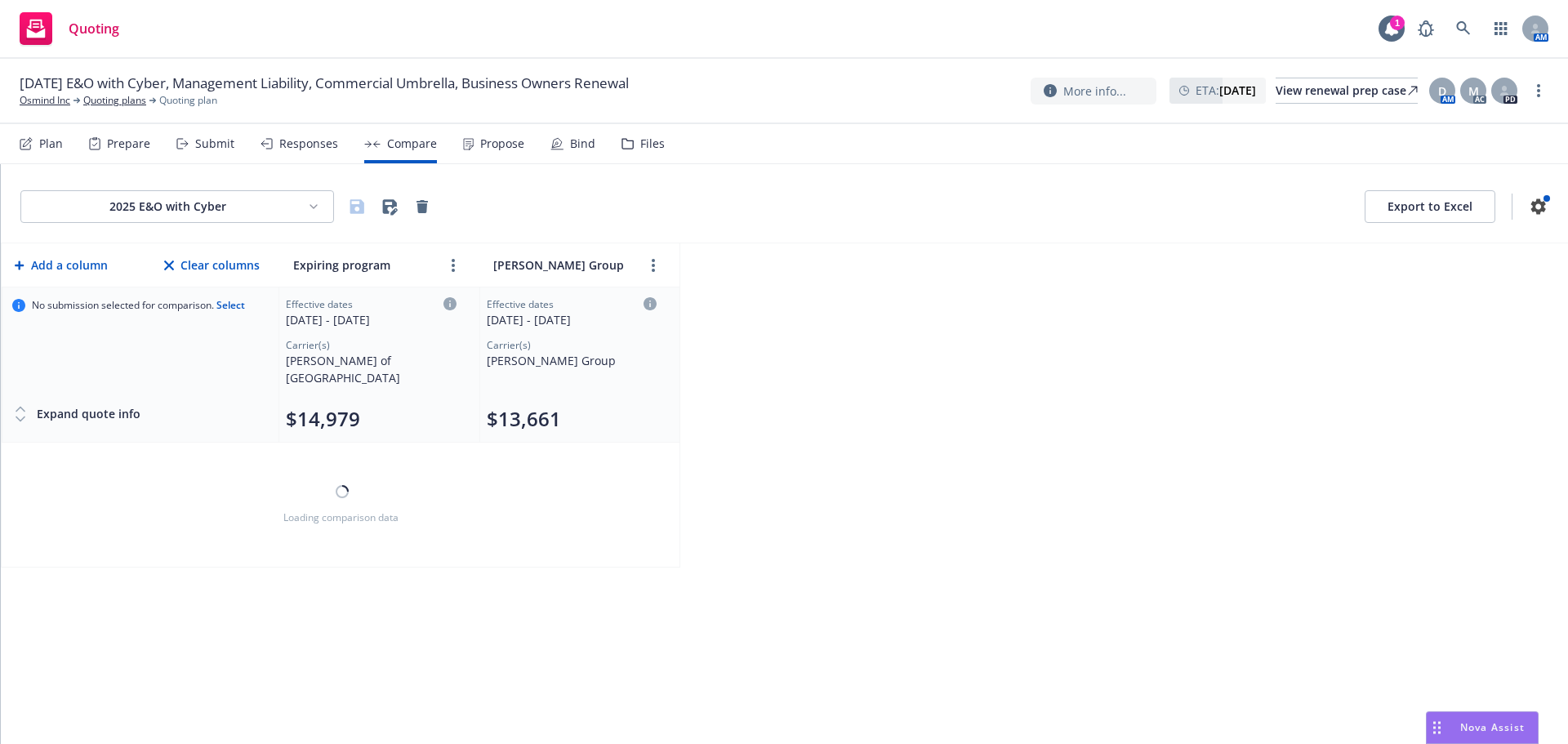
click at [528, 138] on div "Plan Prepare Submit Responses Compare Propose Bind Files" at bounding box center [342, 144] width 646 height 39
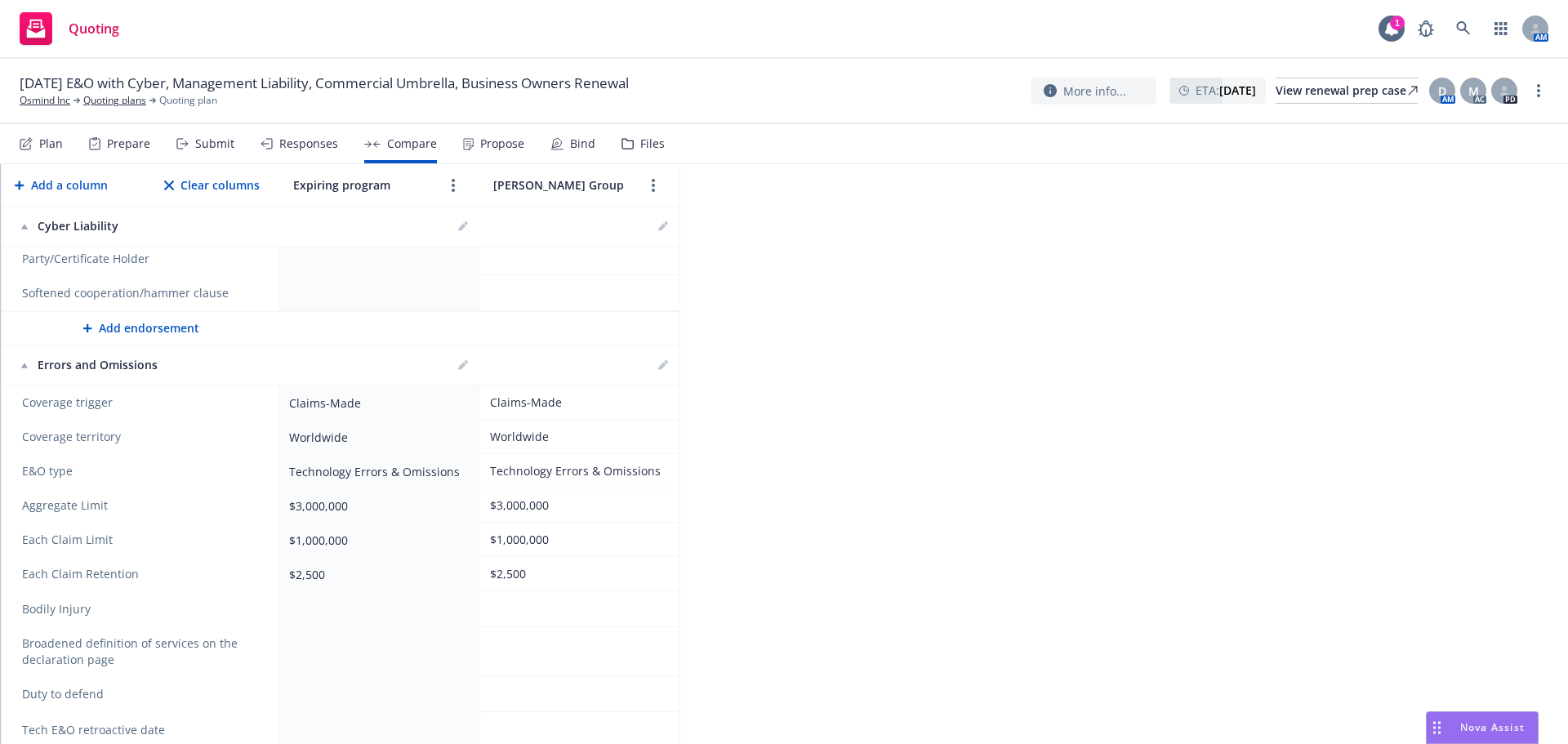
scroll to position [1737, 0]
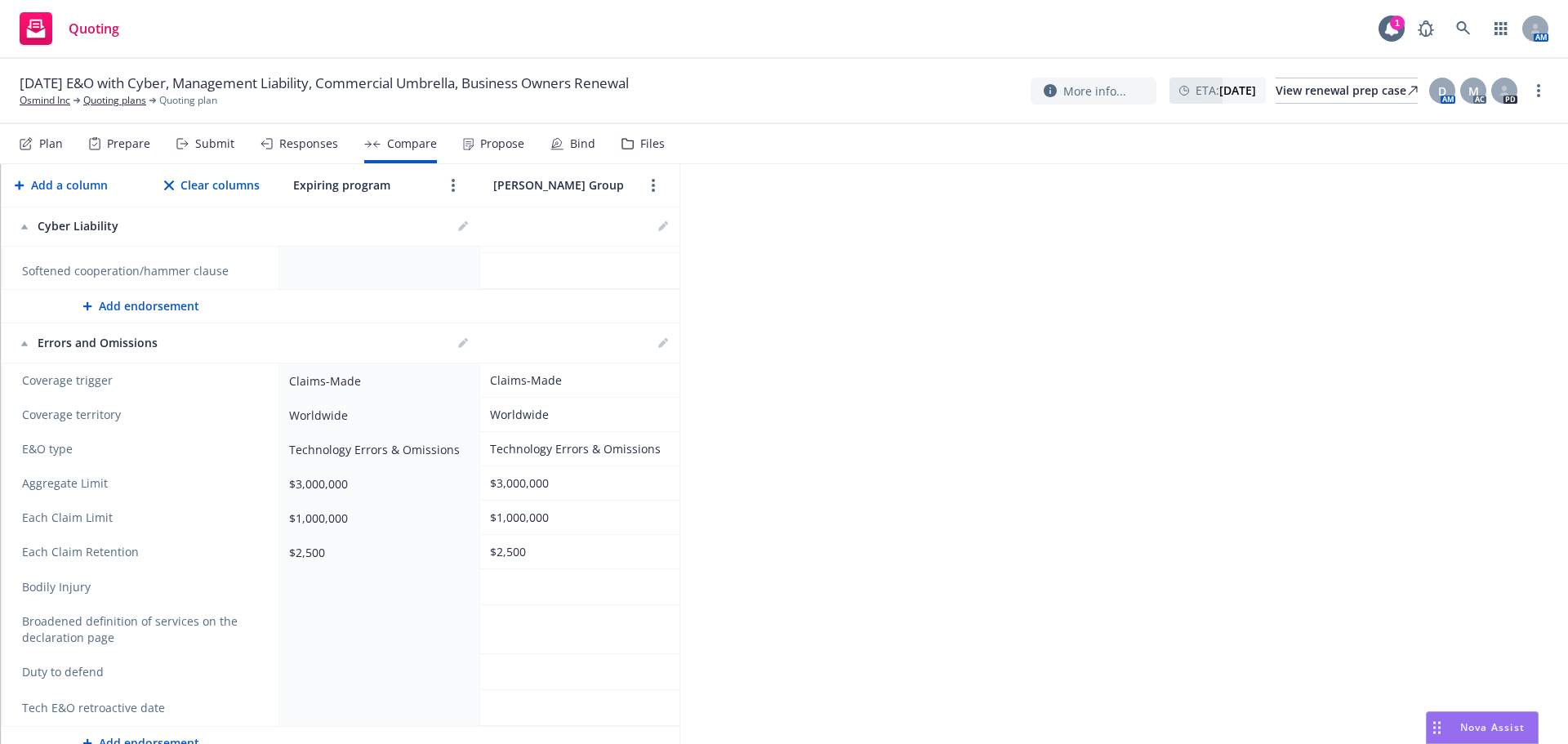
click at [481, 138] on div "Propose" at bounding box center [503, 144] width 44 height 13
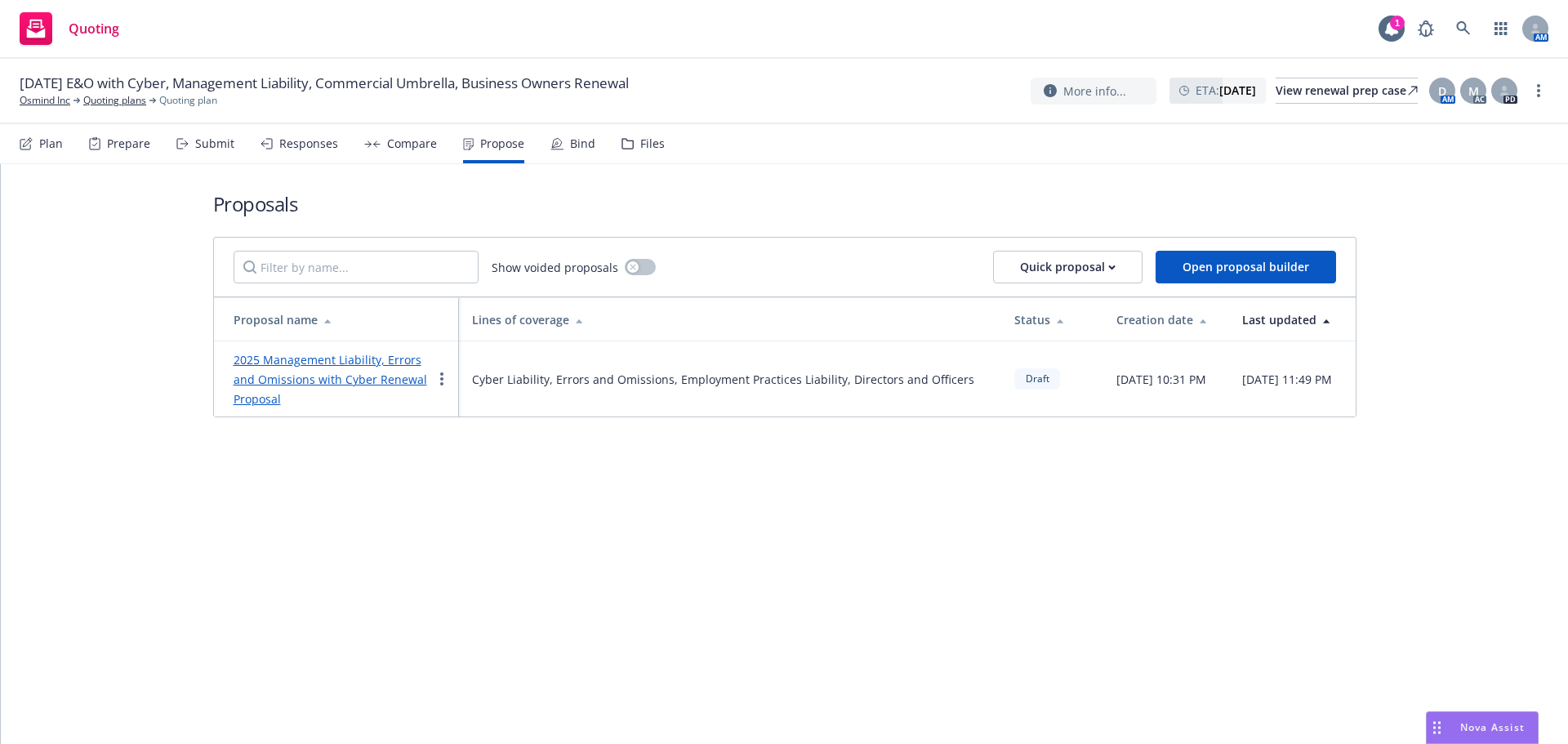
click at [316, 376] on link "2025 Management Liability, Errors and Omissions with Cyber Renewal Proposal" at bounding box center [330, 379] width 193 height 55
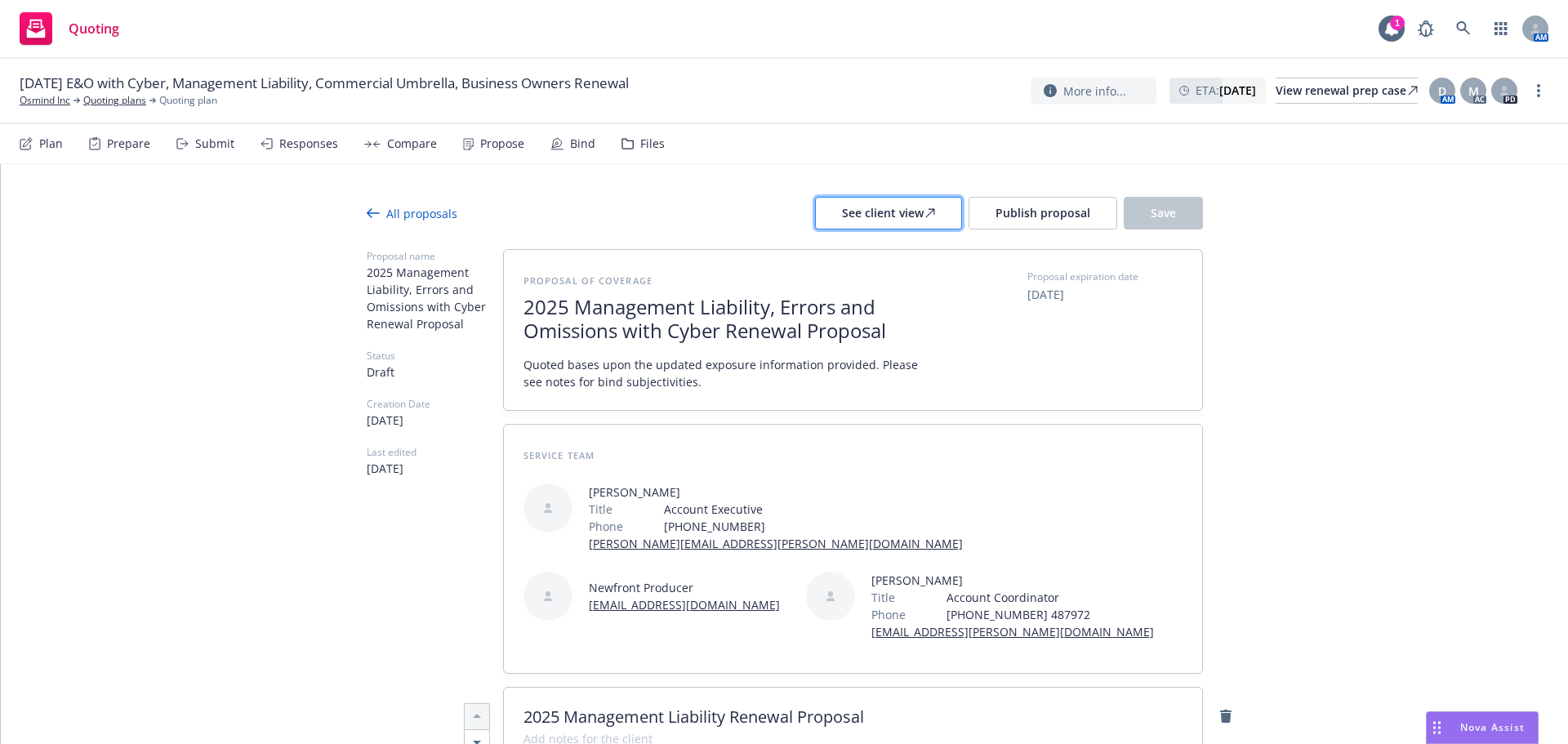
click at [886, 226] on div "See client view" at bounding box center [889, 212] width 93 height 31
type textarea "x"
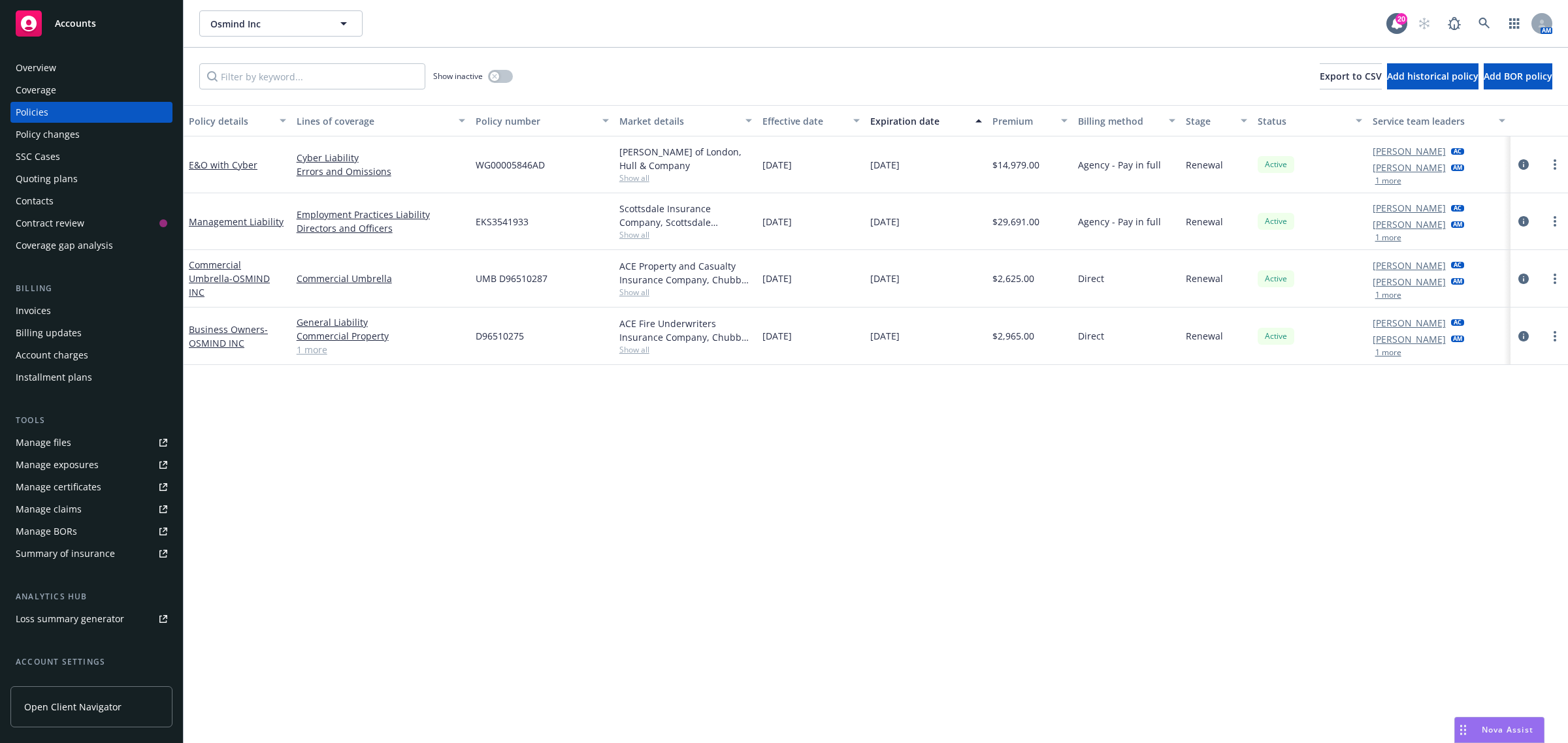
click at [86, 67] on div "Overview" at bounding box center [91, 68] width 152 height 21
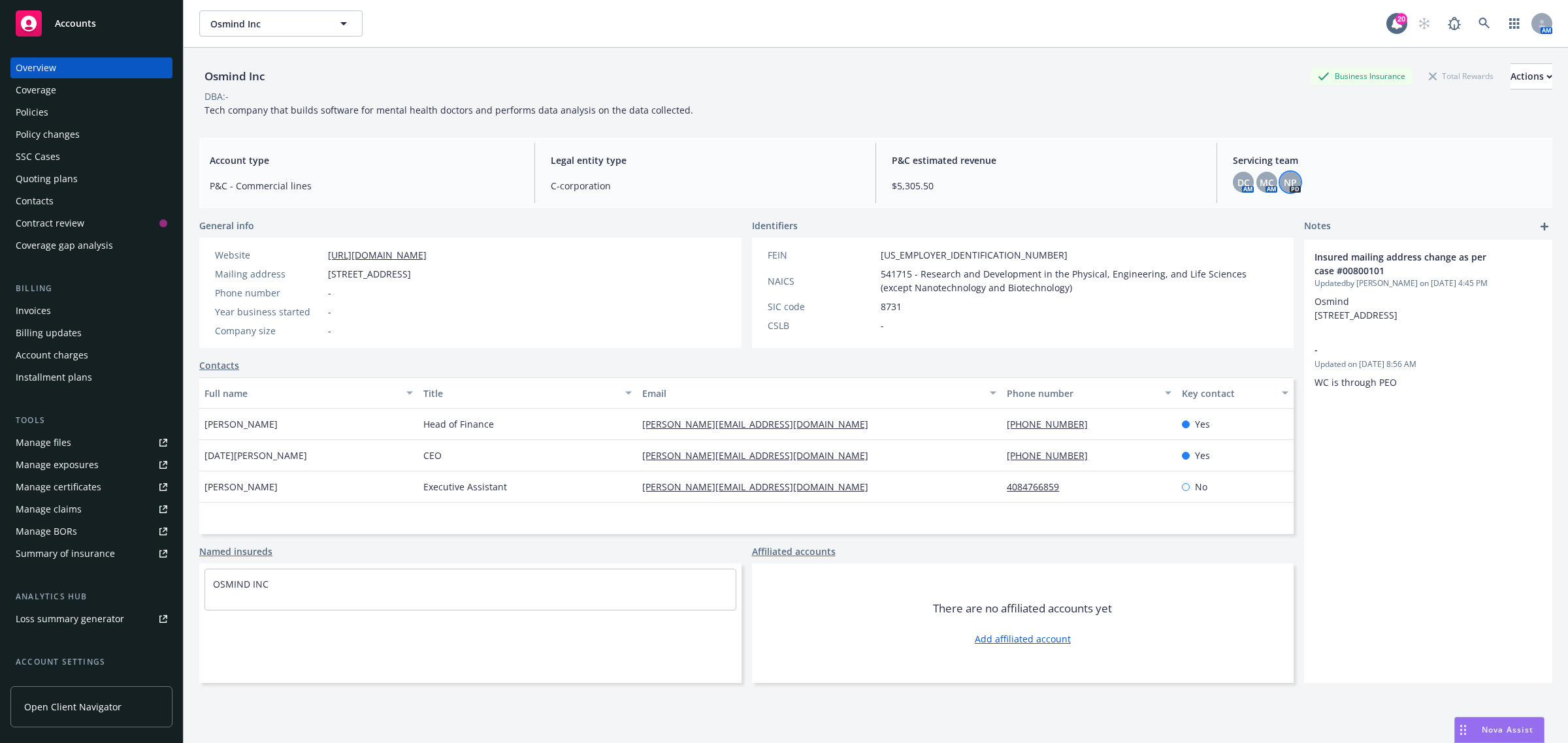
click at [1284, 183] on span "NP" at bounding box center [1290, 182] width 13 height 13
drag, startPoint x: 530, startPoint y: 543, endPoint x: 530, endPoint y: 531, distance: 12.0
click at [530, 537] on div "General info Website https://www.osmind.org/ Mailing address 3130, 20th St Ste …" at bounding box center [746, 450] width 1094 height 464
click at [308, 364] on div "Contacts" at bounding box center [746, 364] width 1094 height 13
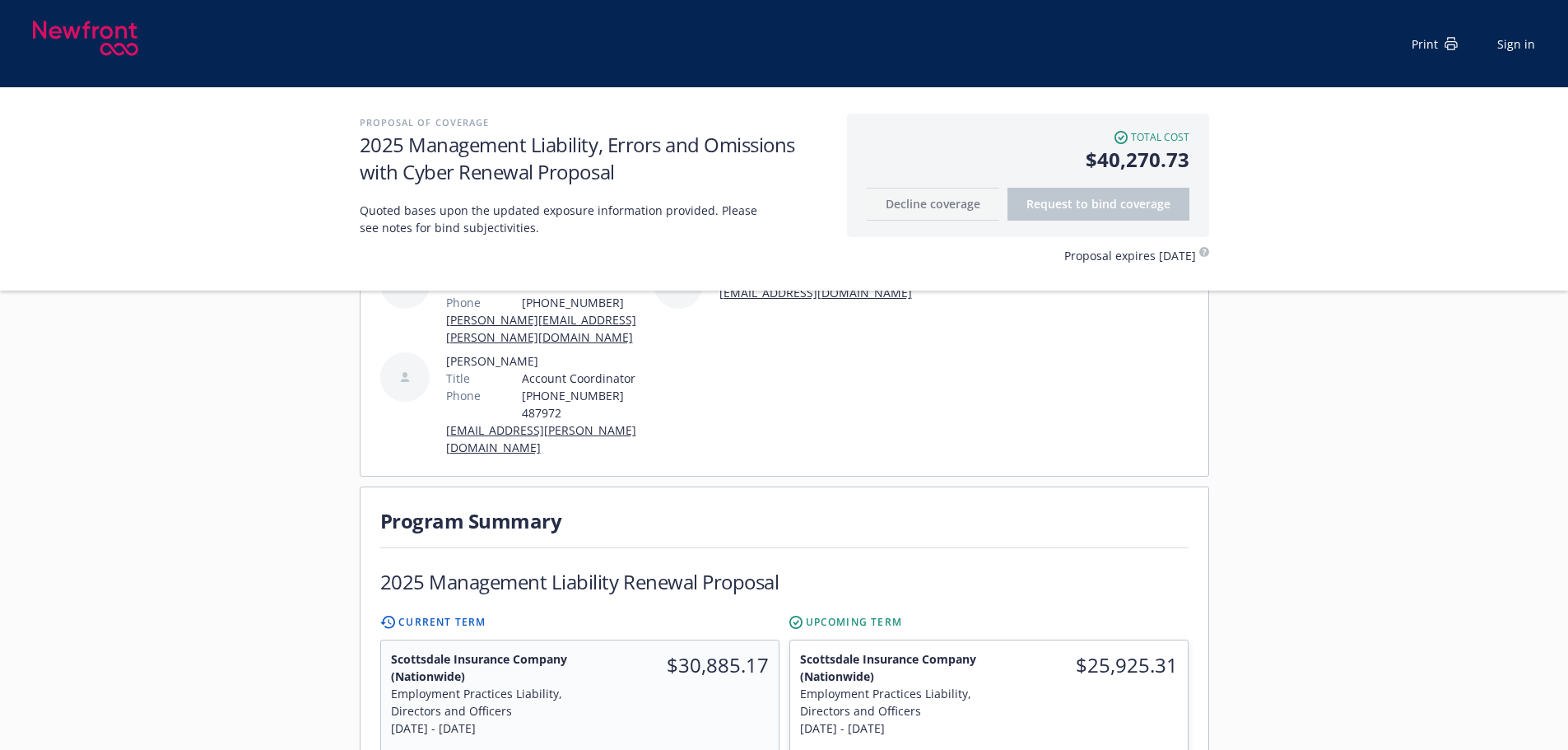
scroll to position [164, 0]
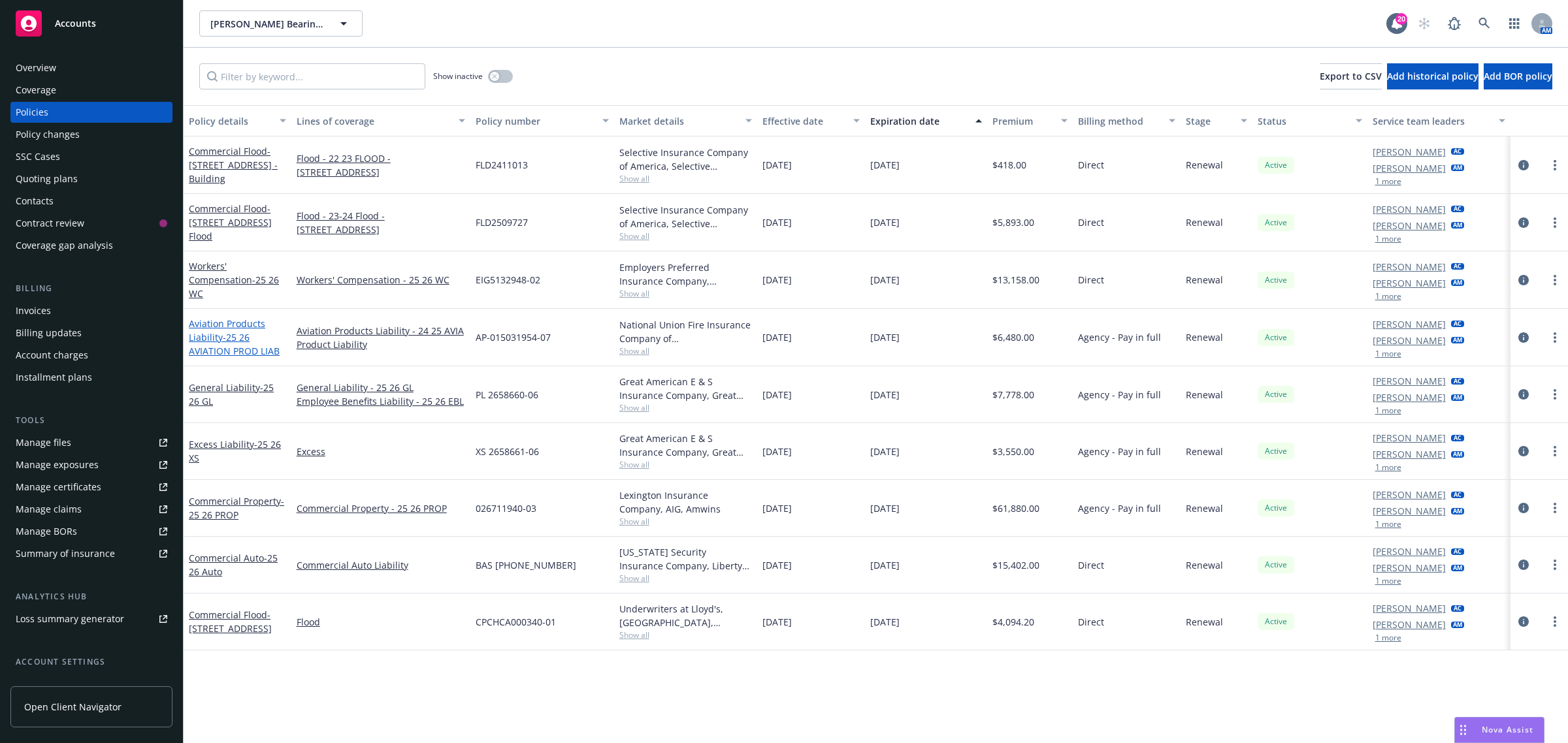
drag, startPoint x: 923, startPoint y: 454, endPoint x: 203, endPoint y: 323, distance: 731.8
click at [187, 324] on div "Commercial Flood - 1170 N 5th St San Jose, CA 95112 - Building Flood - 22 23 FL…" at bounding box center [875, 372] width 1384 height 470
copy div "Aviation Products Liability - 25 26 AVIATION PROD LIAB Aviation Products Liabil…"
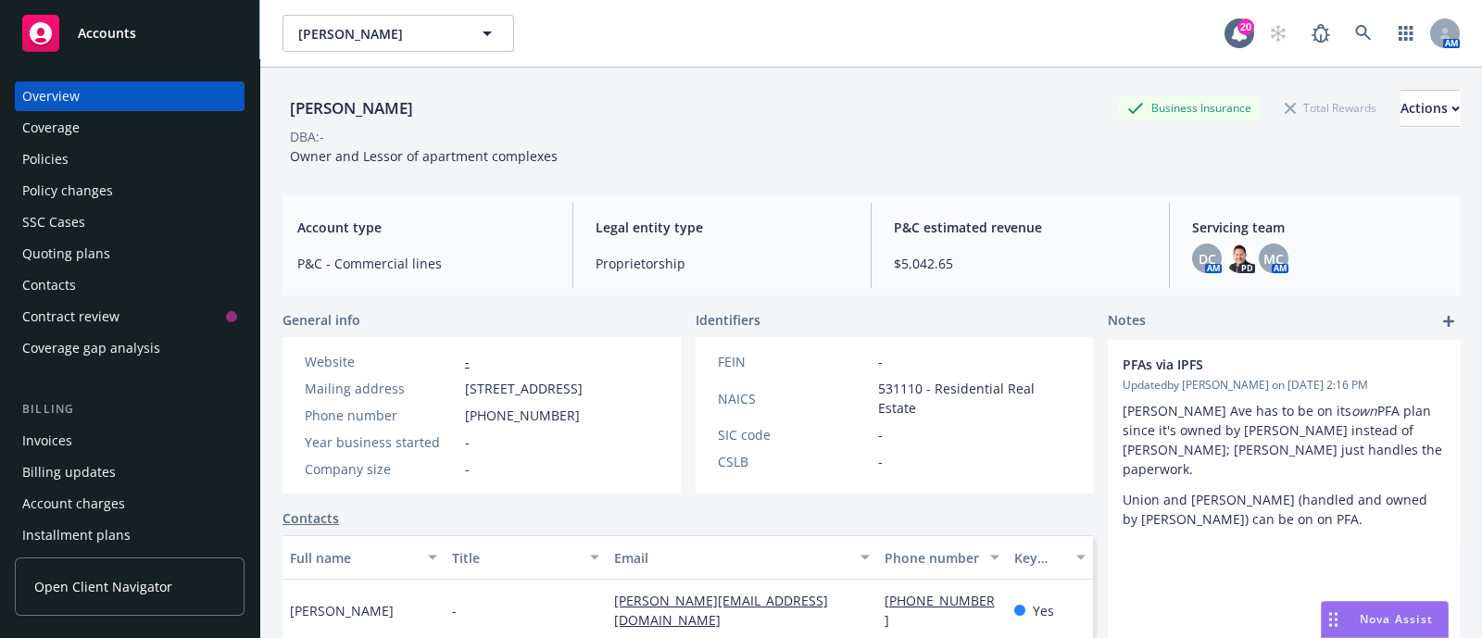
click at [59, 159] on div "Policies" at bounding box center [45, 159] width 46 height 30
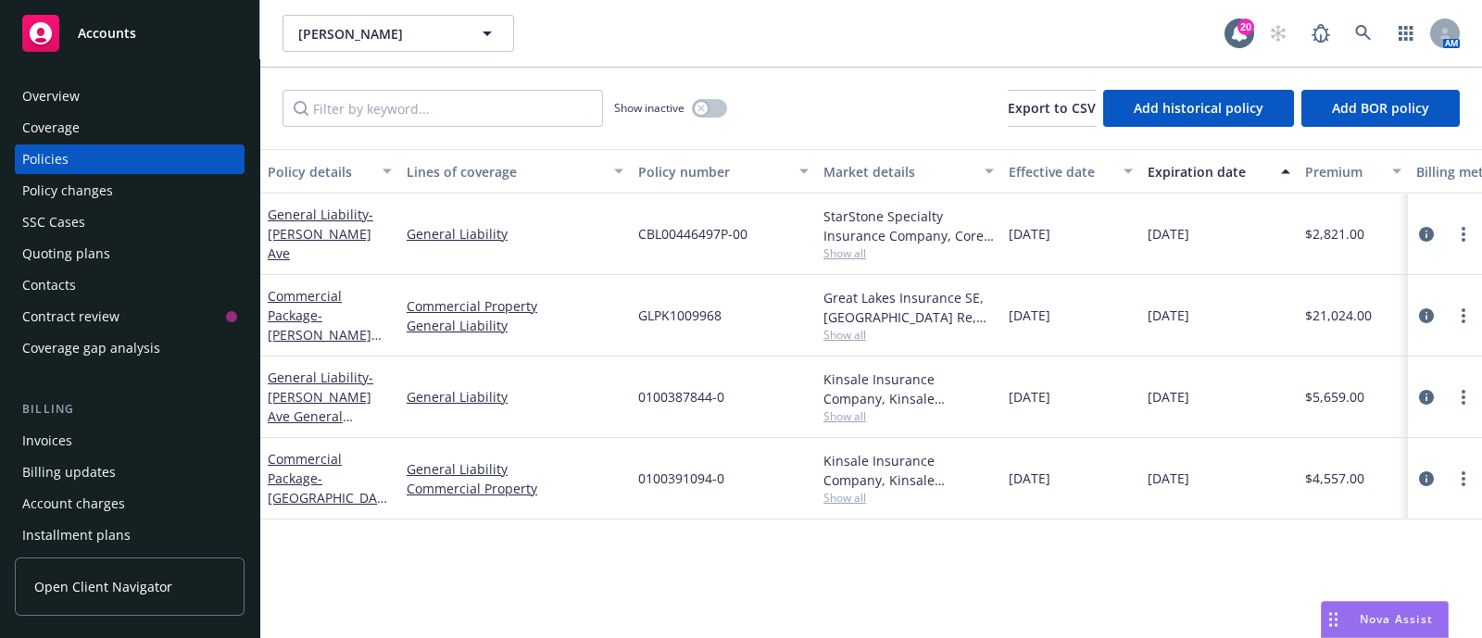
click at [44, 94] on div "Overview" at bounding box center [50, 96] width 57 height 30
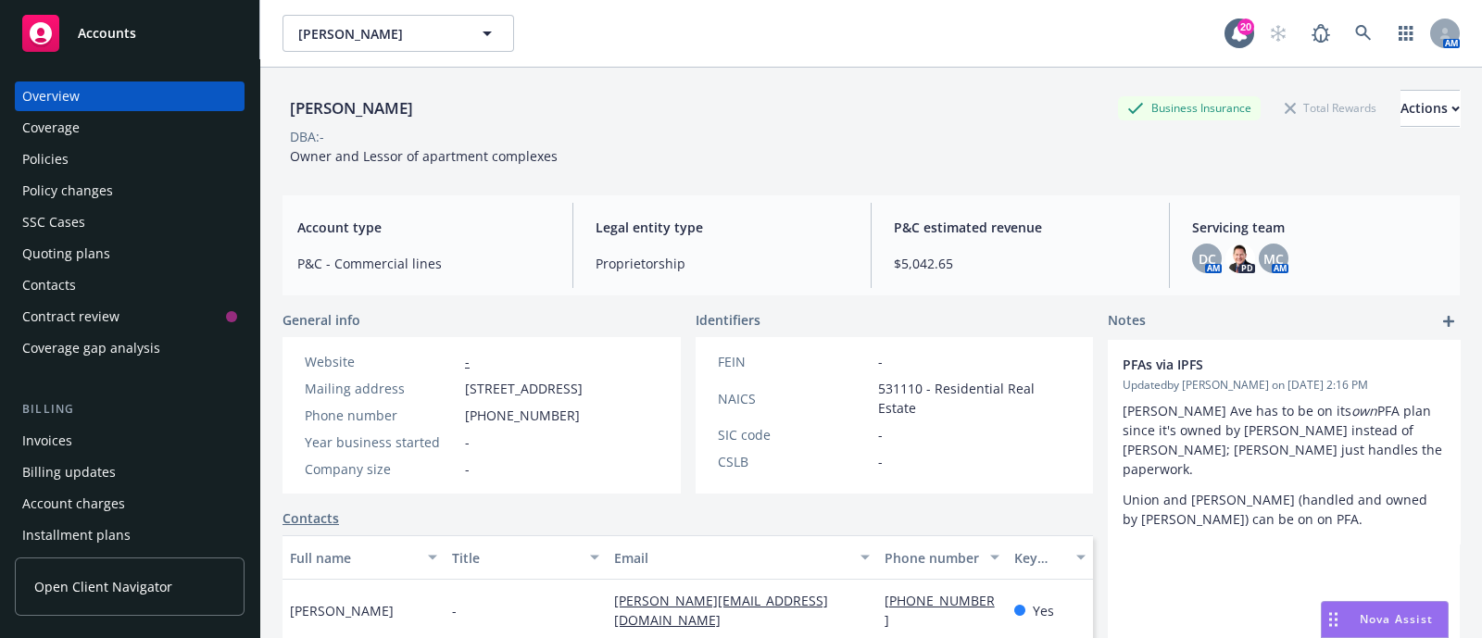
click at [43, 176] on div "Policy changes" at bounding box center [67, 191] width 91 height 30
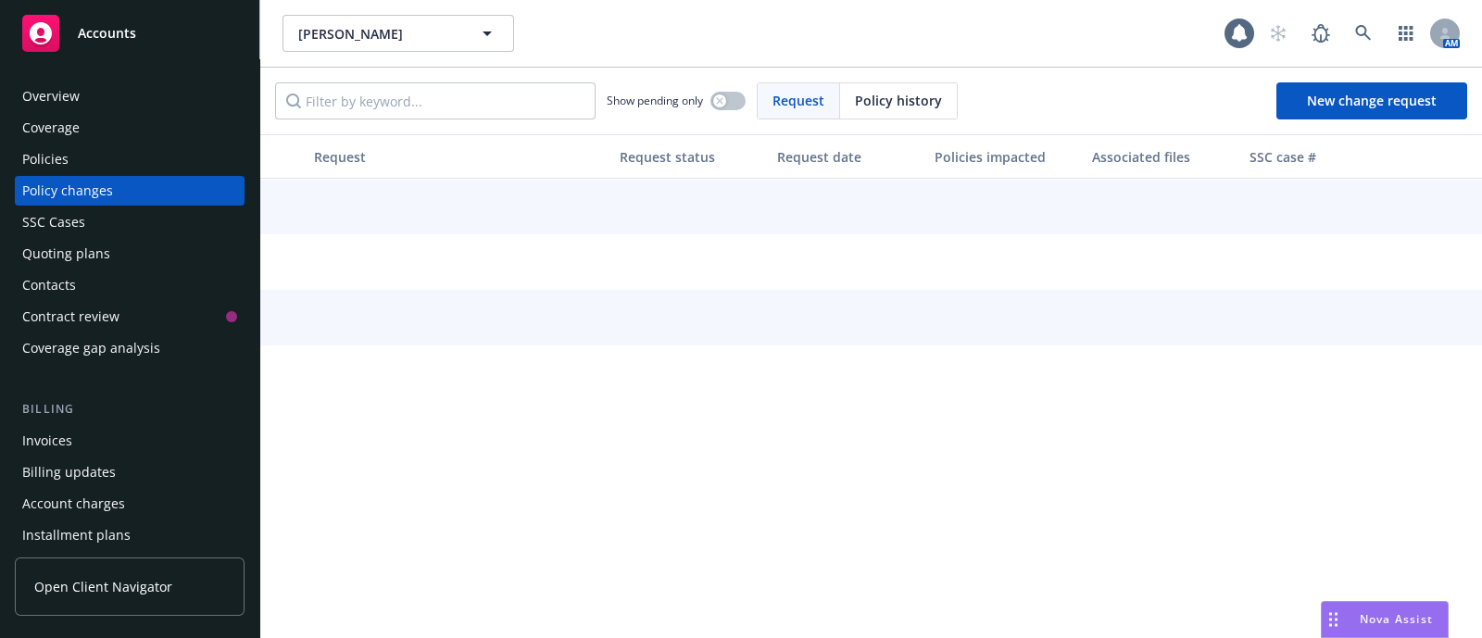
click at [47, 157] on div "Policies" at bounding box center [45, 159] width 46 height 30
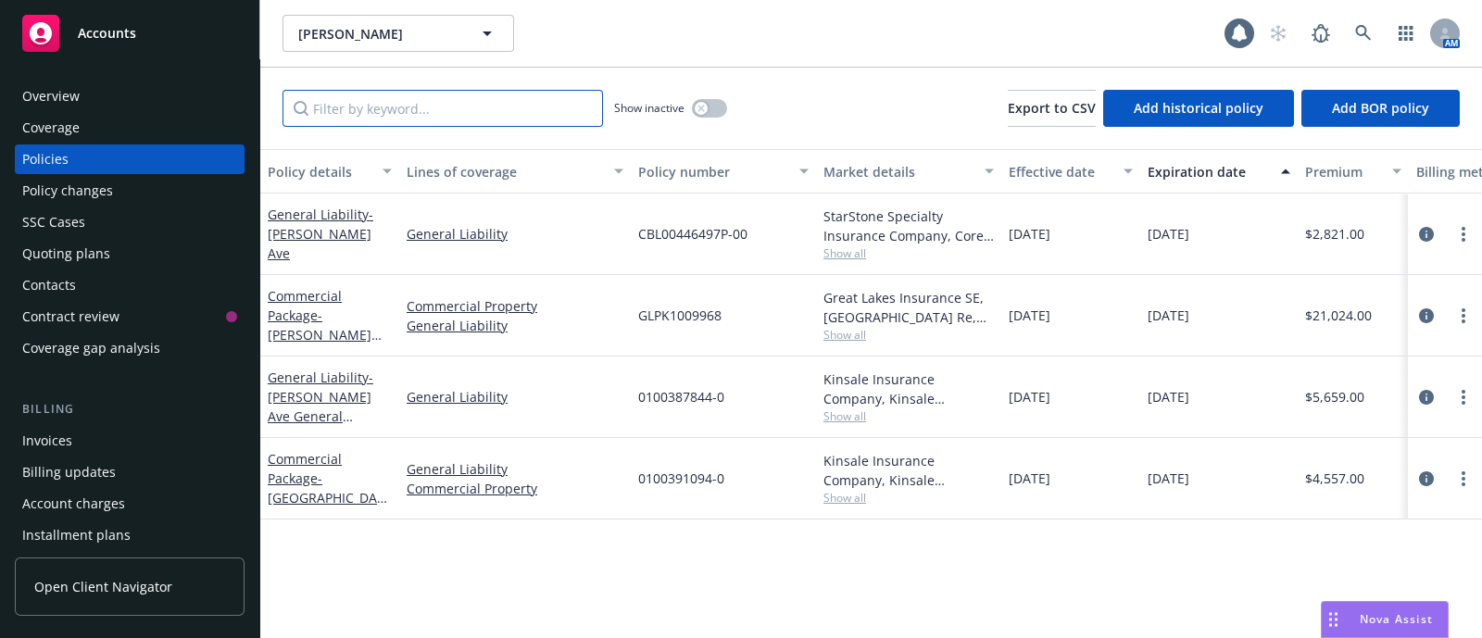
click at [324, 104] on input "Filter by keyword..." at bounding box center [442, 108] width 320 height 37
paste input "APP68884253"
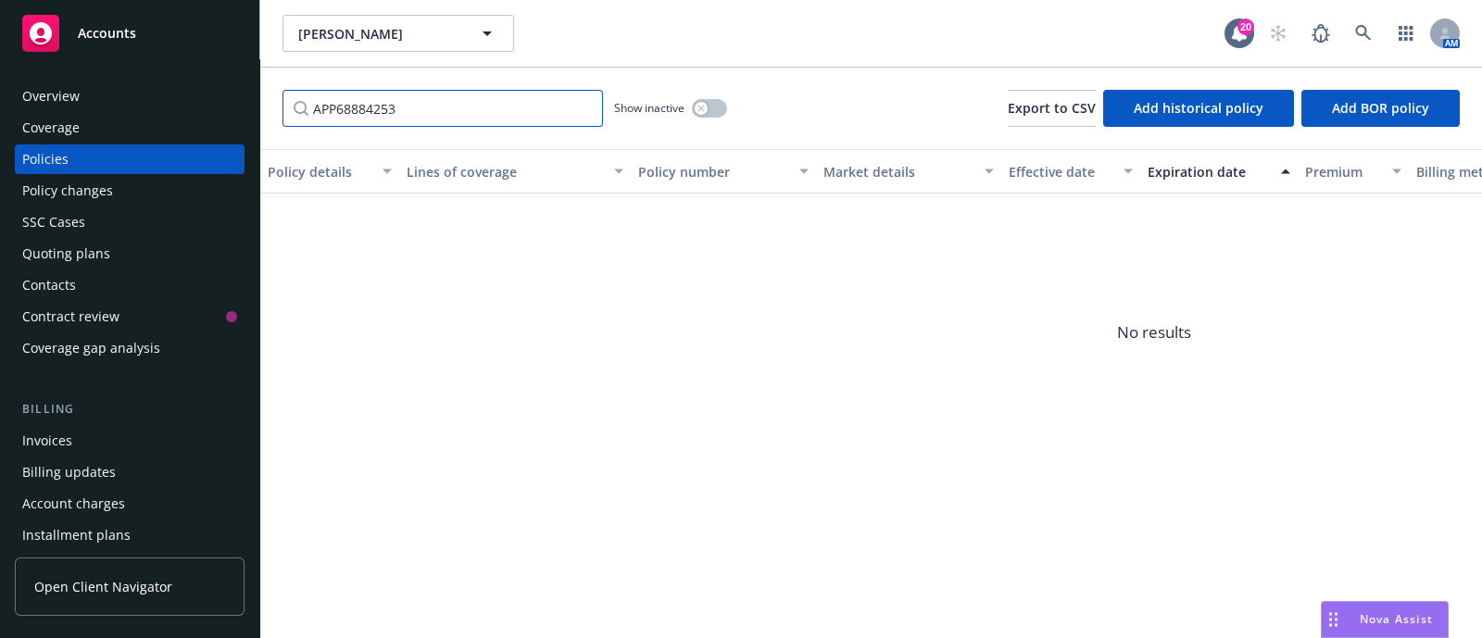
type input "APP68884253"
click at [72, 94] on div "Overview" at bounding box center [50, 96] width 57 height 30
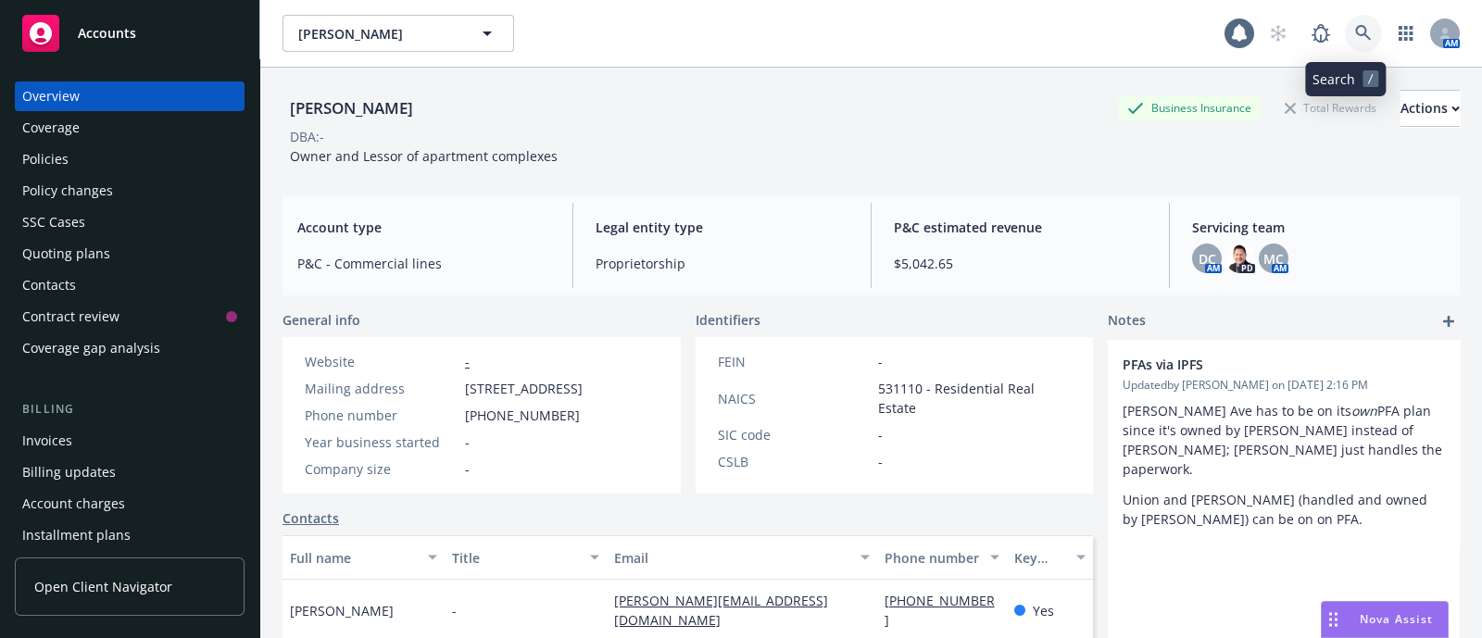
click at [1345, 44] on link at bounding box center [1363, 33] width 37 height 37
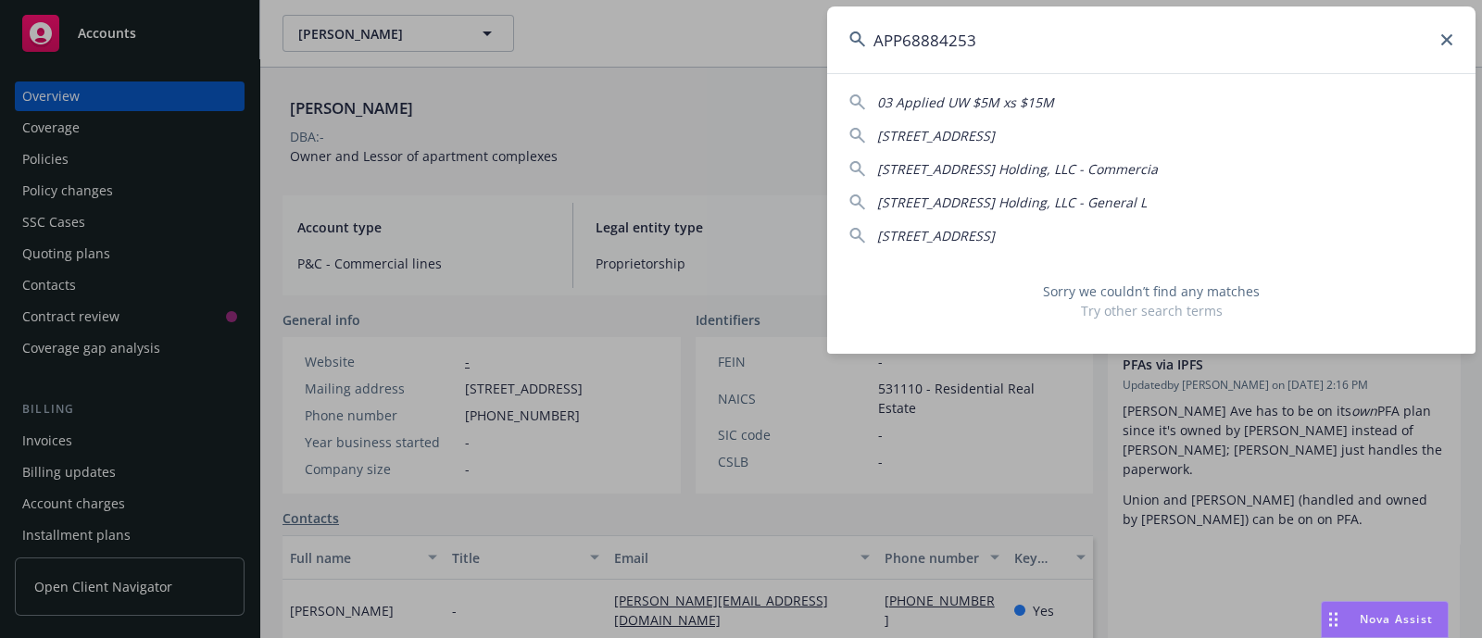
click at [928, 55] on input "APP68884253" at bounding box center [1151, 39] width 648 height 67
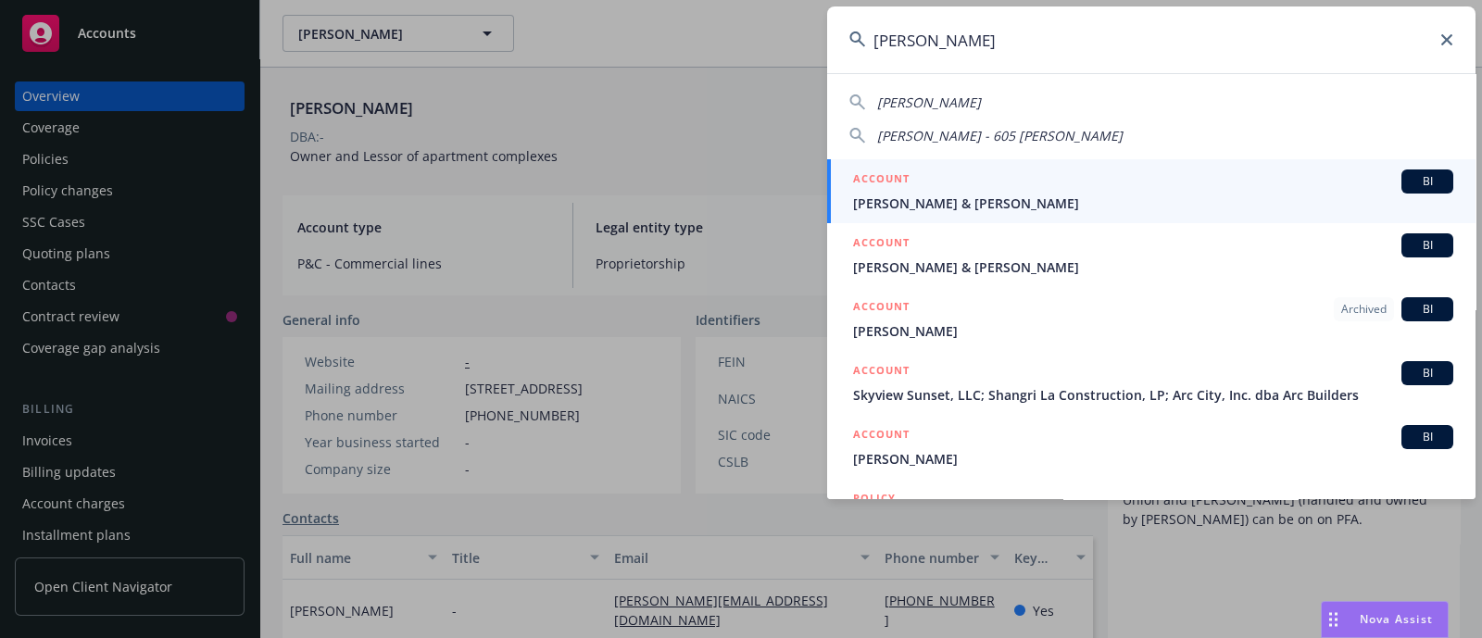
paste input "Wasserman"
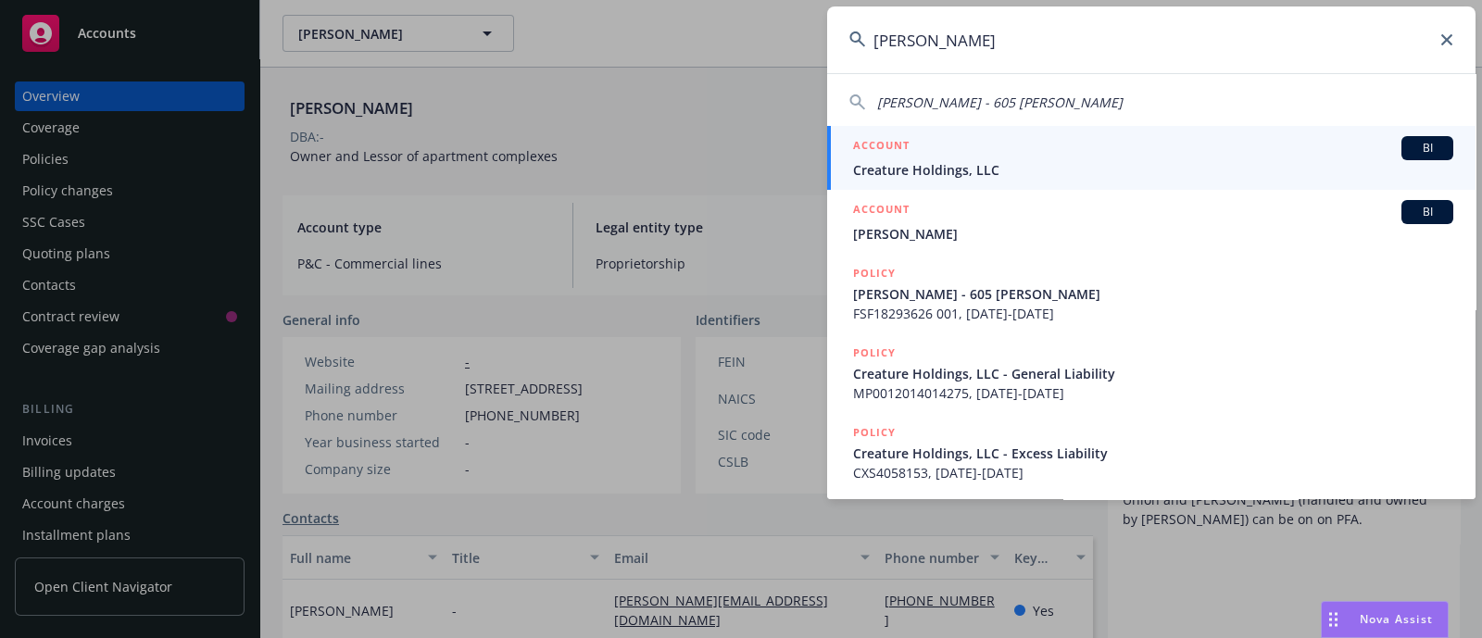
type input "andrew Wasserman"
click at [968, 163] on span "Creature Holdings, LLC" at bounding box center [1153, 169] width 600 height 19
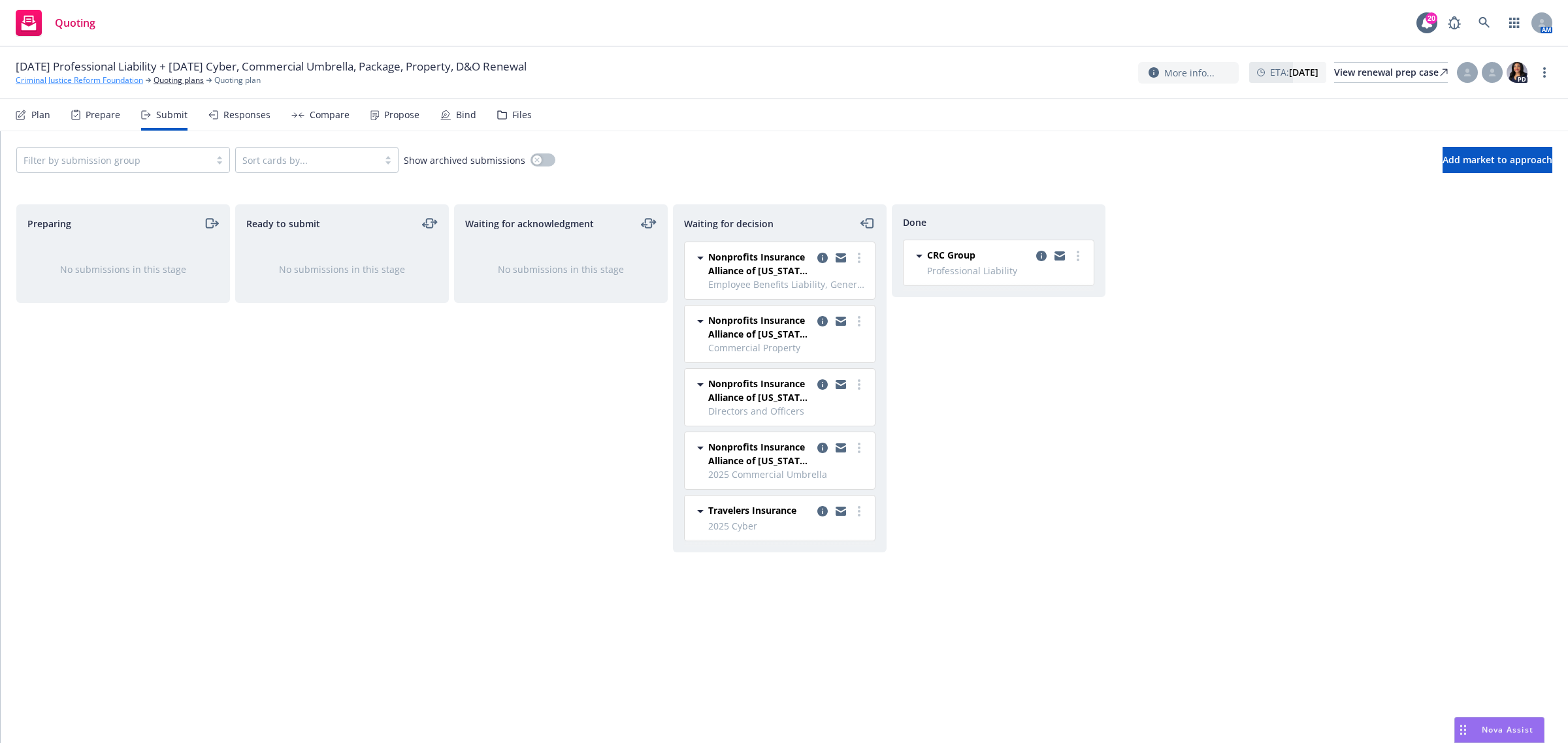
click at [115, 83] on link "Criminal Justice Reform Foundation" at bounding box center [79, 80] width 128 height 12
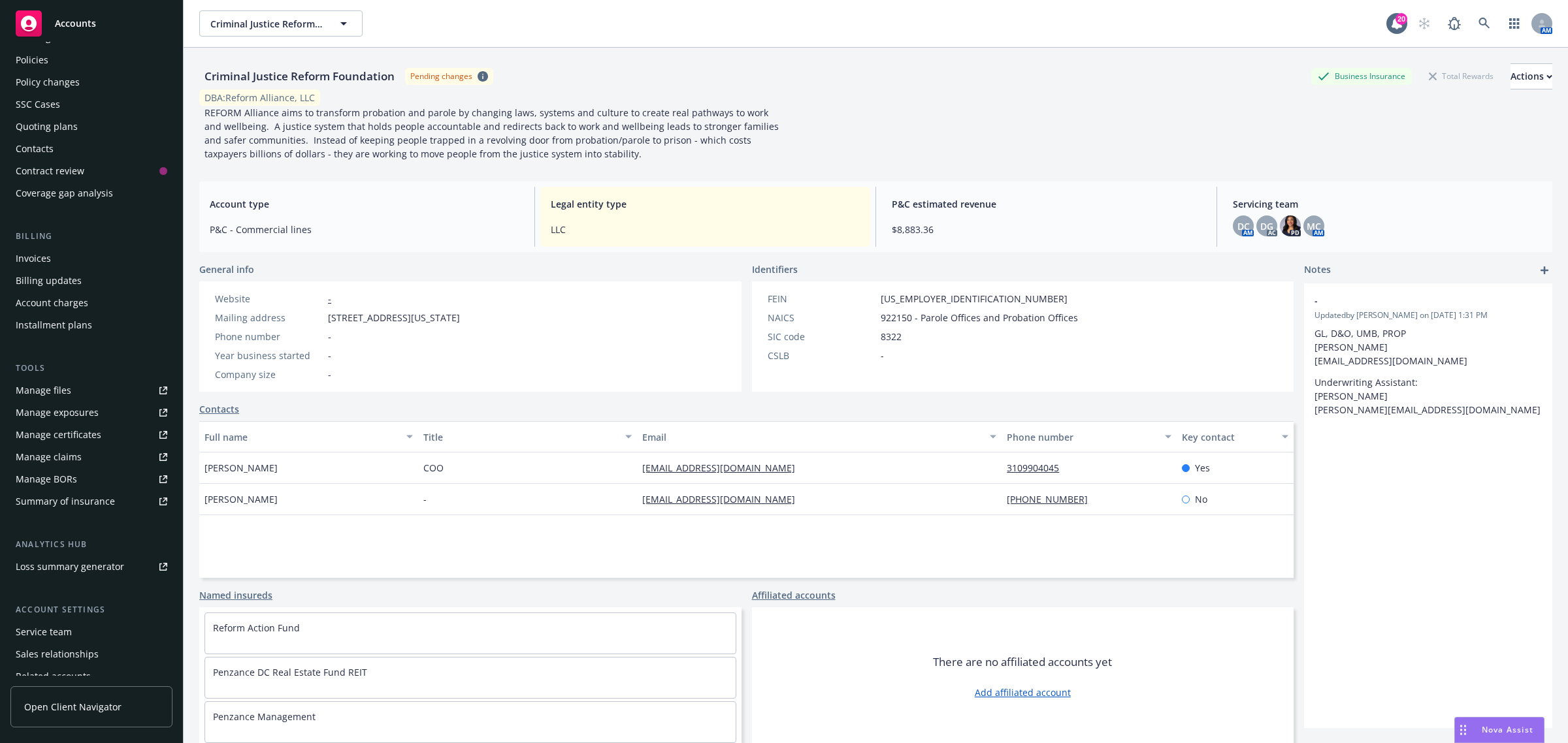
scroll to position [82, 0]
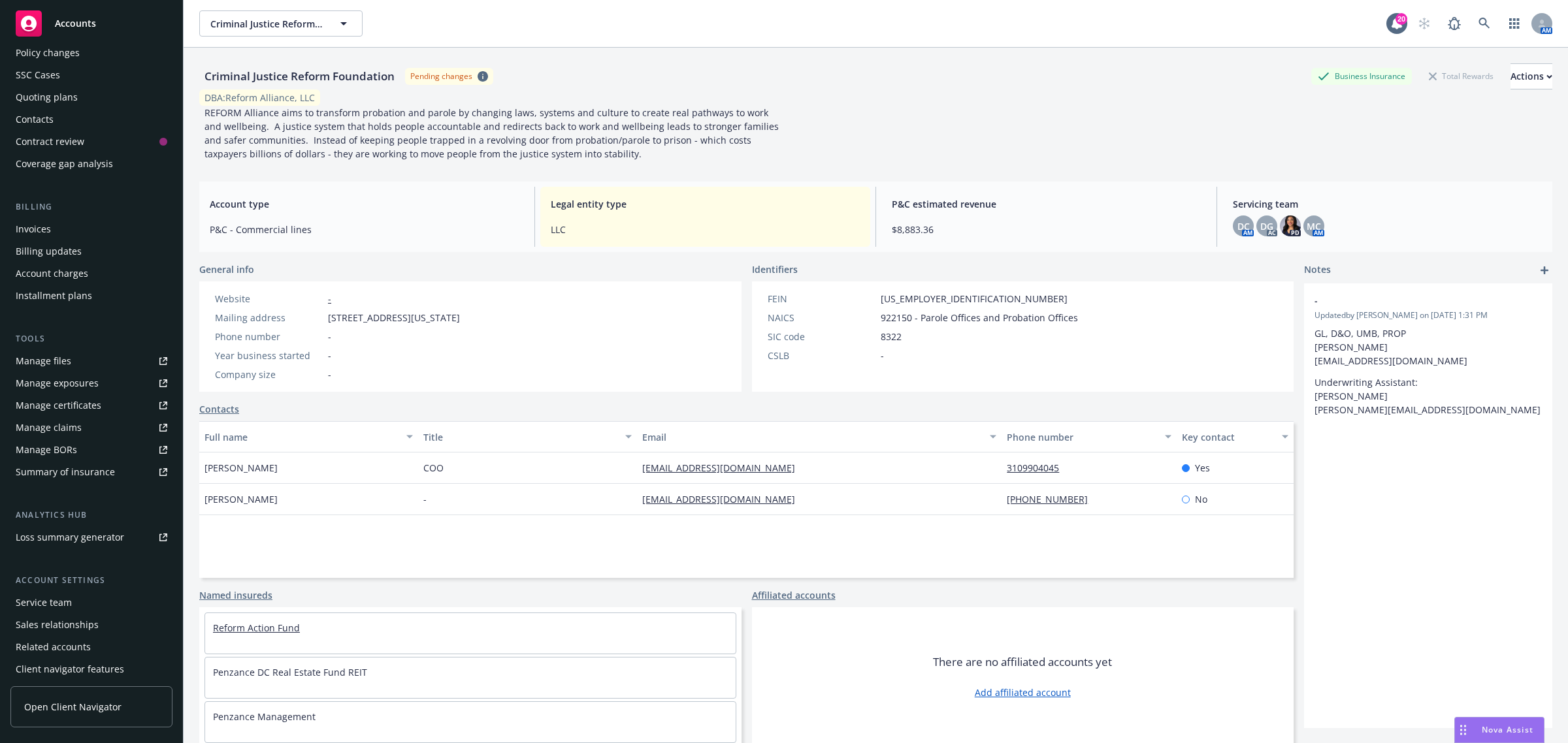
drag, startPoint x: 250, startPoint y: 637, endPoint x: 256, endPoint y: 631, distance: 8.5
click at [250, 637] on div "Reform Action Fund" at bounding box center [470, 628] width 530 height 30
click at [259, 625] on link "Reform Action Fund" at bounding box center [256, 628] width 87 height 13
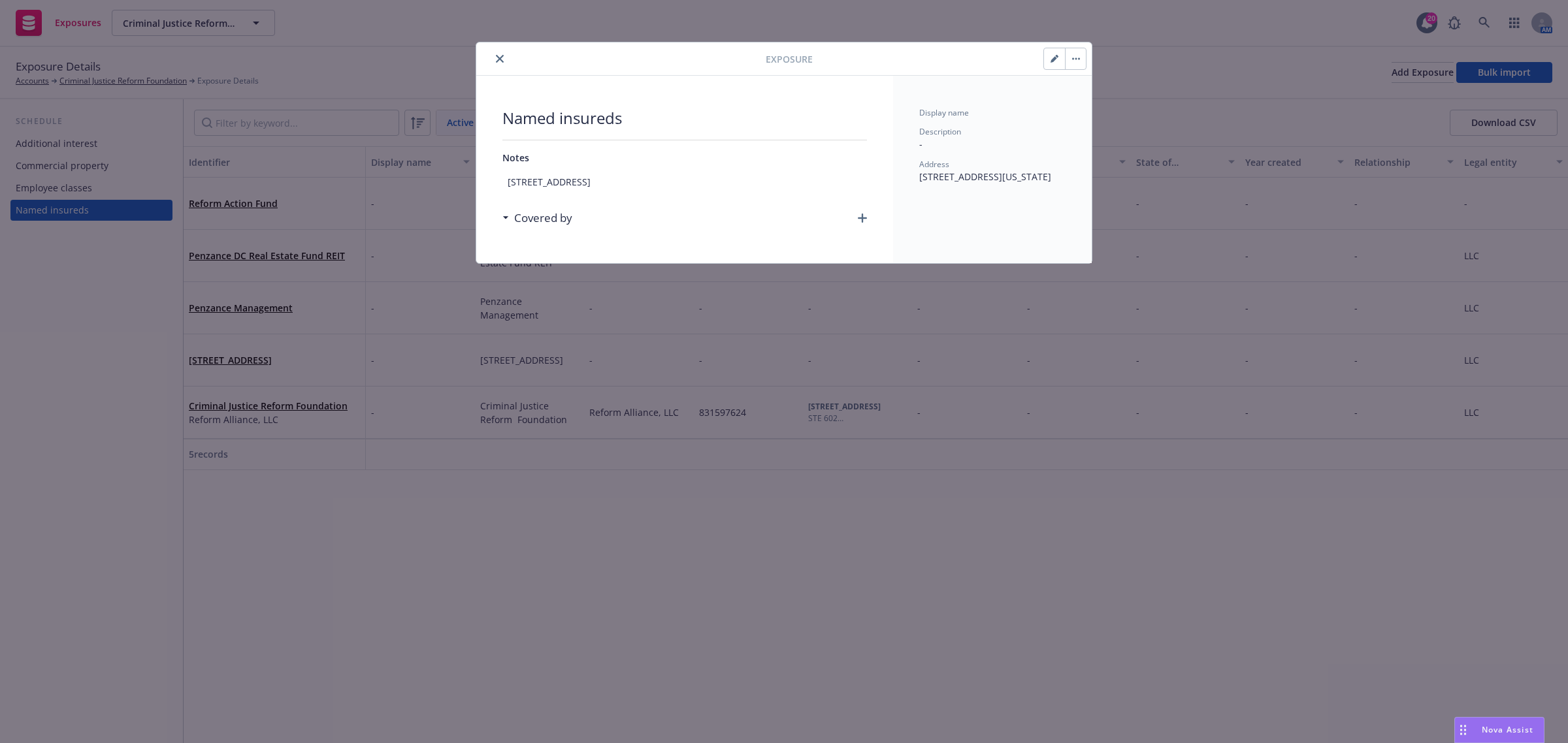
click at [487, 57] on div at bounding box center [624, 59] width 284 height 16
click at [508, 53] on div at bounding box center [624, 59] width 284 height 16
click at [502, 61] on icon "close" at bounding box center [499, 59] width 8 height 8
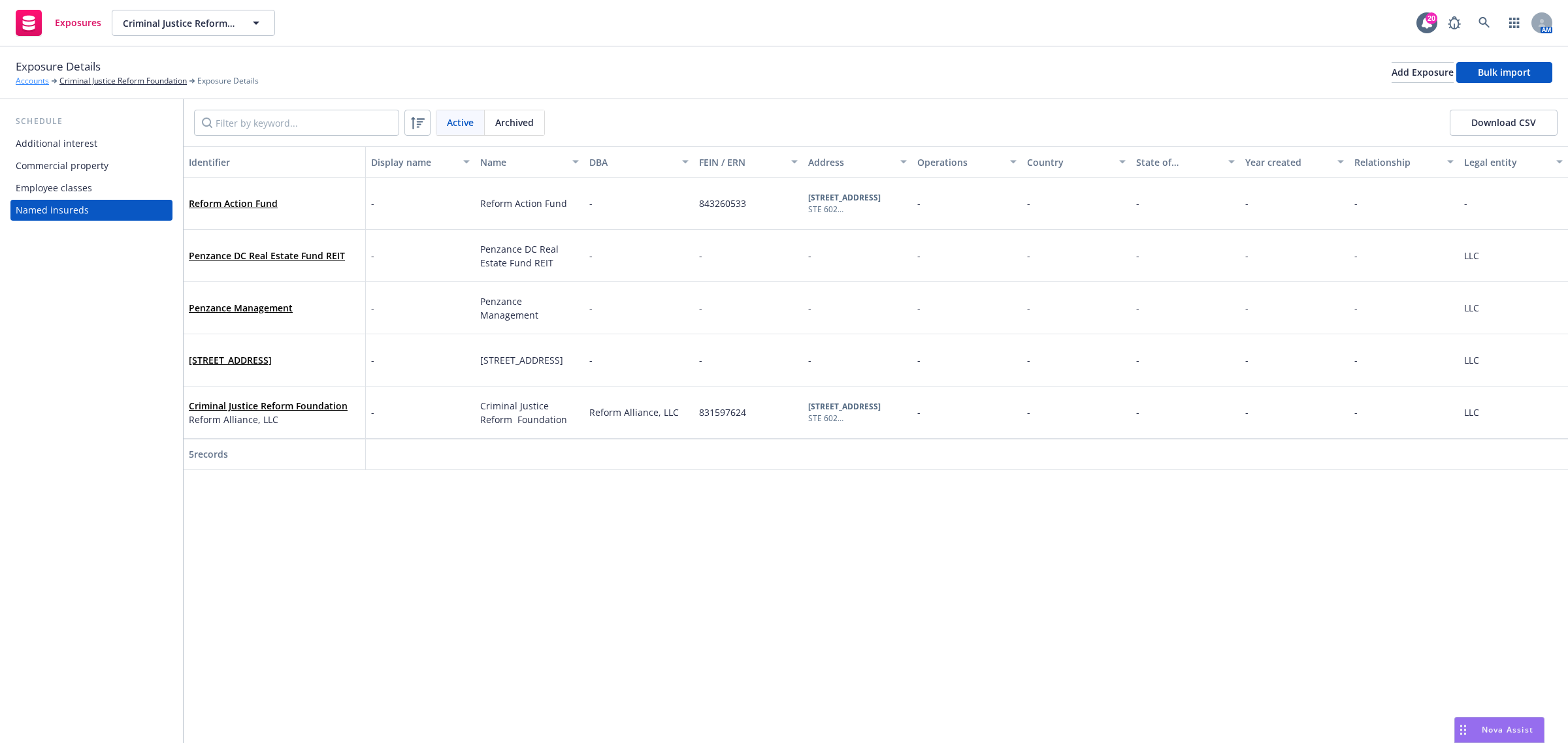
click at [32, 78] on link "Accounts" at bounding box center [32, 80] width 33 height 12
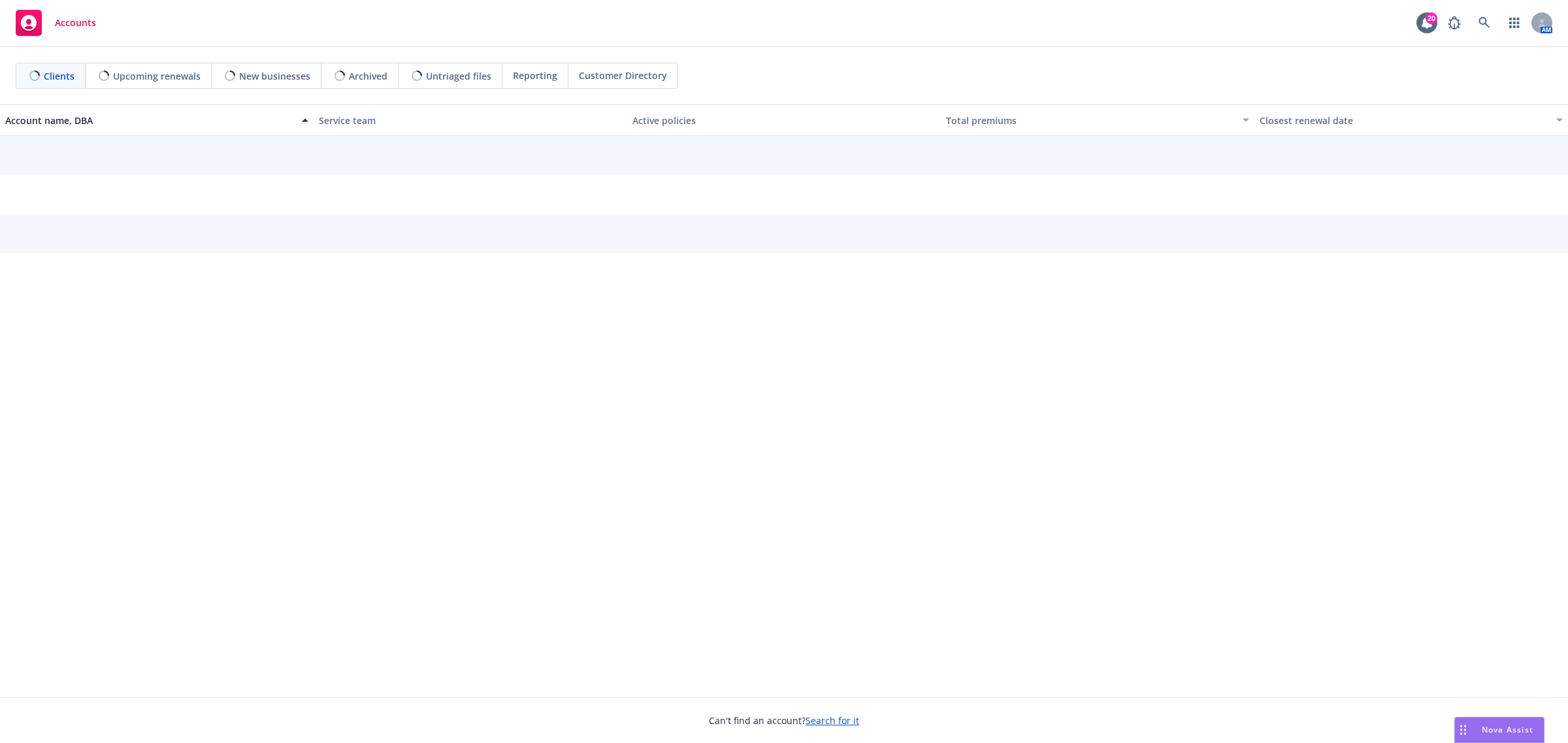
click at [83, 78] on div "Clients" at bounding box center [51, 75] width 69 height 25
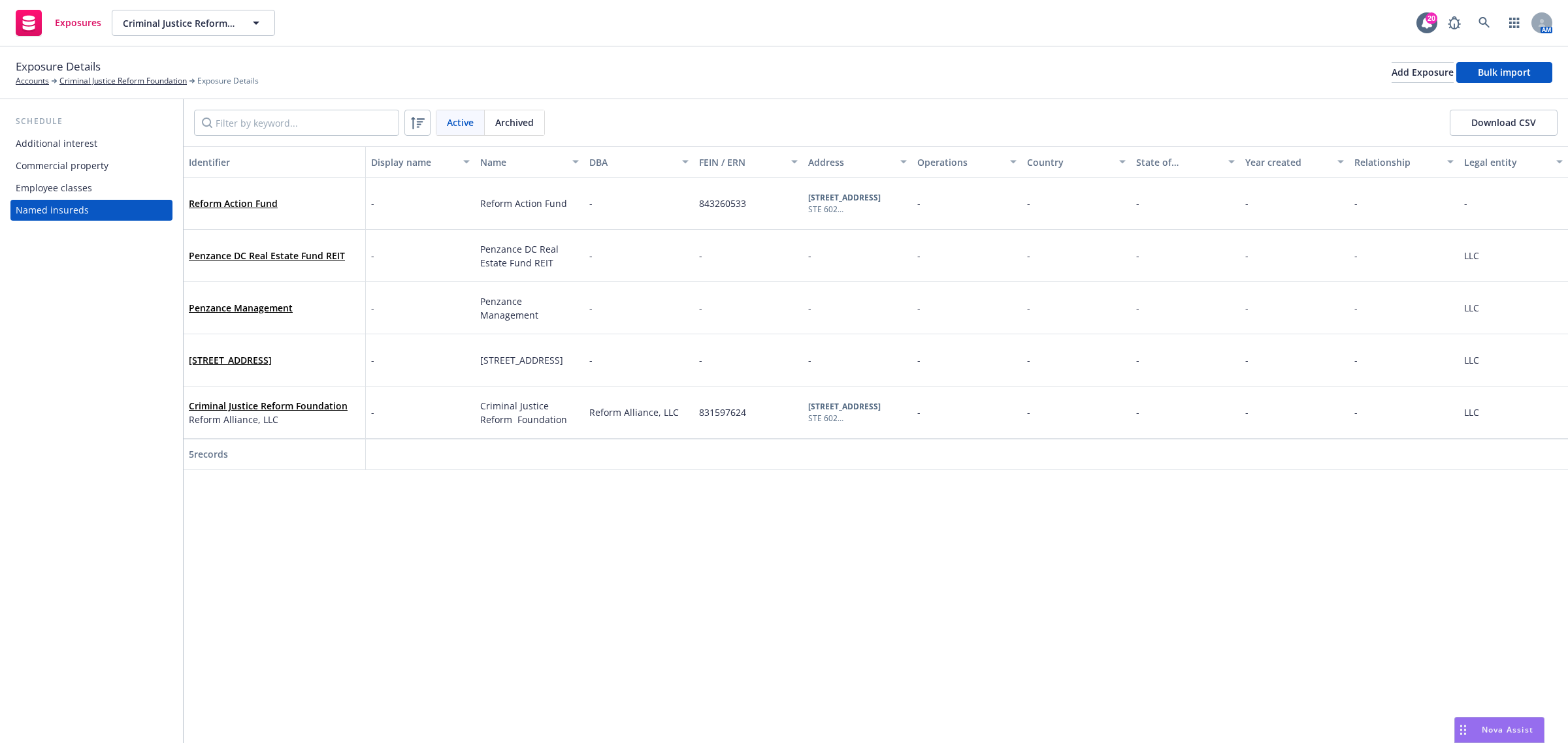
click at [112, 66] on div "Exposure Details Accounts Criminal Justice Reform Foundation Exposure Details" at bounding box center [137, 72] width 243 height 29
click at [113, 73] on div "Exposure Details Accounts Criminal Justice Reform Foundation Exposure Details" at bounding box center [137, 72] width 243 height 29
click at [113, 78] on link "Criminal Justice Reform Foundation" at bounding box center [123, 80] width 128 height 12
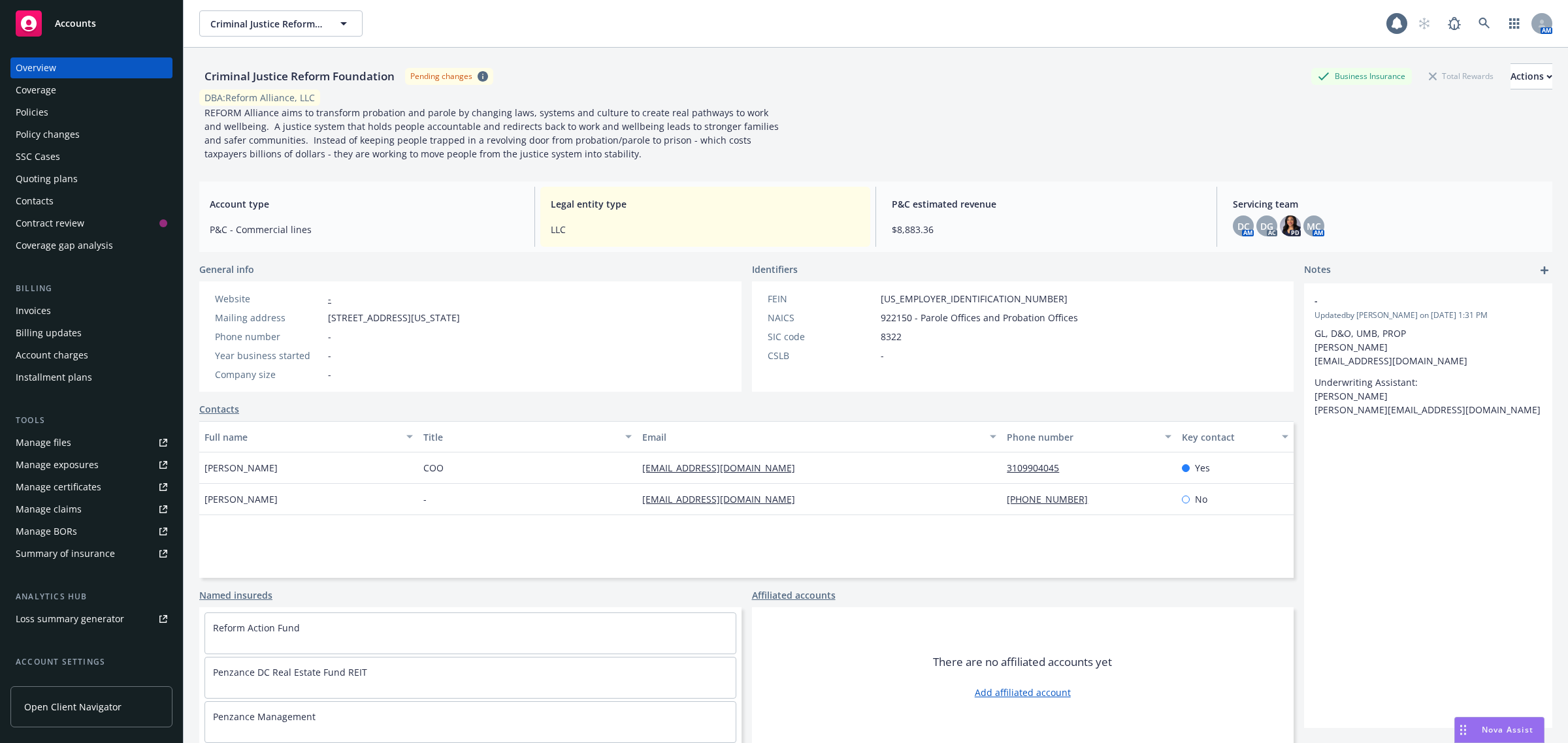
click at [113, 78] on div "Overview Coverage Policies Policy changes SSC Cases Quoting plans Contacts Cont…" at bounding box center [92, 156] width 162 height 199
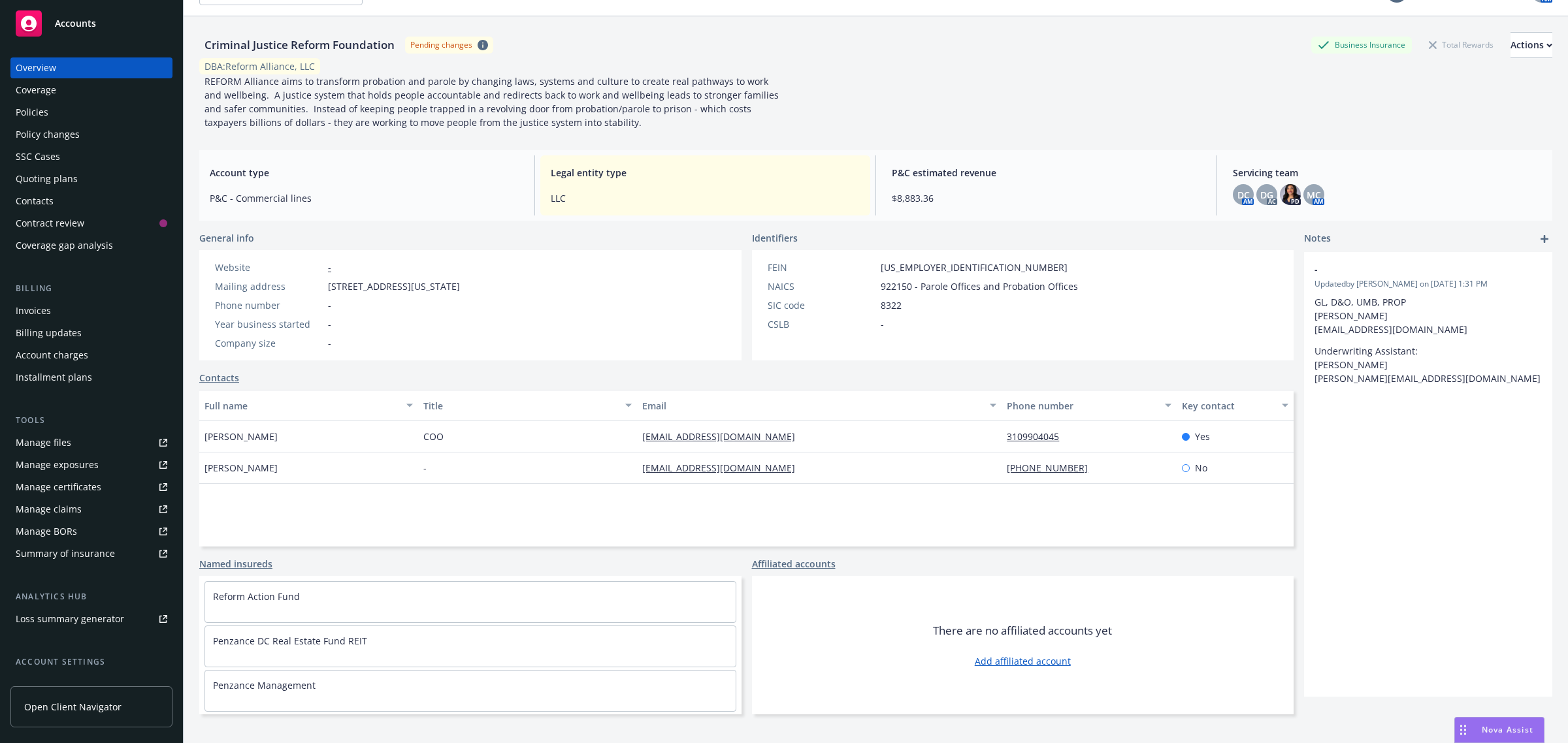
scroll to position [48, 0]
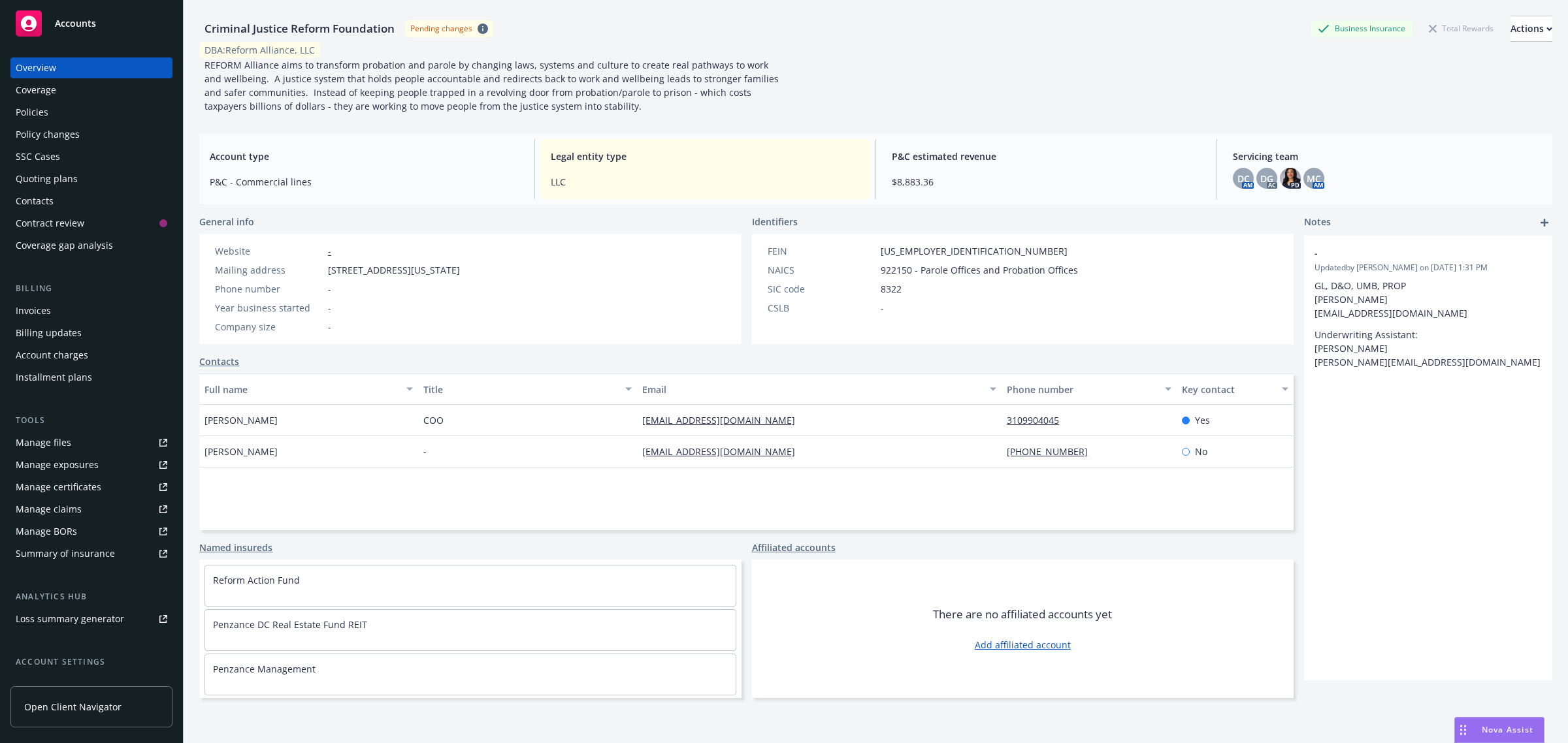
click at [47, 183] on div "Quoting plans" at bounding box center [47, 179] width 62 height 21
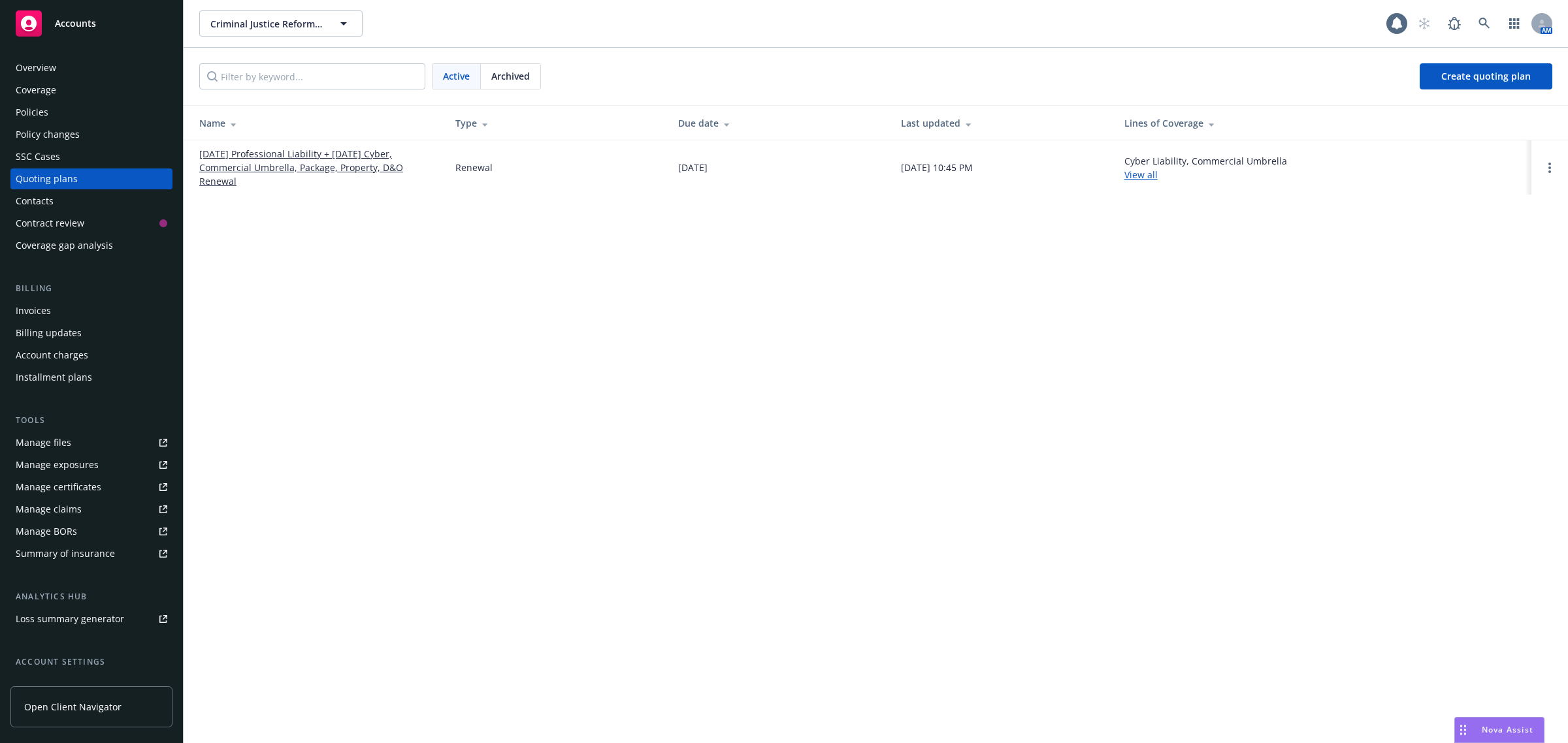
click at [35, 111] on div "Policies" at bounding box center [32, 112] width 32 height 21
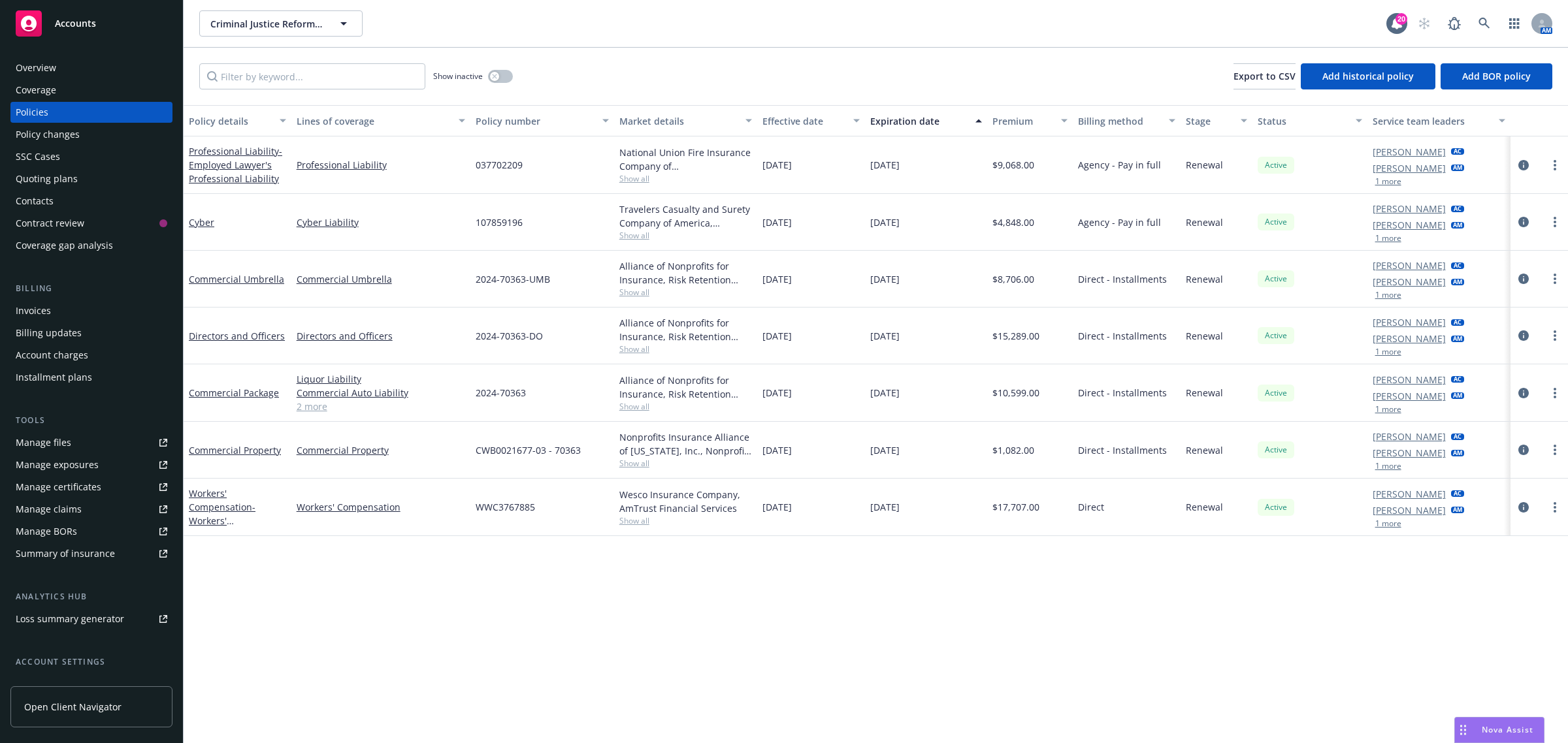
click at [54, 453] on div "Manage files Manage exposures Manage certificates Manage claims Manage BORs Sum…" at bounding box center [92, 498] width 162 height 132
click at [54, 459] on div "Manage exposures" at bounding box center [57, 465] width 83 height 21
click at [40, 132] on div "Policy changes" at bounding box center [47, 135] width 64 height 21
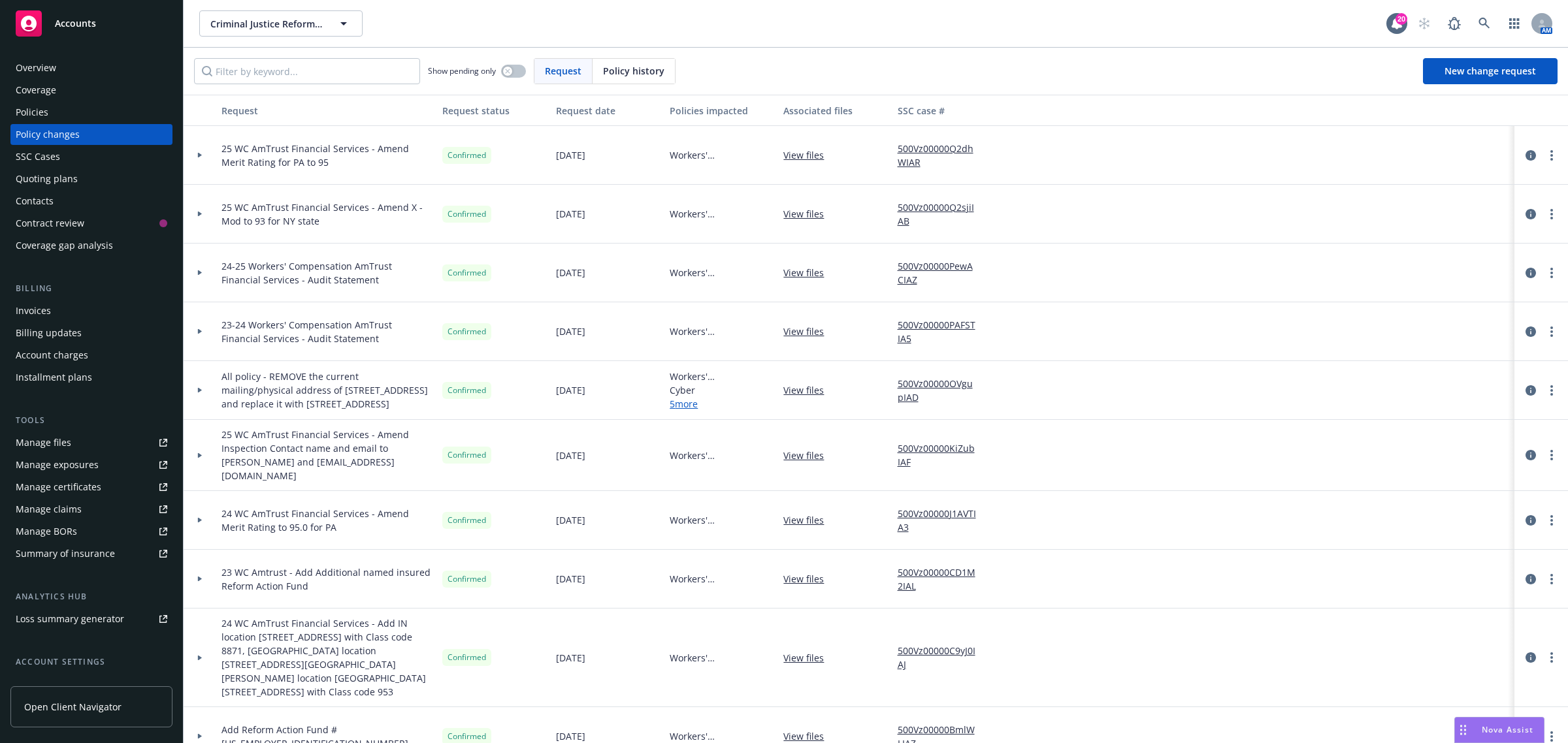
click at [642, 72] on span "Policy history" at bounding box center [633, 70] width 61 height 13
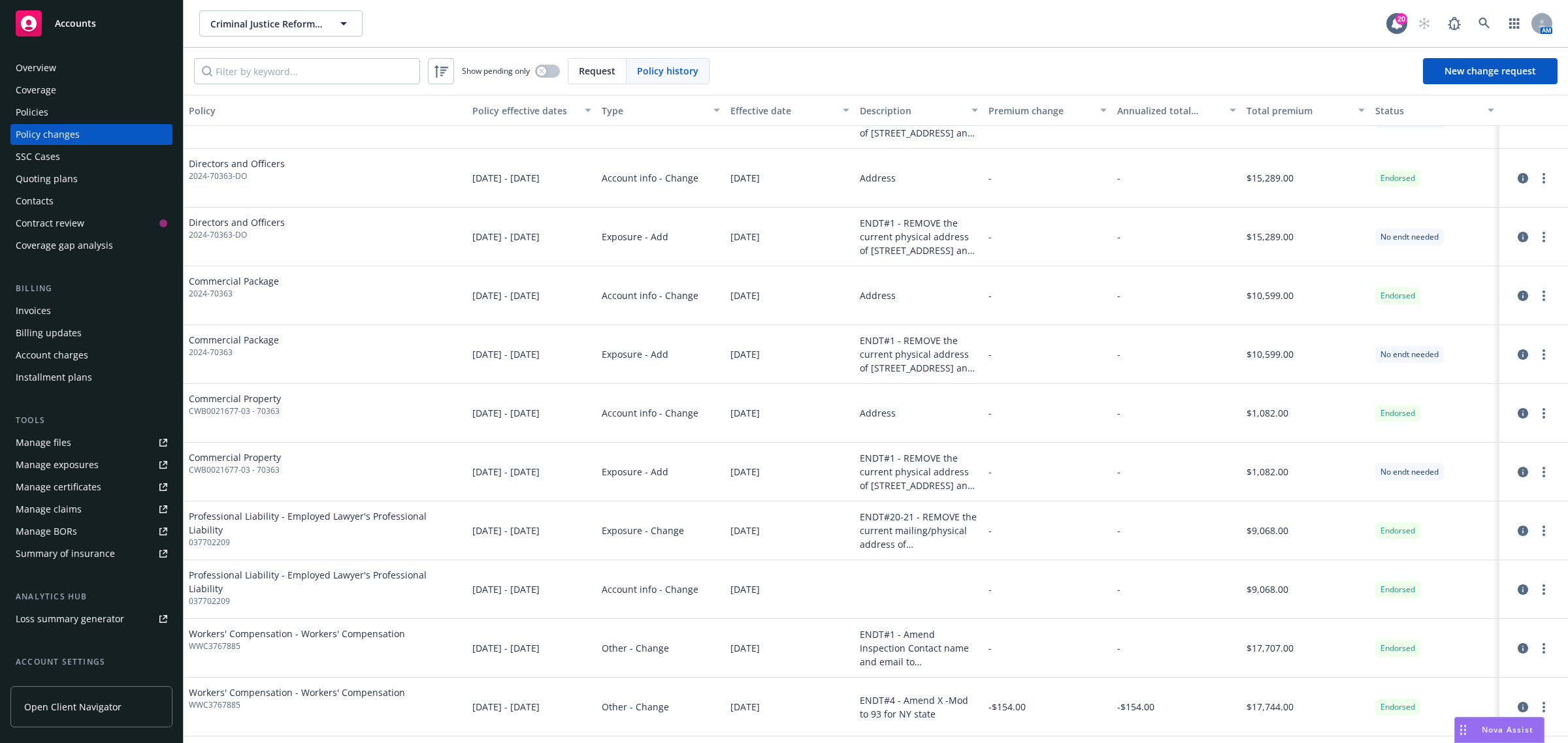
scroll to position [408, 0]
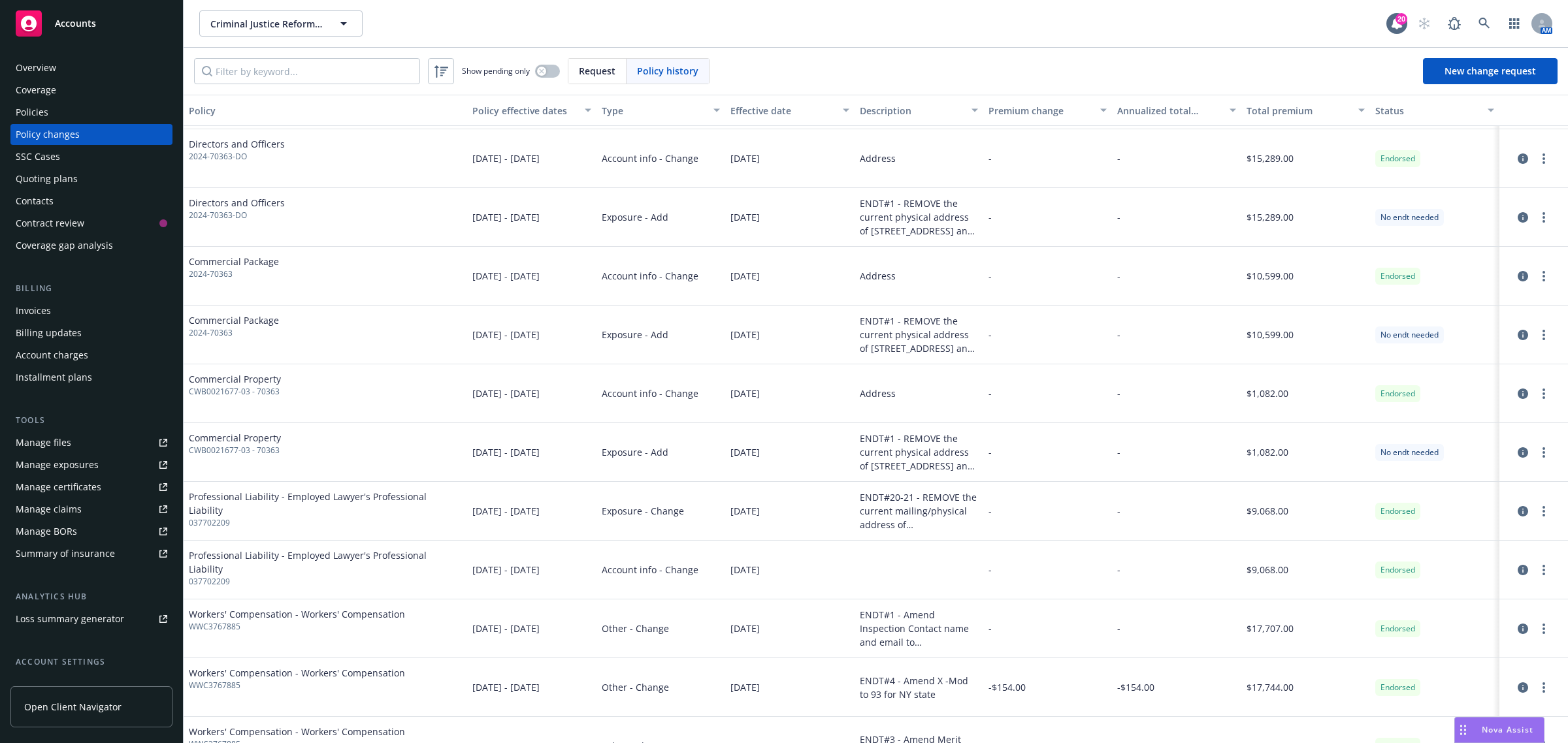
click at [911, 464] on div "ENDT#1 - REMOVE the current physical address of [STREET_ADDRESS] and replace it…" at bounding box center [919, 452] width 118 height 41
click at [940, 514] on div "ENDT#20-21 - REMOVE the current mailing/physical address of [STREET_ADDRESS] an…" at bounding box center [919, 510] width 118 height 41
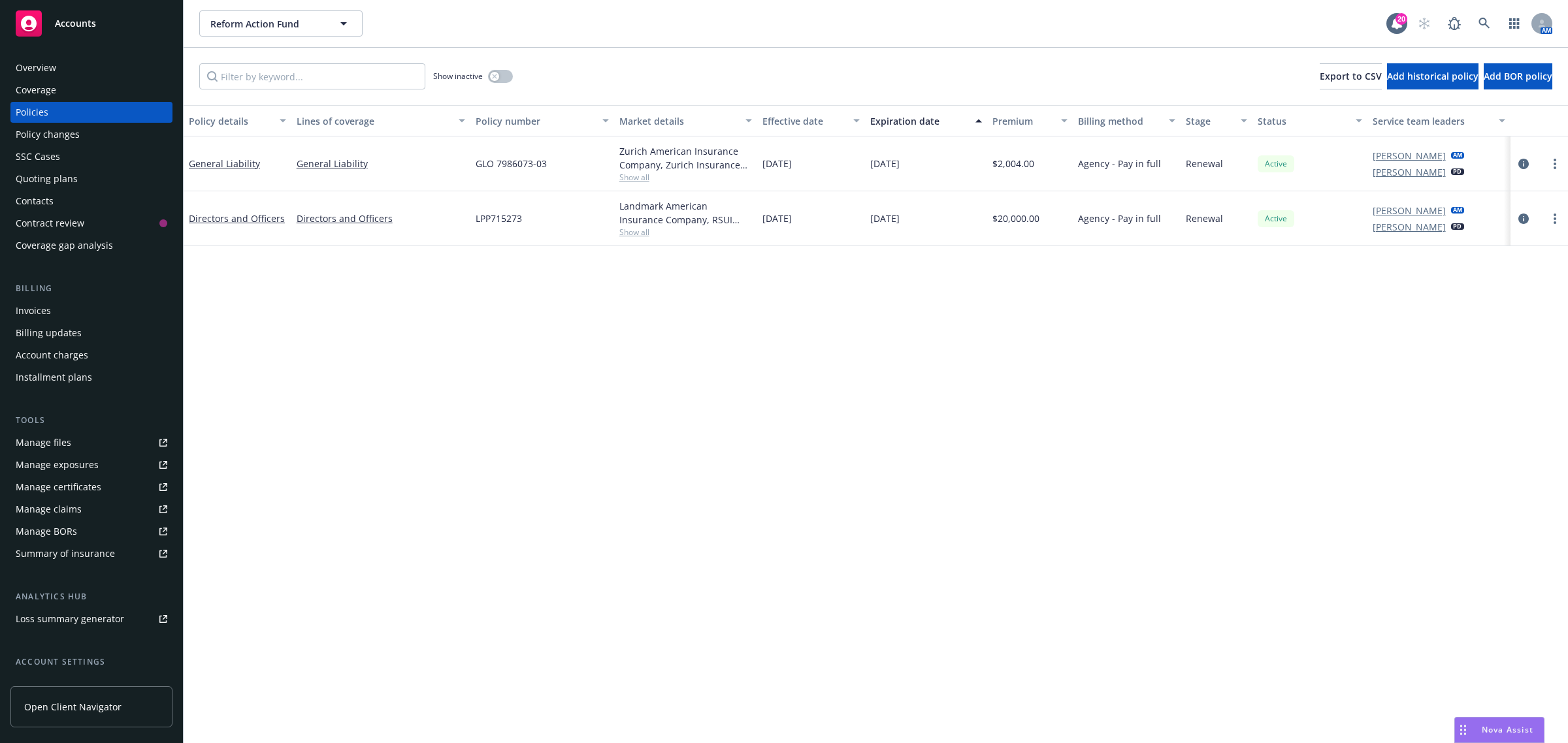
click at [645, 176] on span "Show all" at bounding box center [686, 178] width 133 height 11
drag, startPoint x: 458, startPoint y: 393, endPoint x: 501, endPoint y: 395, distance: 43.0
click at [458, 393] on div "Policy details Lines of coverage Policy number Market details Effective date Ex…" at bounding box center [875, 424] width 1384 height 639
click at [645, 239] on div "Landmark American Insurance Company, RSUI Group, CRC Group Show all" at bounding box center [686, 219] width 144 height 55
click at [647, 235] on span "Show all" at bounding box center [686, 232] width 133 height 11
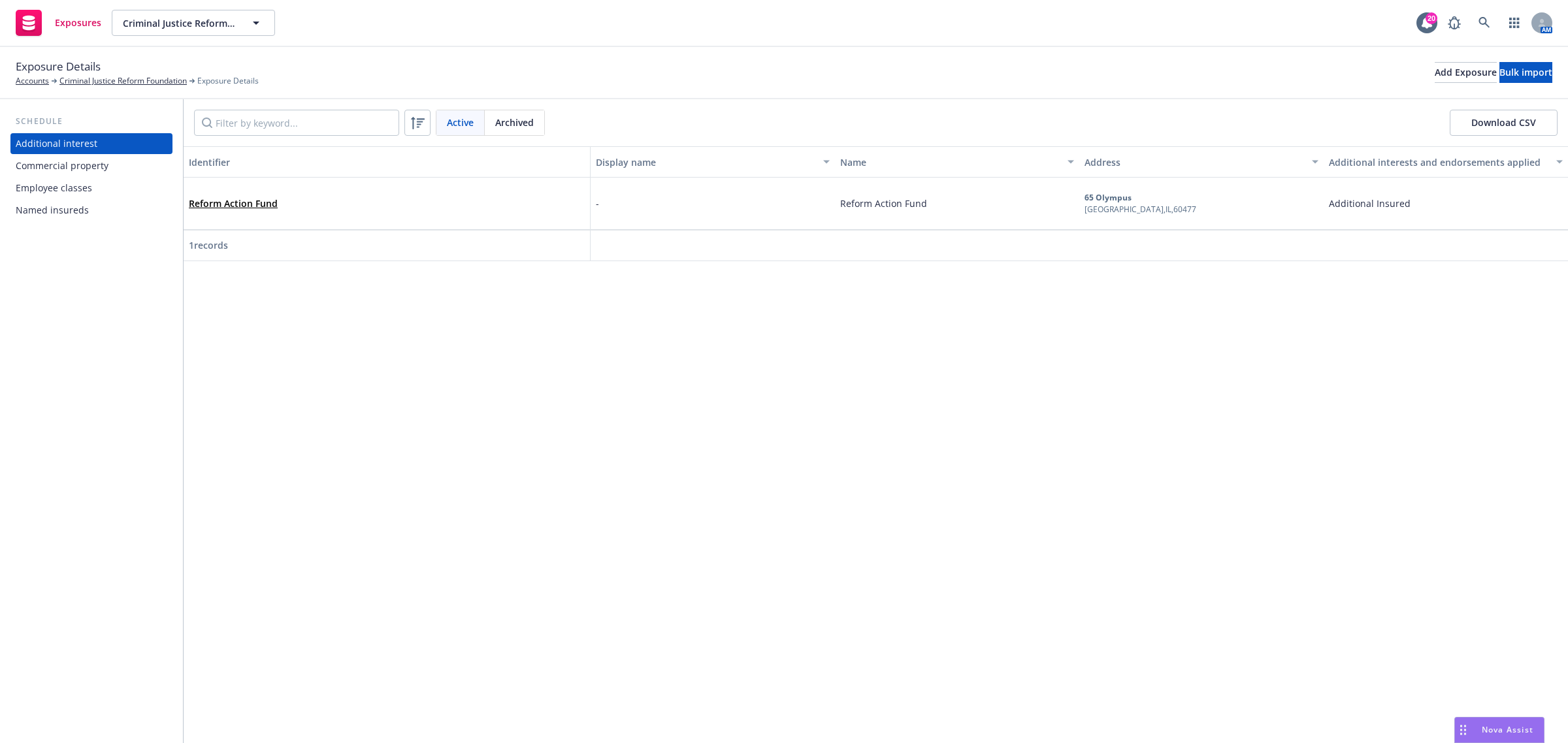
click at [60, 168] on div "Commercial property" at bounding box center [61, 166] width 92 height 21
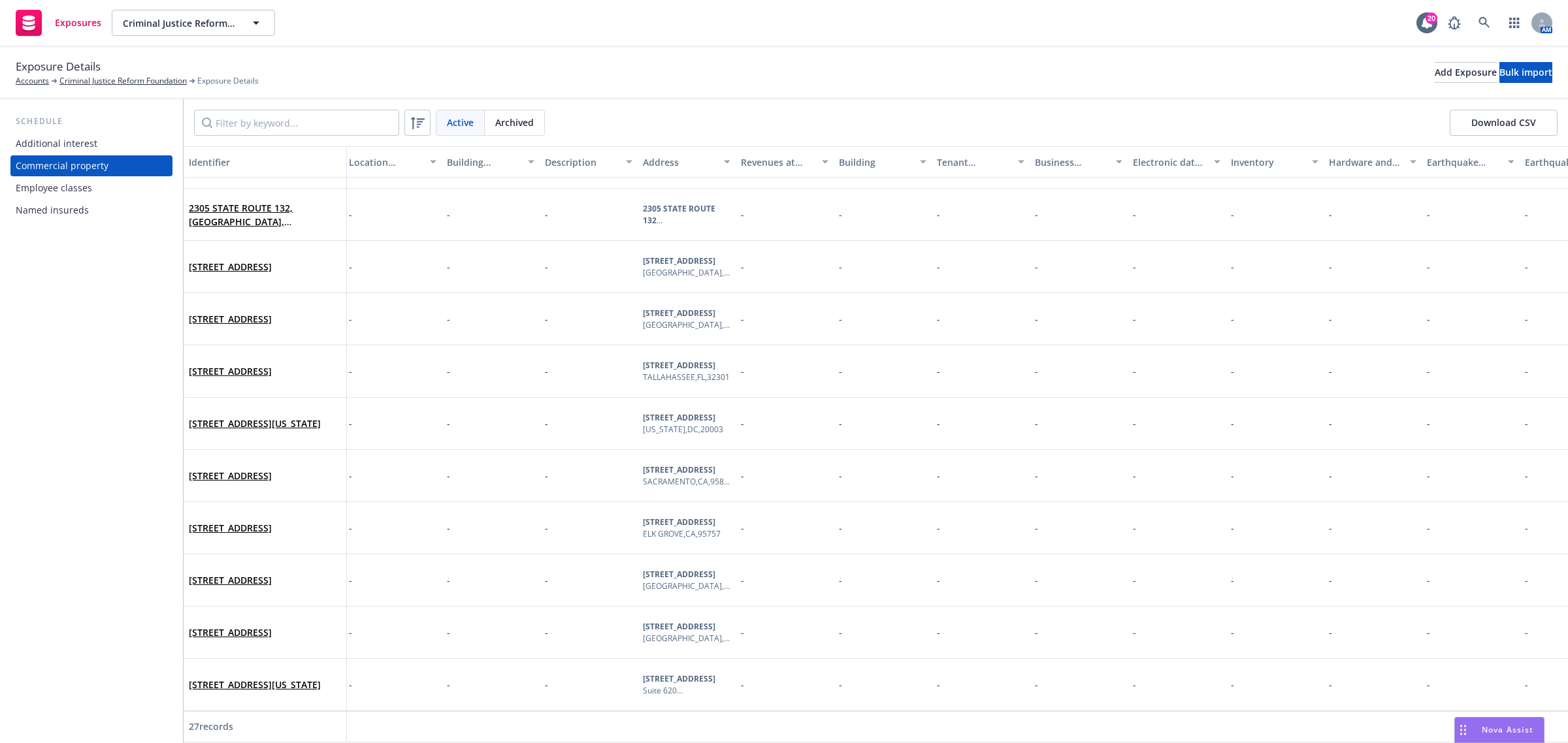
scroll to position [888, 0]
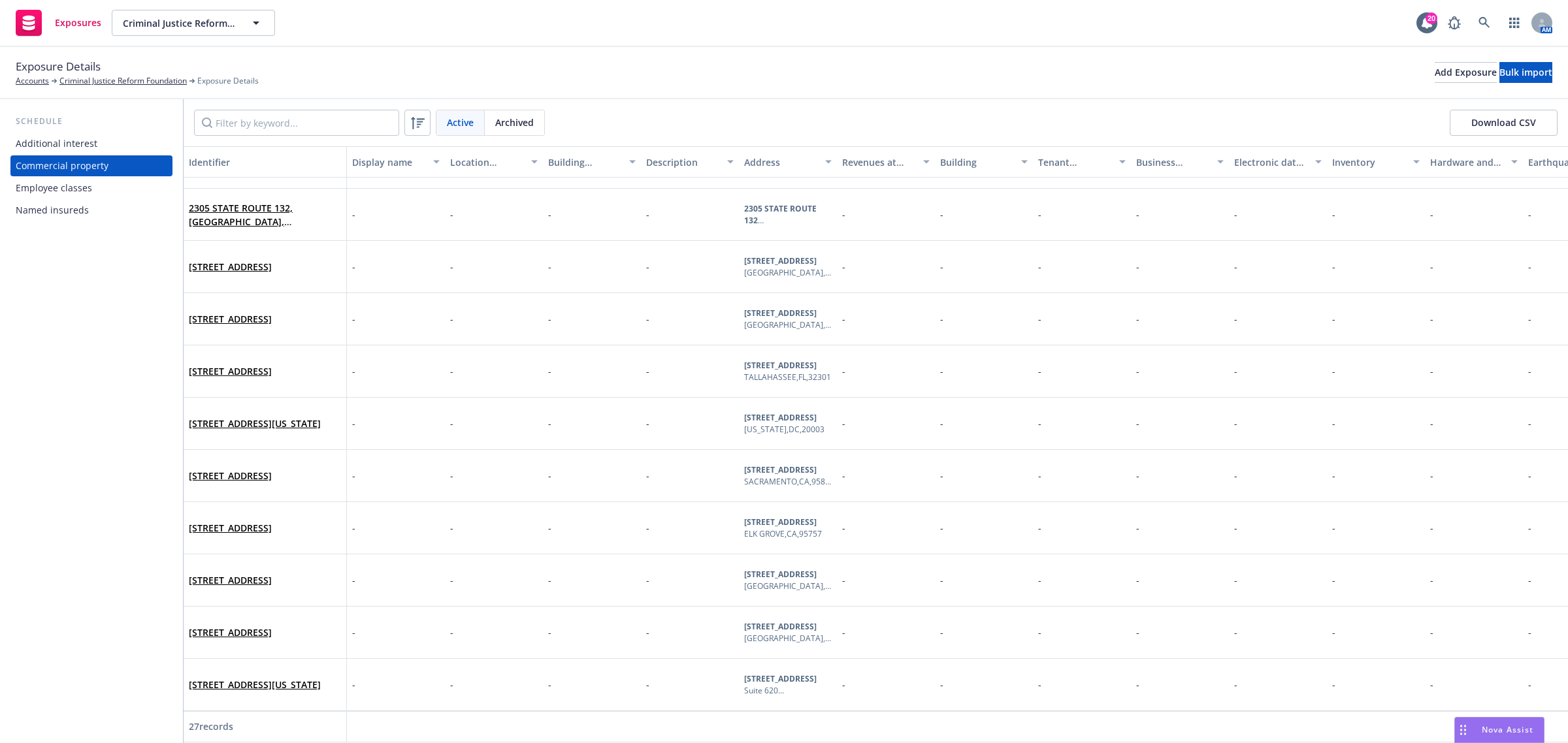
click at [72, 139] on div "Additional interest" at bounding box center [56, 144] width 82 height 21
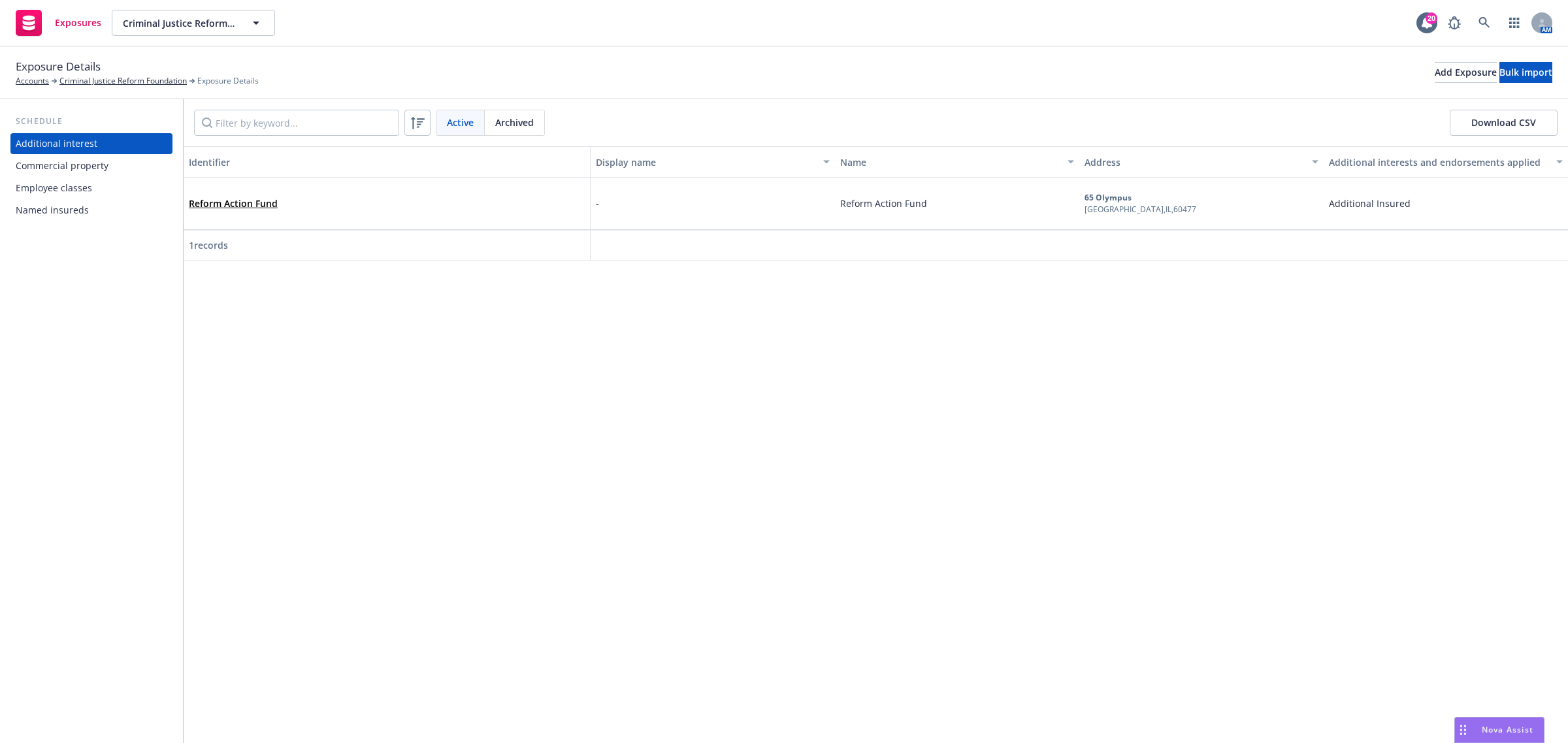
click at [52, 168] on div "Commercial property" at bounding box center [61, 166] width 92 height 21
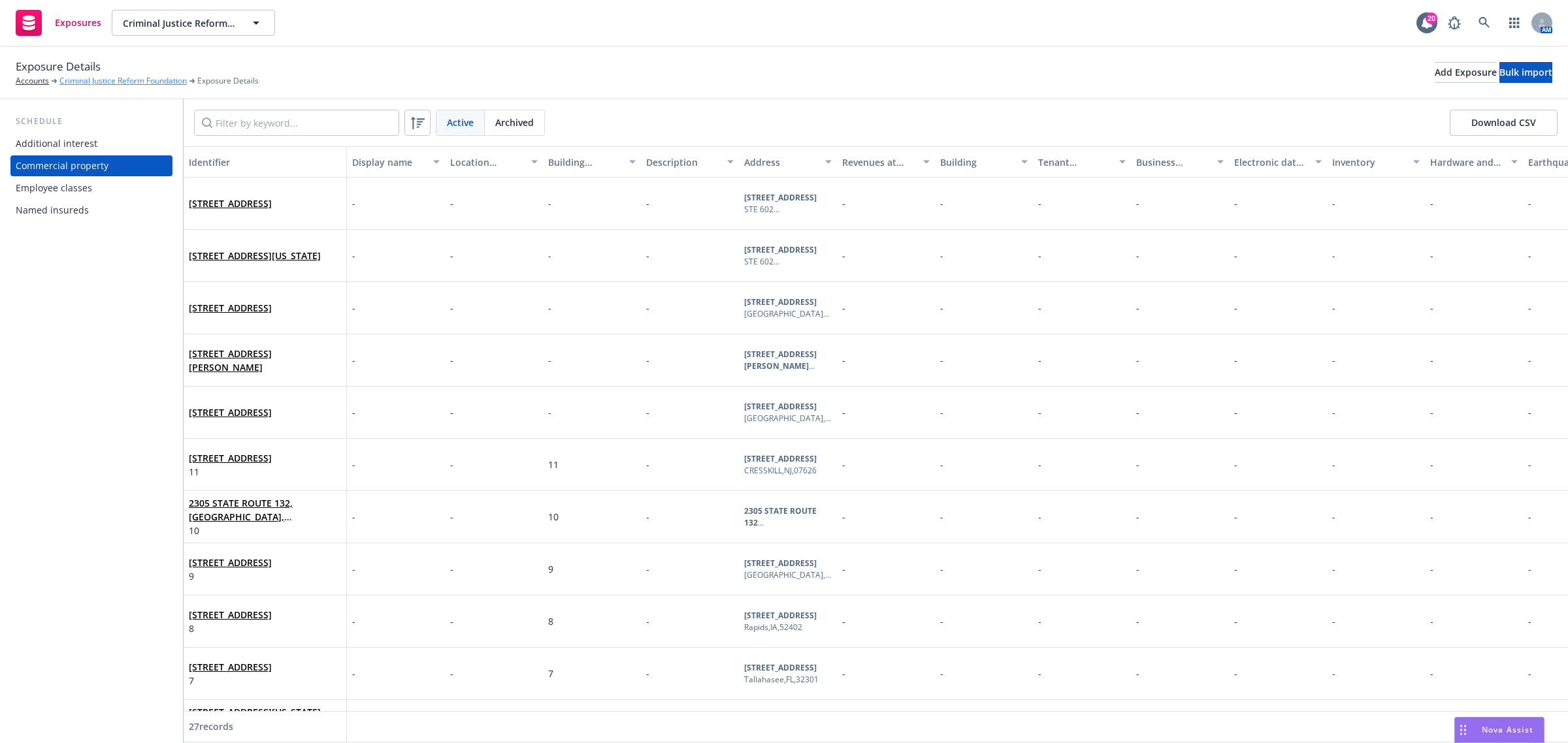
click at [90, 80] on link "Criminal Justice Reform Foundation" at bounding box center [123, 80] width 128 height 12
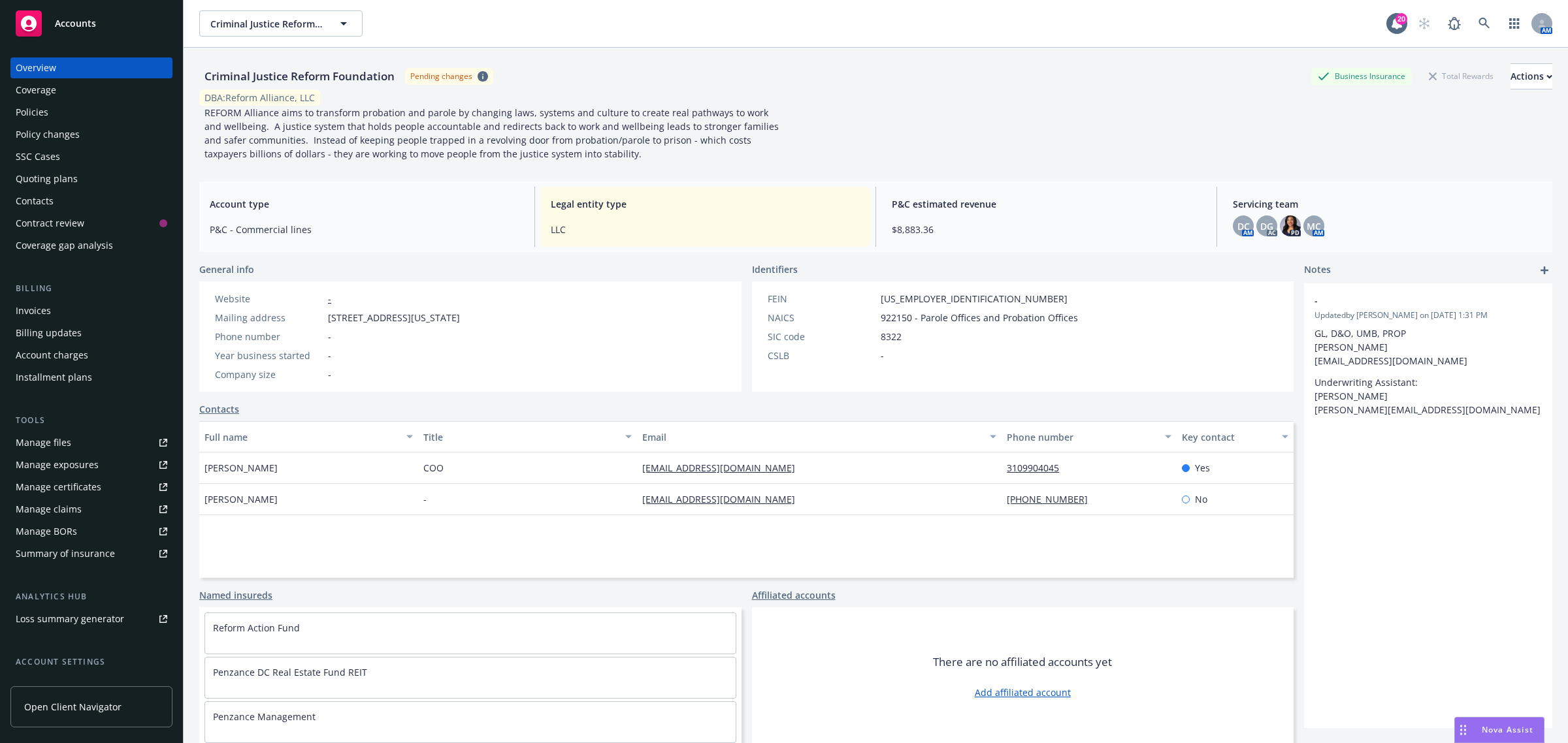
click at [70, 121] on div "Policies" at bounding box center [91, 112] width 152 height 21
